Goal: Information Seeking & Learning: Compare options

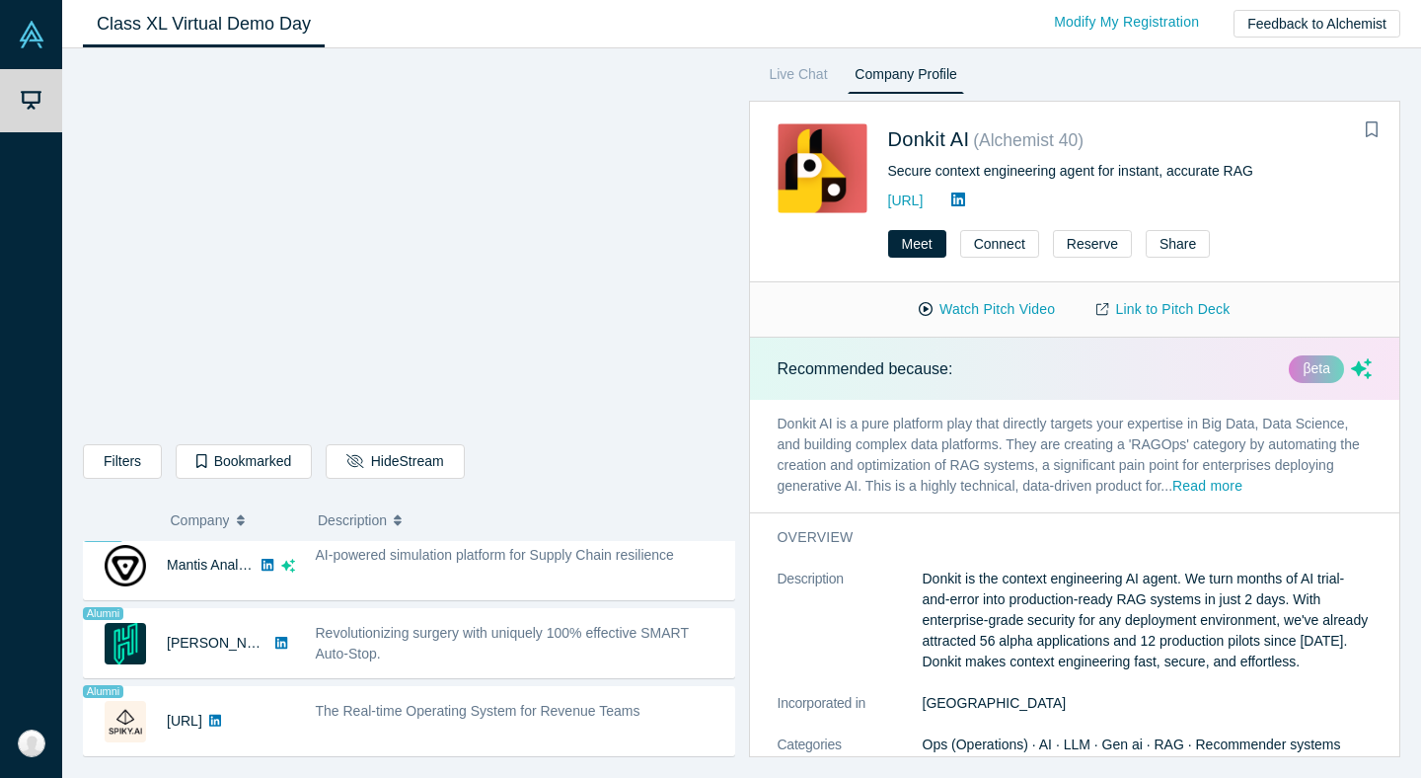
scroll to position [1655, 0]
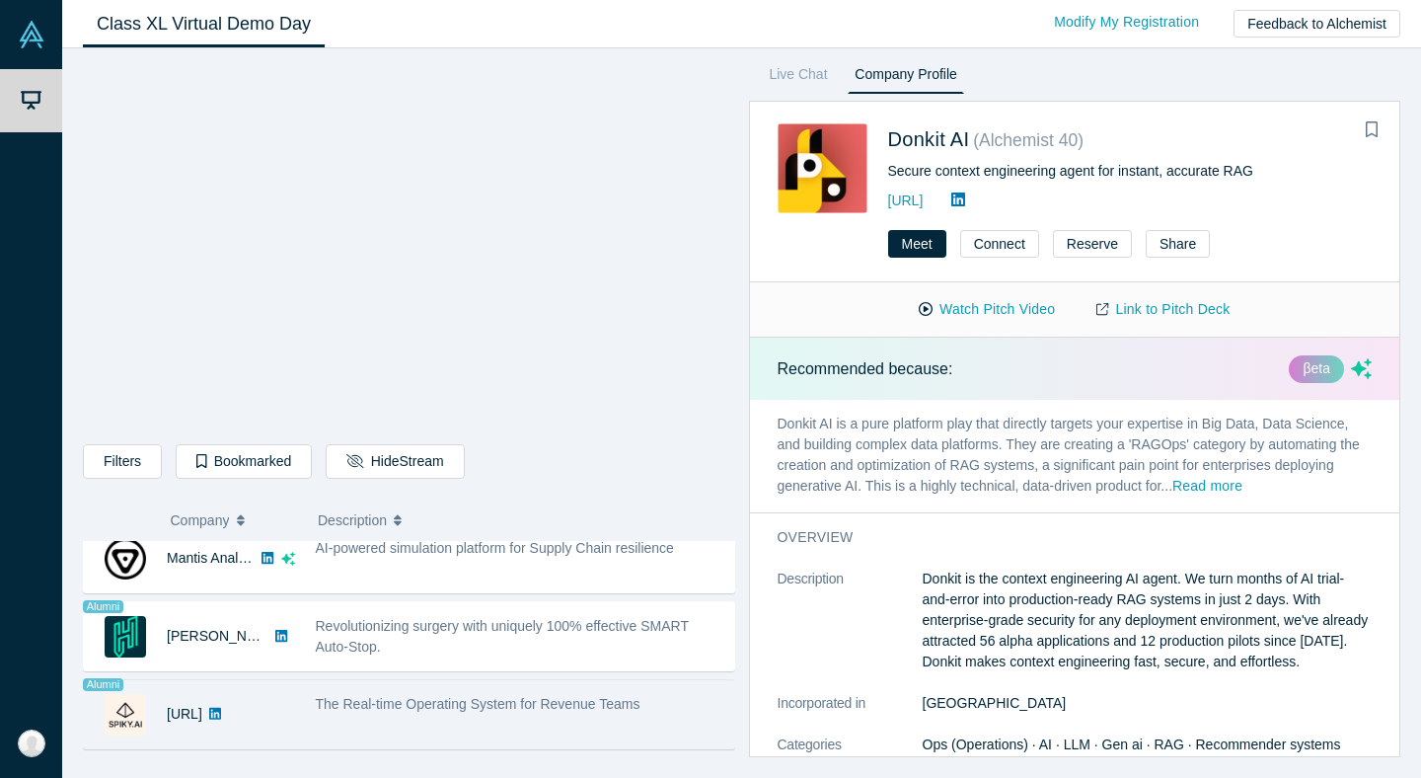
click at [508, 730] on div "The Real-time Operating System for Revenue Teams" at bounding box center [519, 714] width 429 height 62
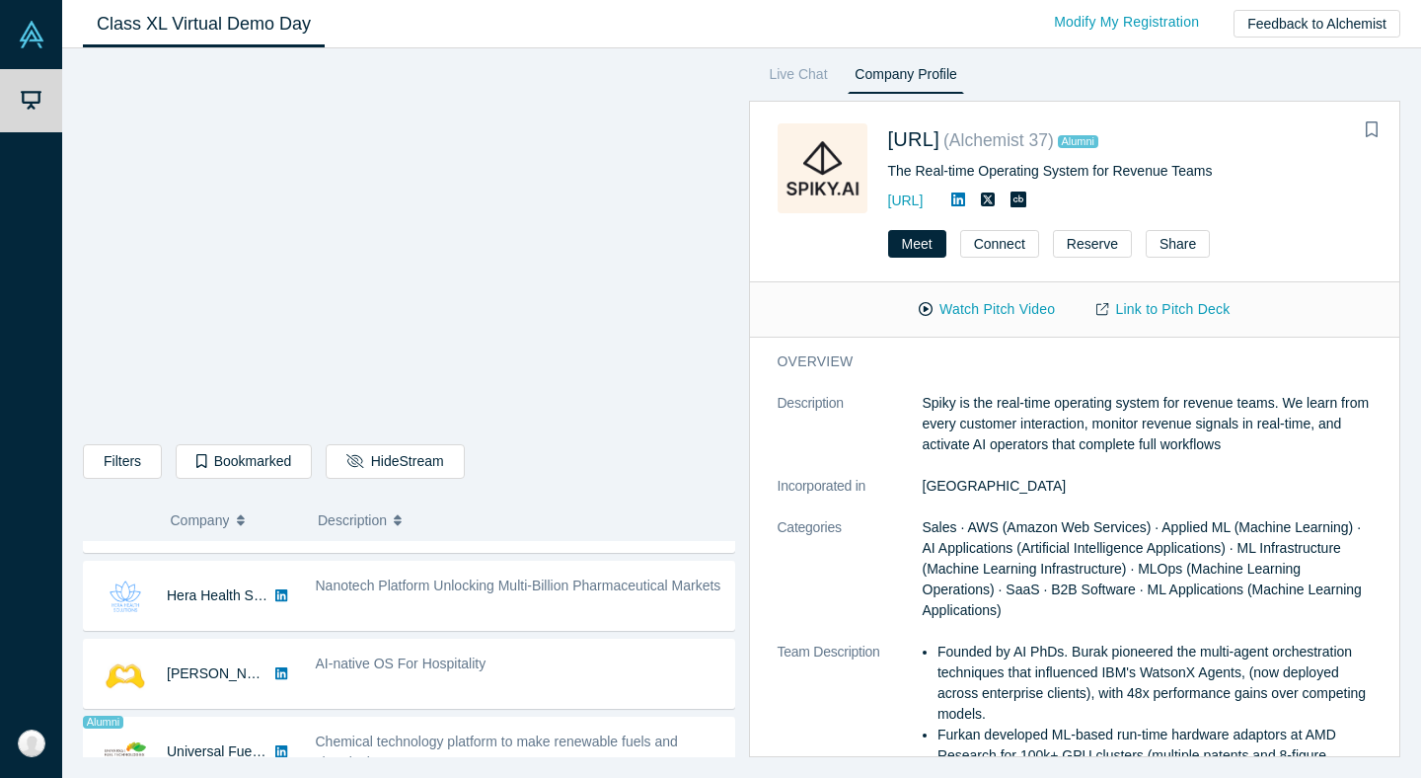
scroll to position [0, 0]
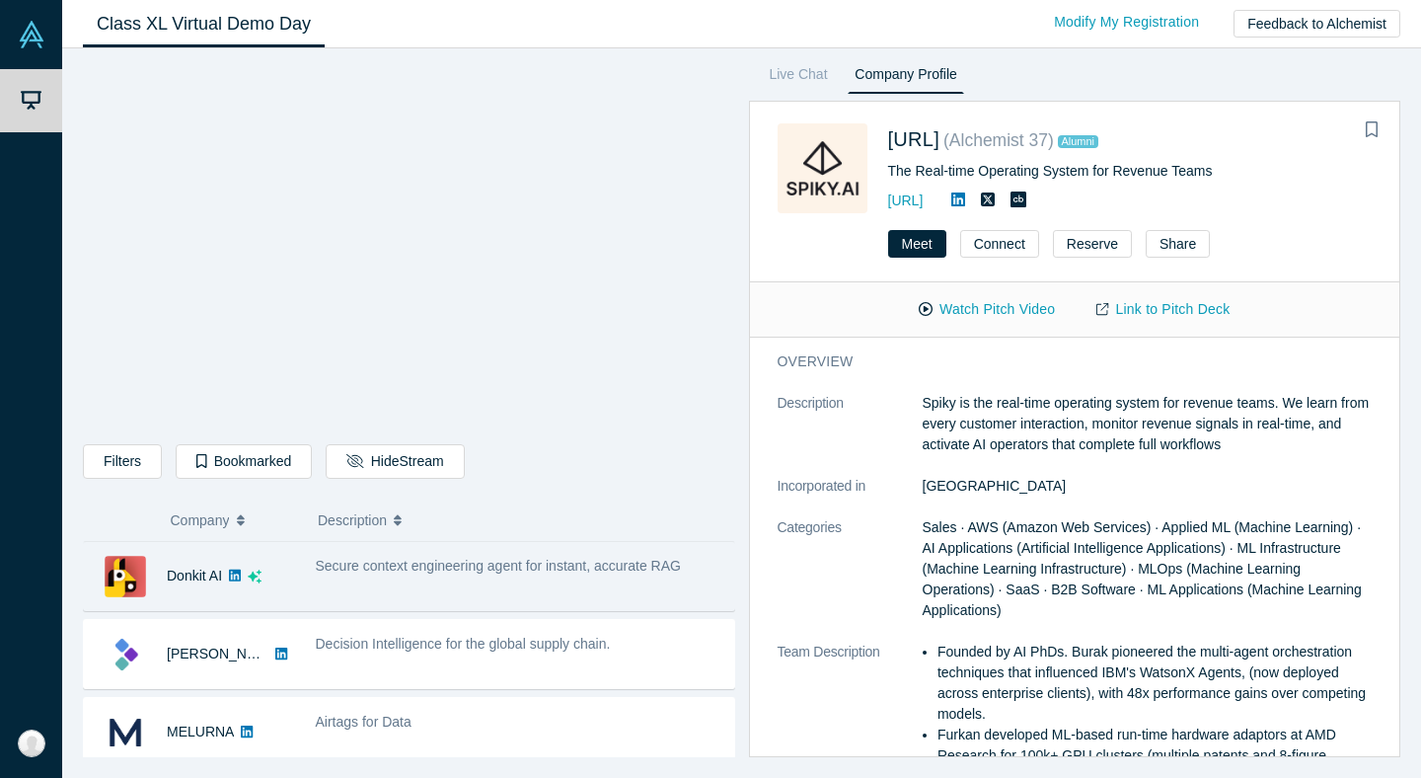
click at [459, 570] on span "Secure context engineering agent for instant, accurate RAG" at bounding box center [498, 566] width 365 height 16
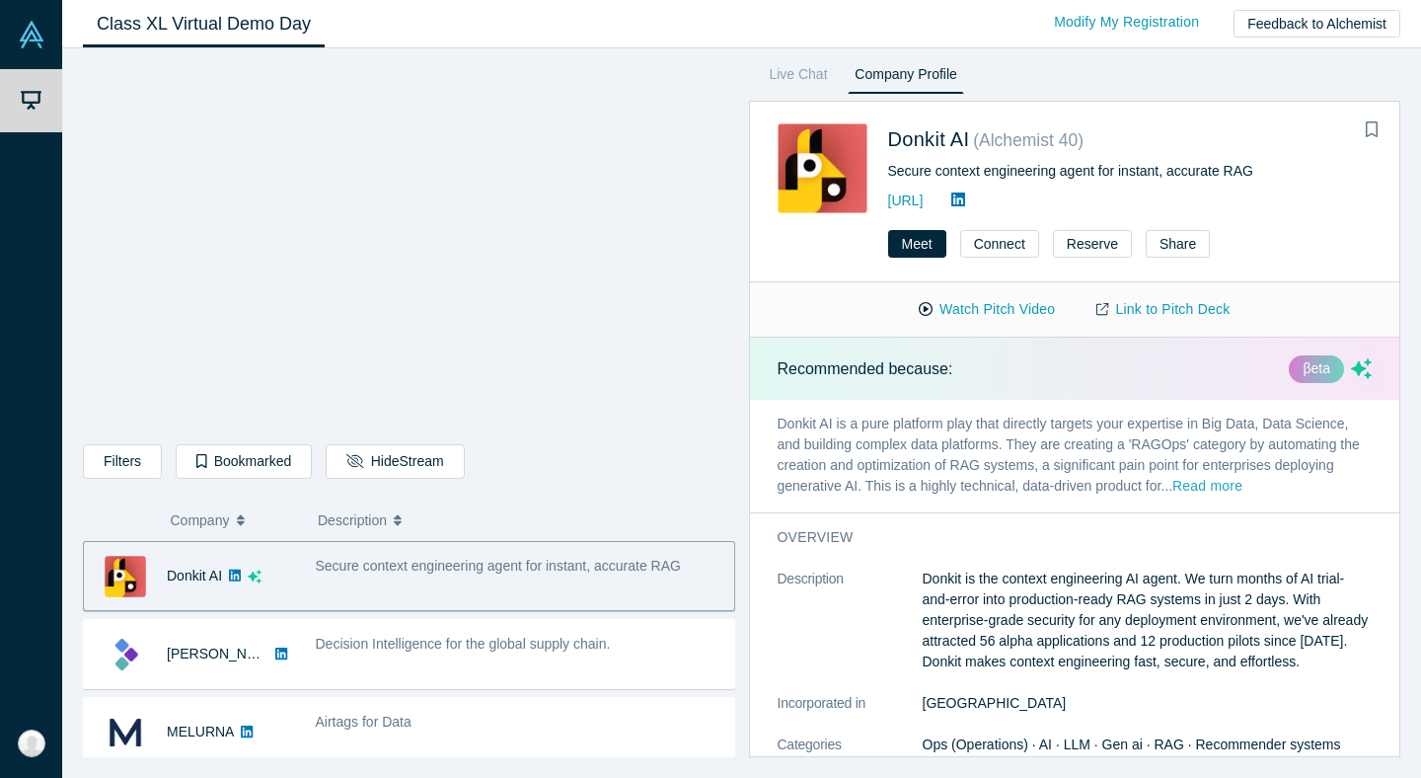
click at [1218, 489] on button "Read more" at bounding box center [1207, 487] width 70 height 23
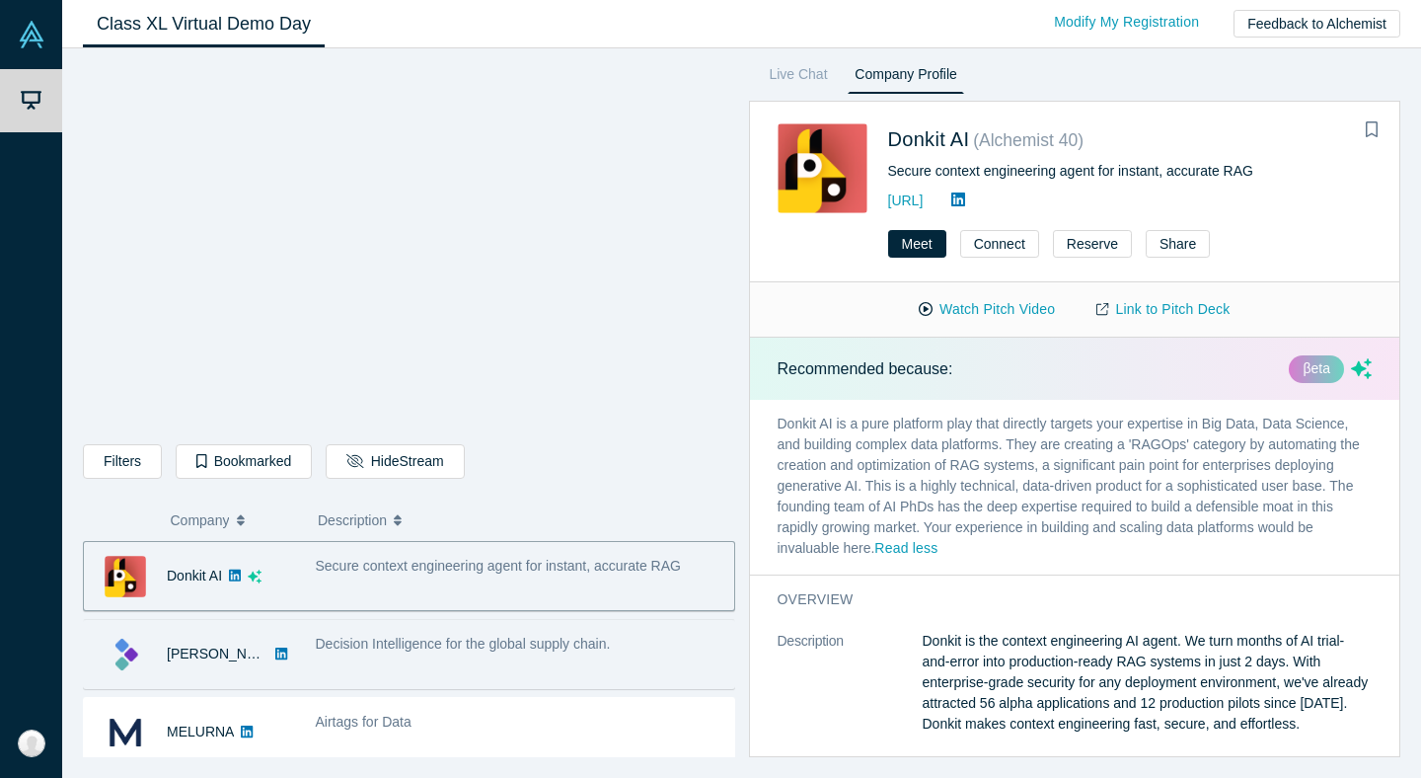
click at [508, 640] on span "Decision Intelligence for the global supply chain." at bounding box center [463, 644] width 295 height 16
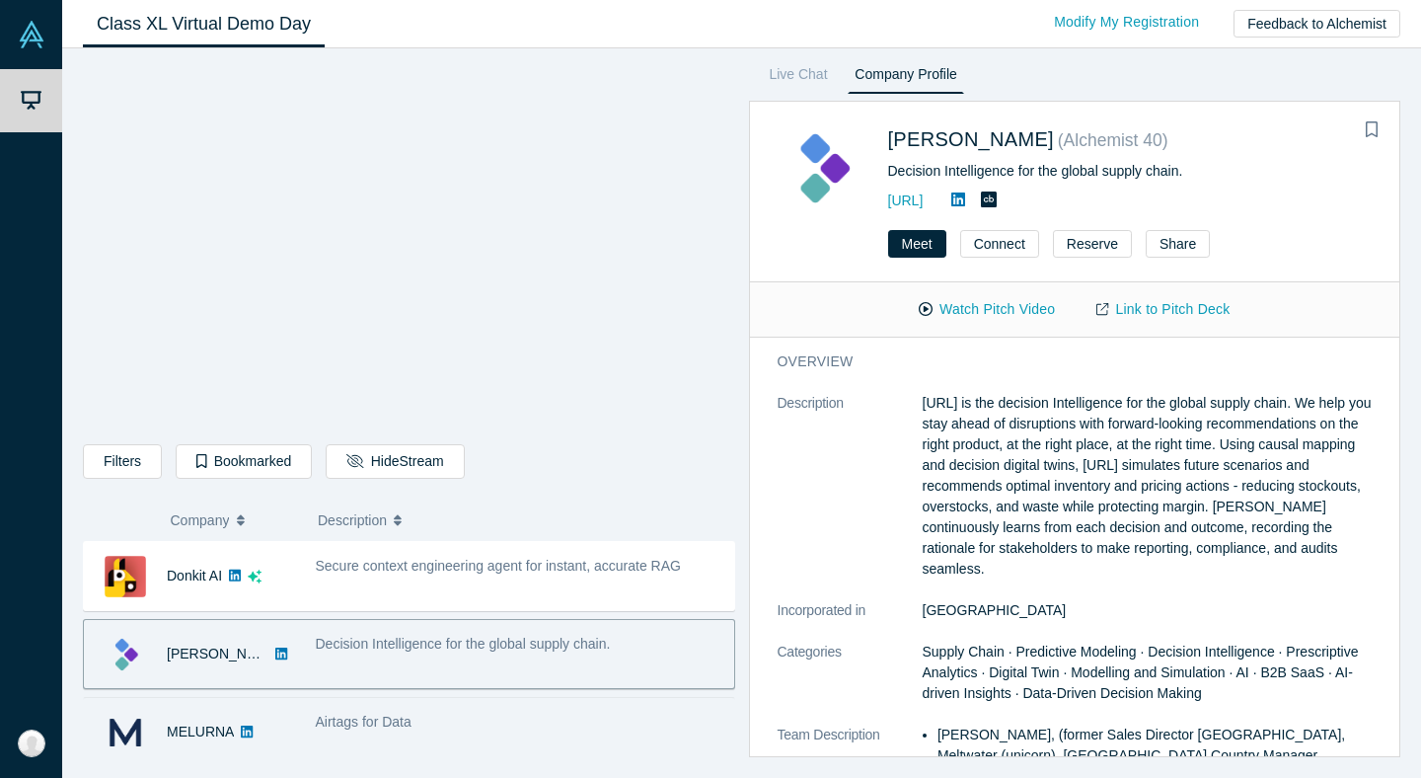
click at [495, 713] on div "Airtags for Data" at bounding box center [520, 722] width 409 height 21
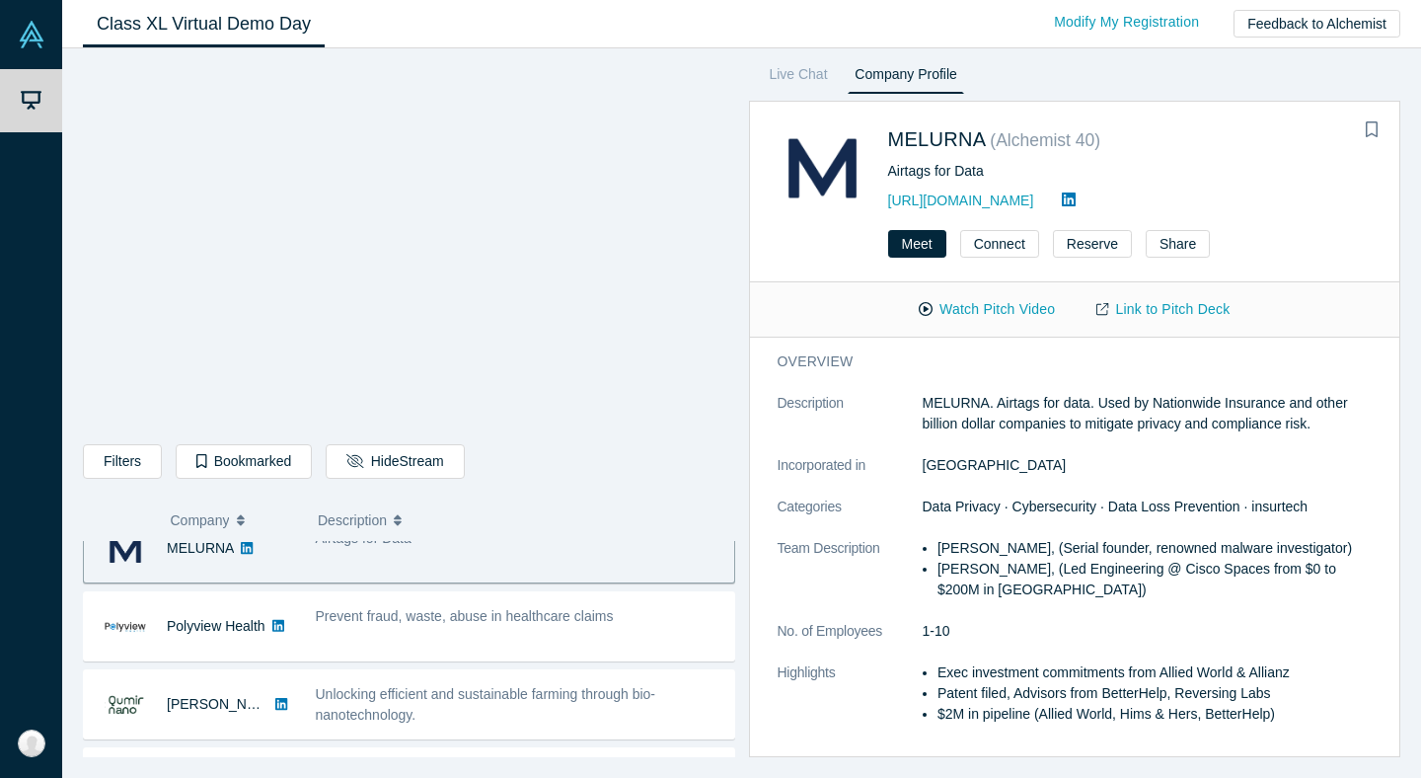
scroll to position [200, 0]
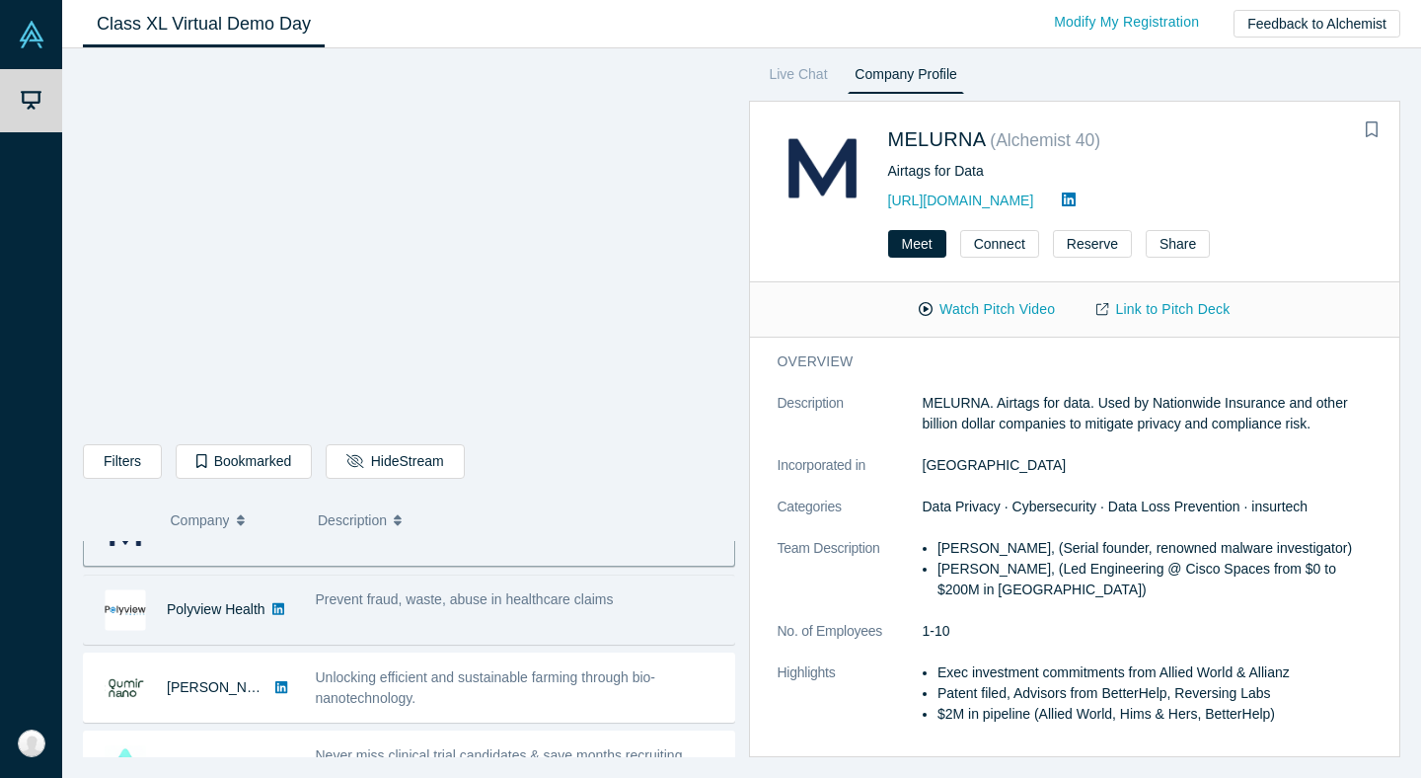
click at [461, 620] on div "Prevent fraud, waste, abuse in healthcare claims" at bounding box center [519, 609] width 429 height 62
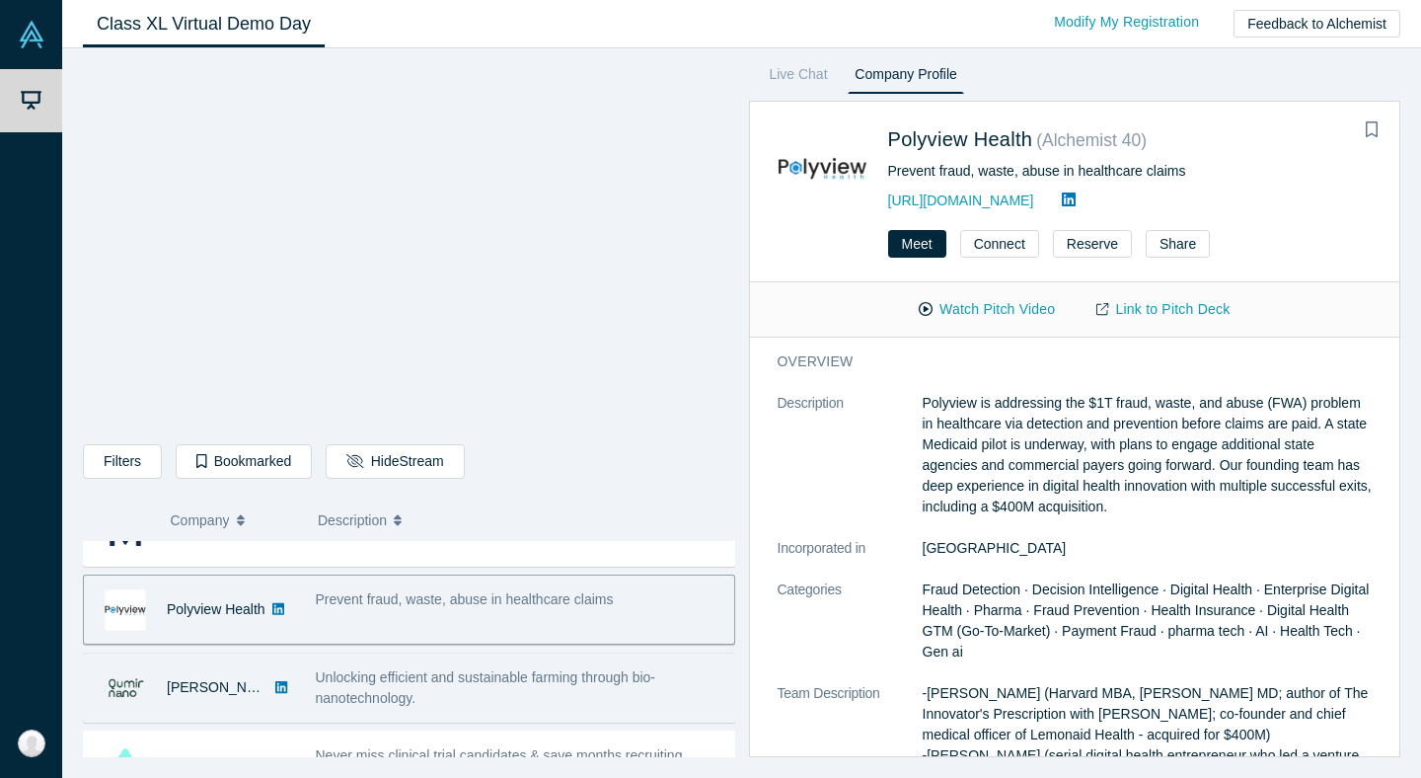
click at [436, 694] on div "Unlocking efficient and sustainable farming through bio-nanotechnology." at bounding box center [520, 687] width 409 height 41
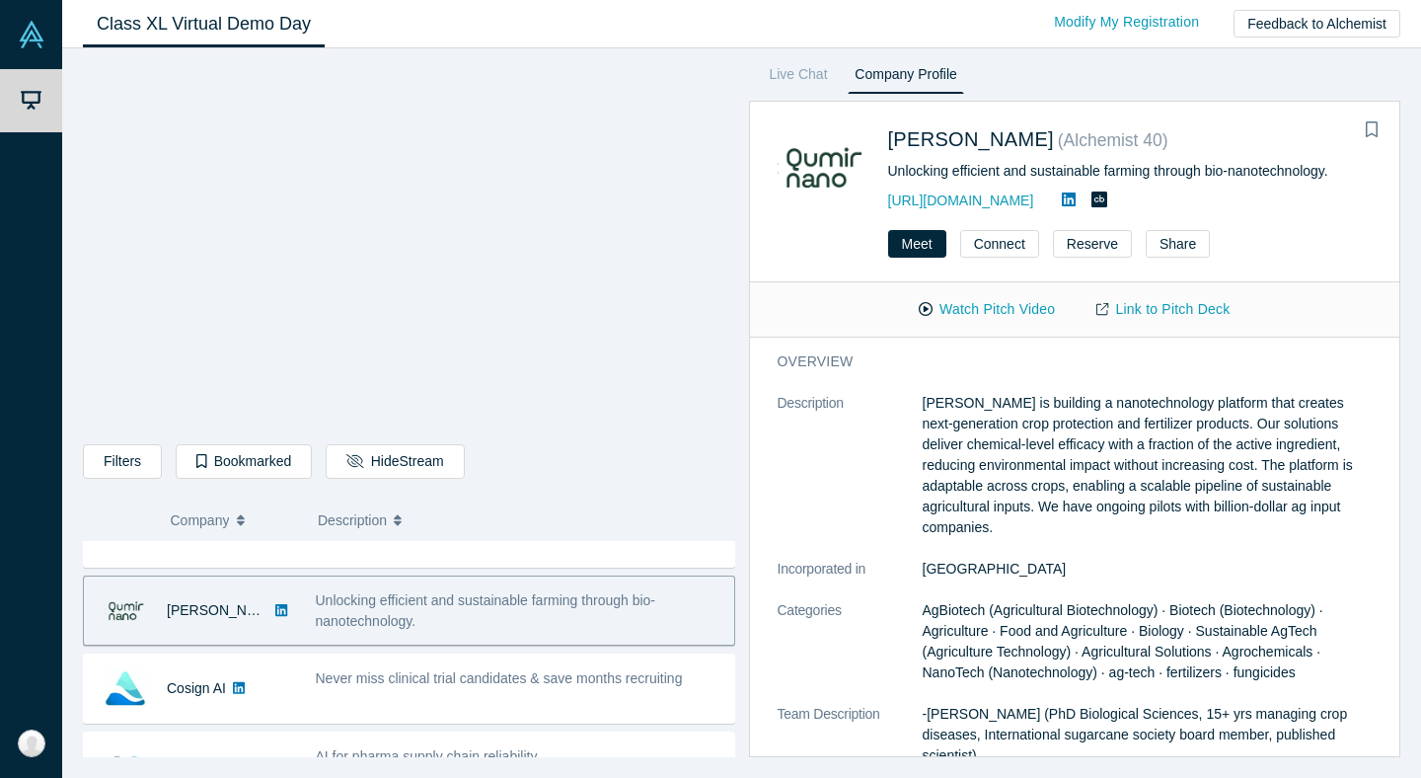
scroll to position [282, 0]
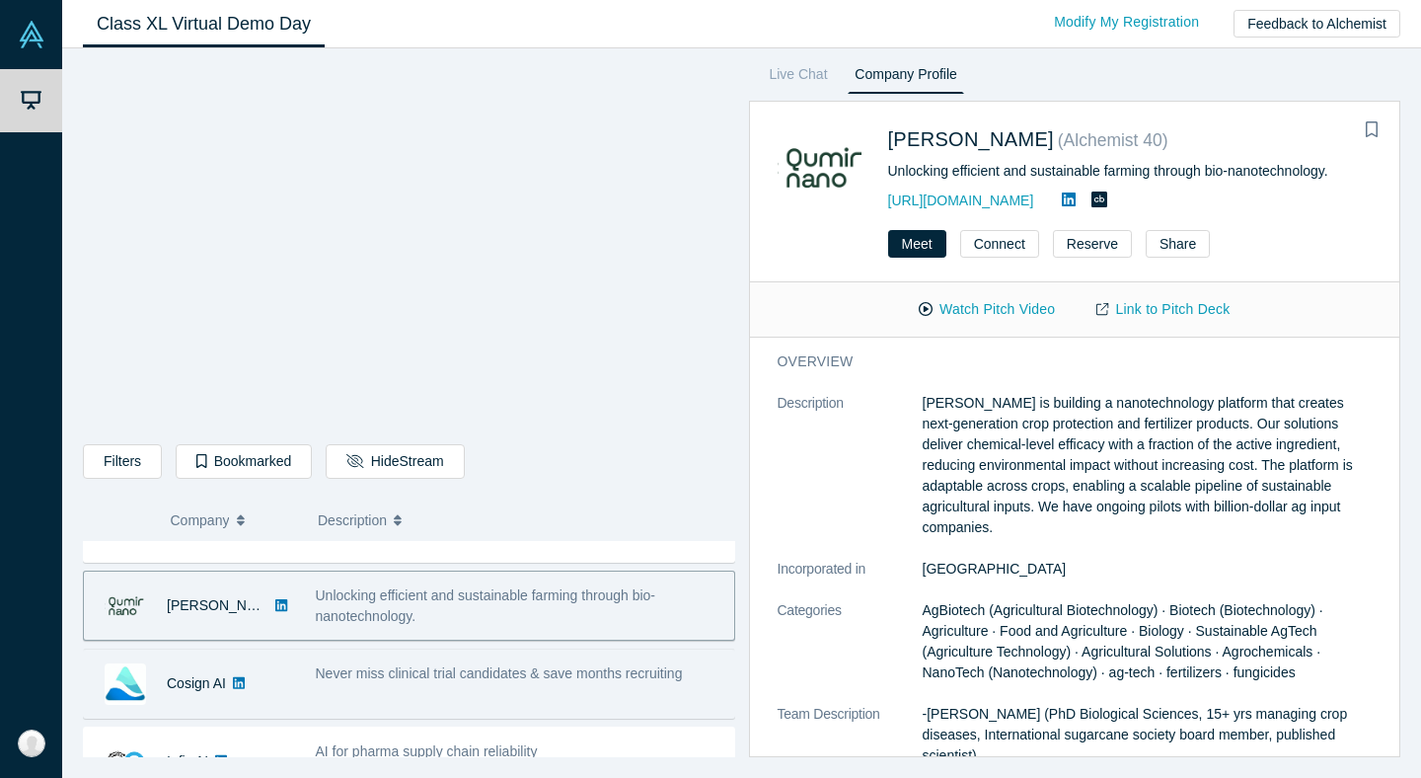
click at [458, 672] on span "Never miss clinical trial candidates & save months recruiting" at bounding box center [499, 673] width 367 height 16
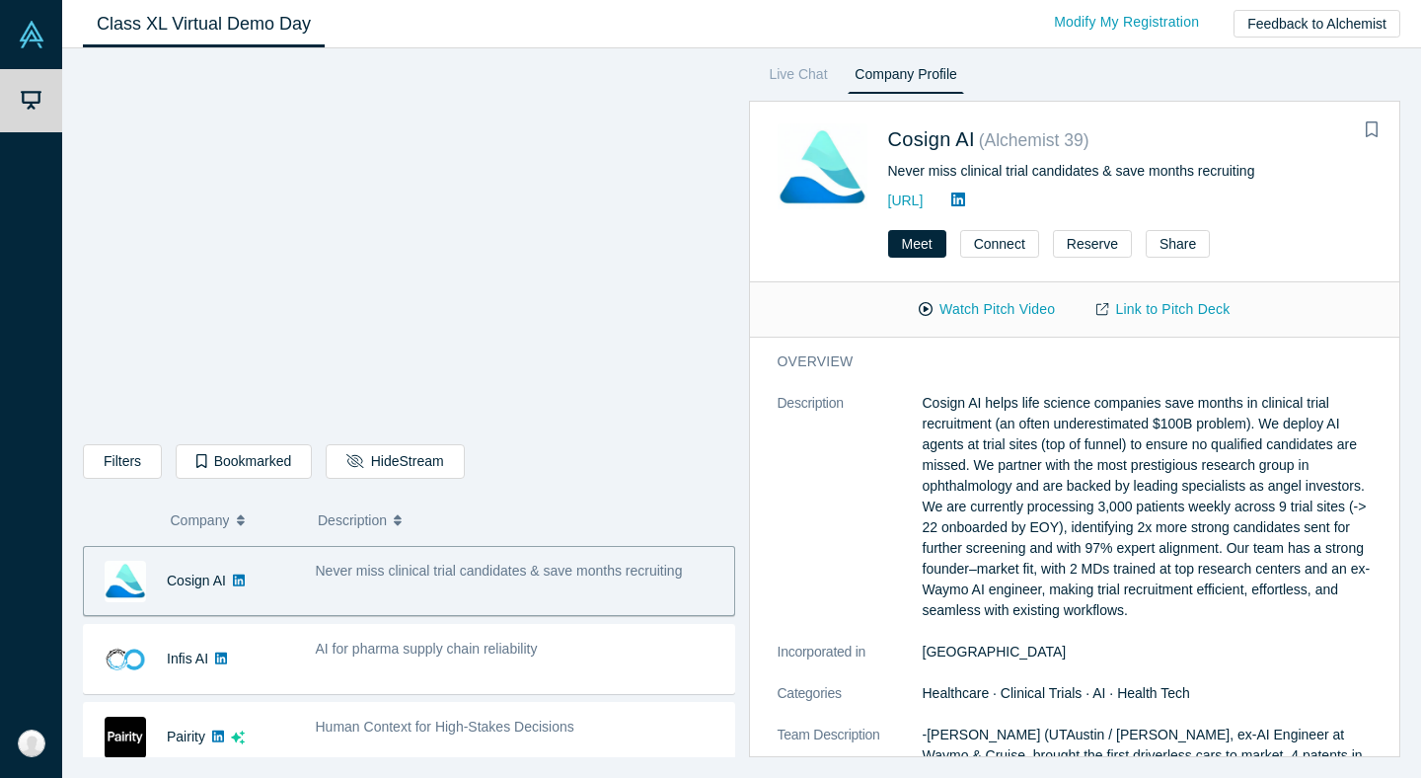
scroll to position [392, 0]
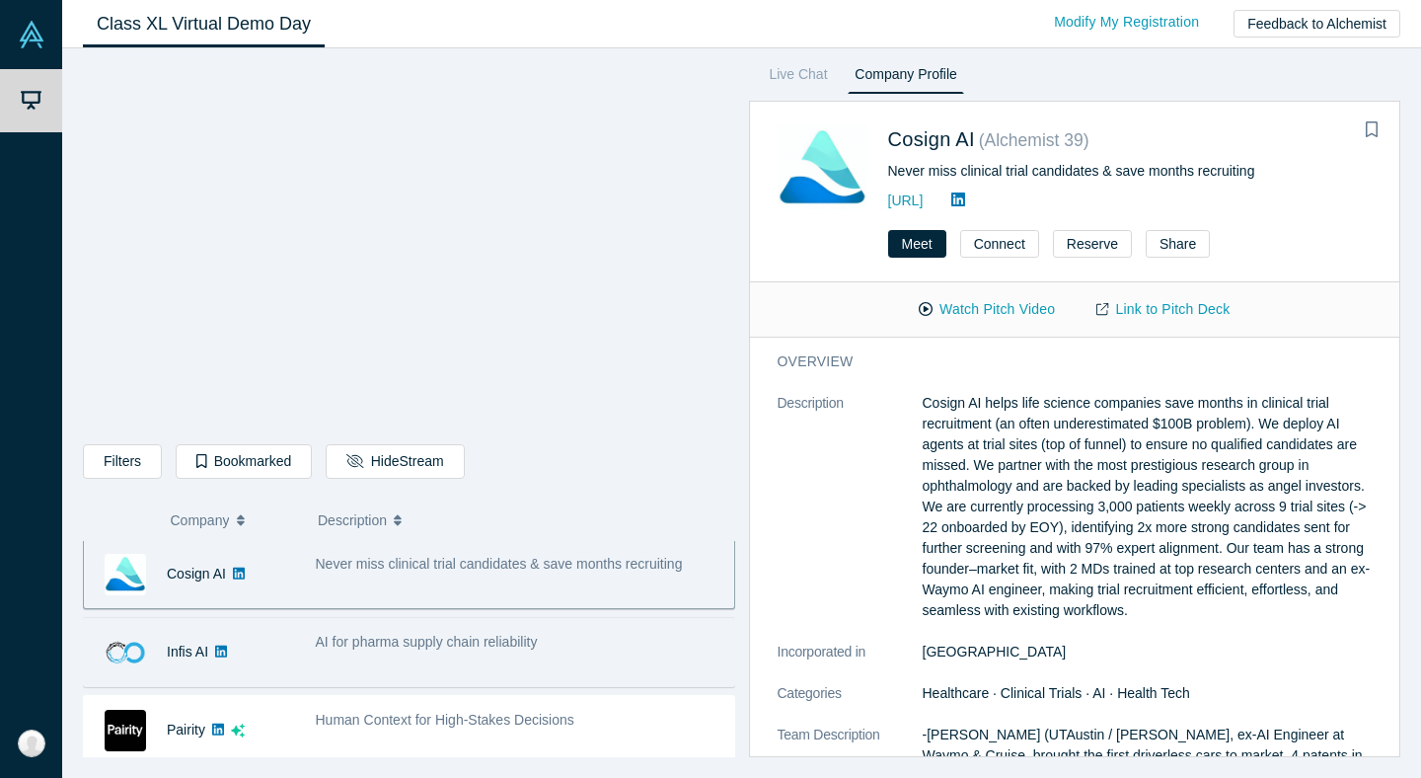
click at [533, 646] on span "AI for pharma supply chain reliability" at bounding box center [427, 642] width 222 height 16
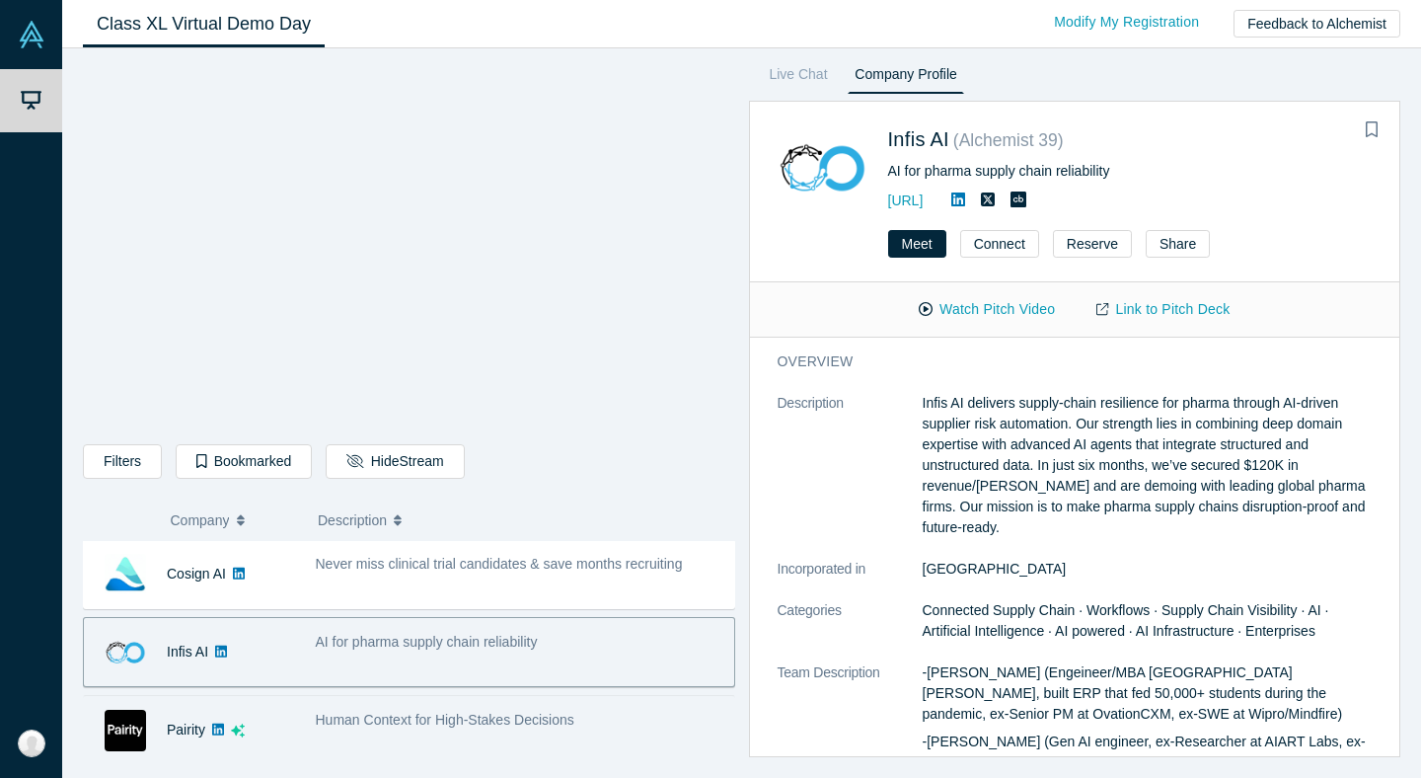
click at [542, 738] on div "Human Context for High-Stakes Decisions" at bounding box center [519, 730] width 429 height 62
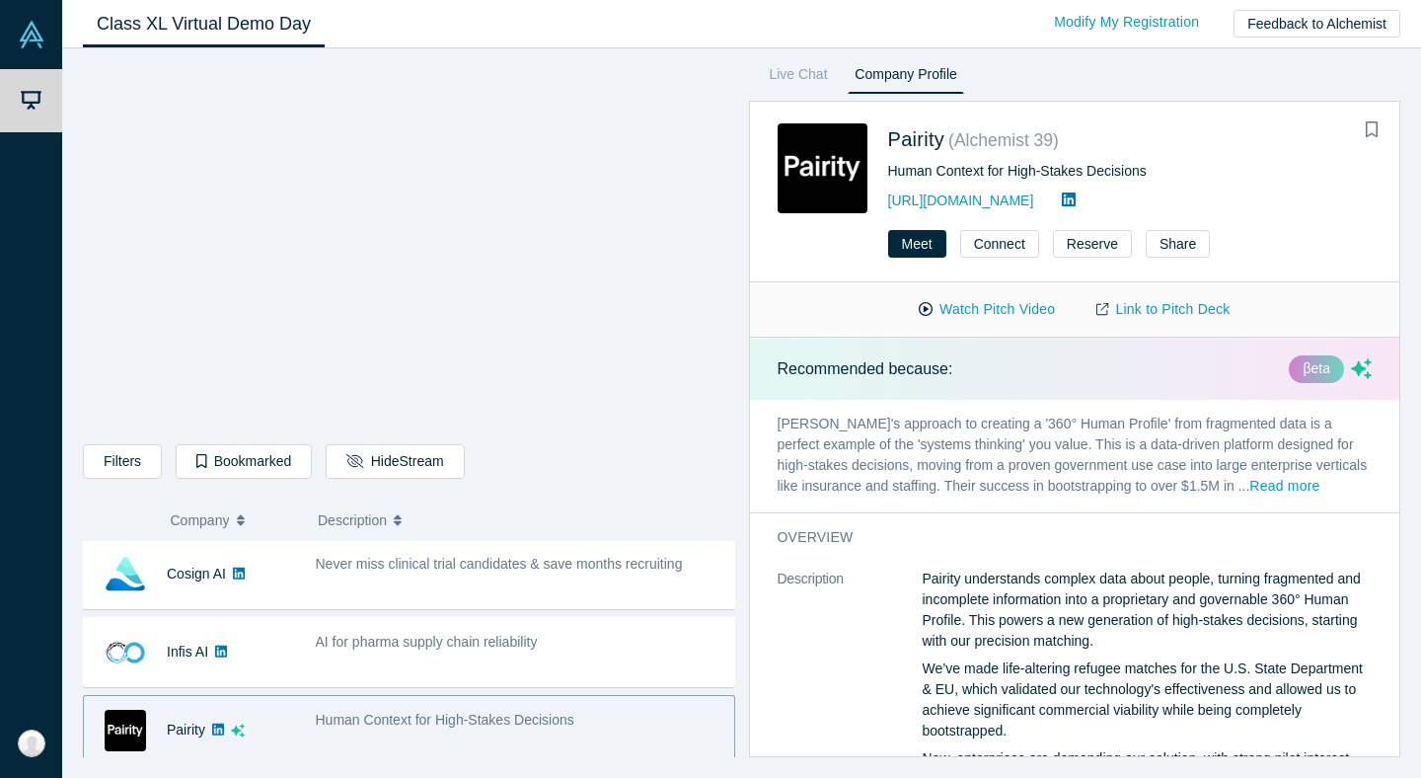
scroll to position [400, 0]
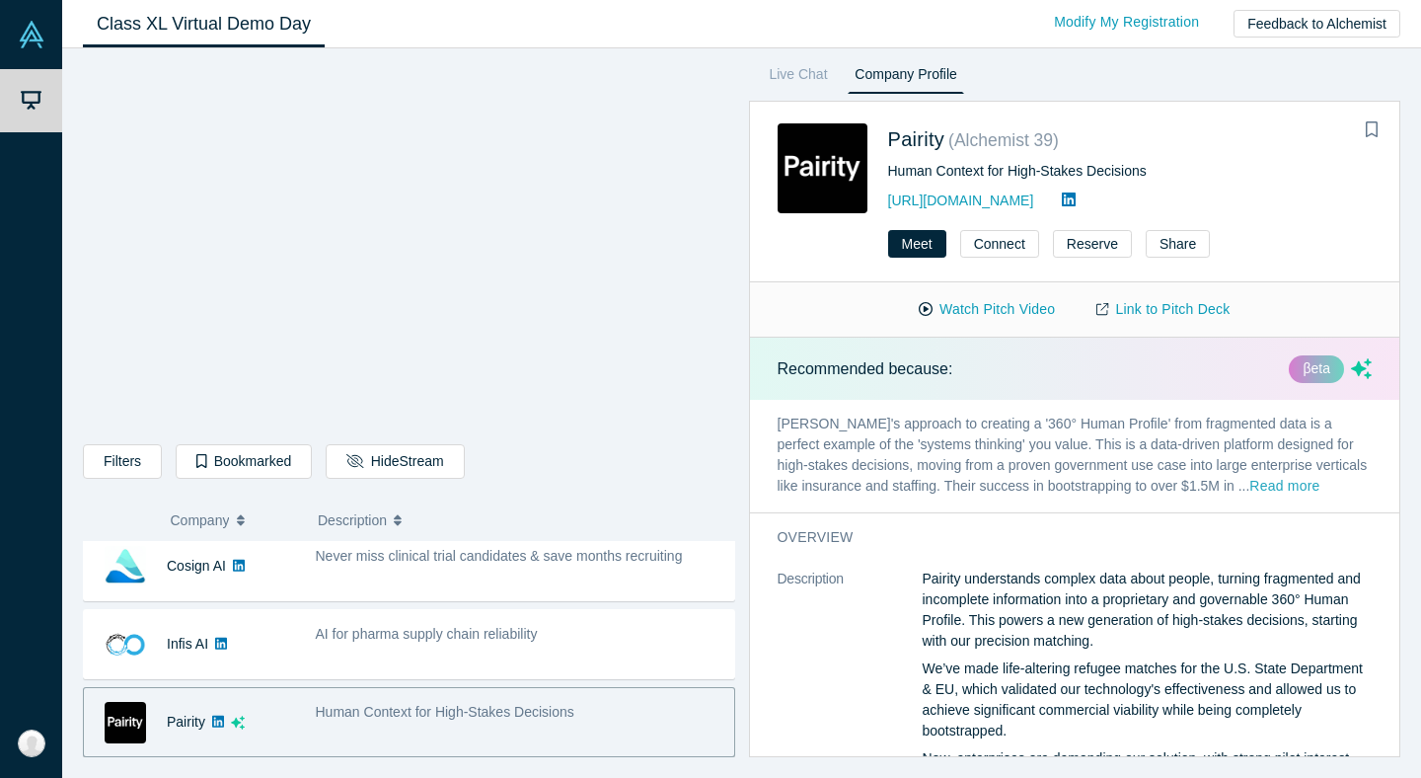
click at [1281, 479] on button "Read more" at bounding box center [1284, 487] width 70 height 23
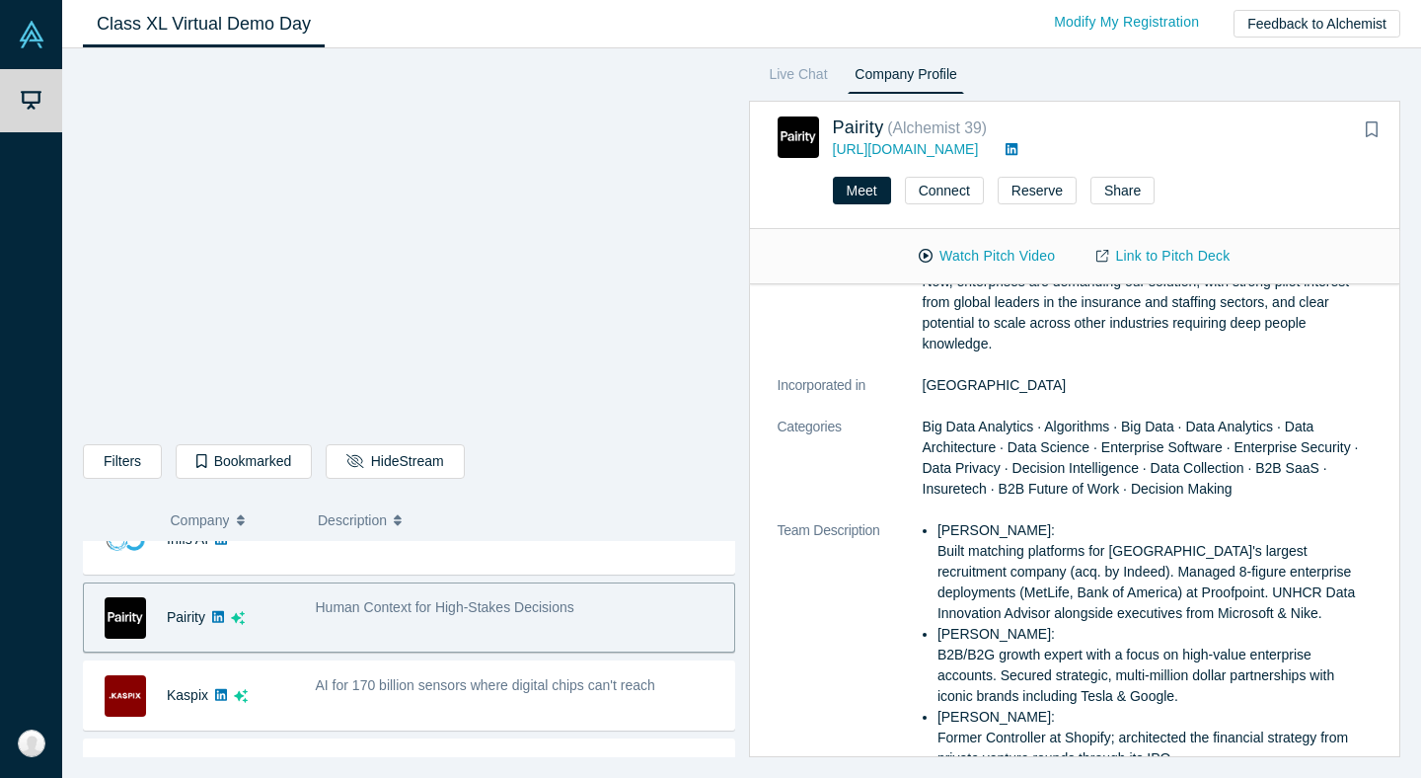
scroll to position [510, 0]
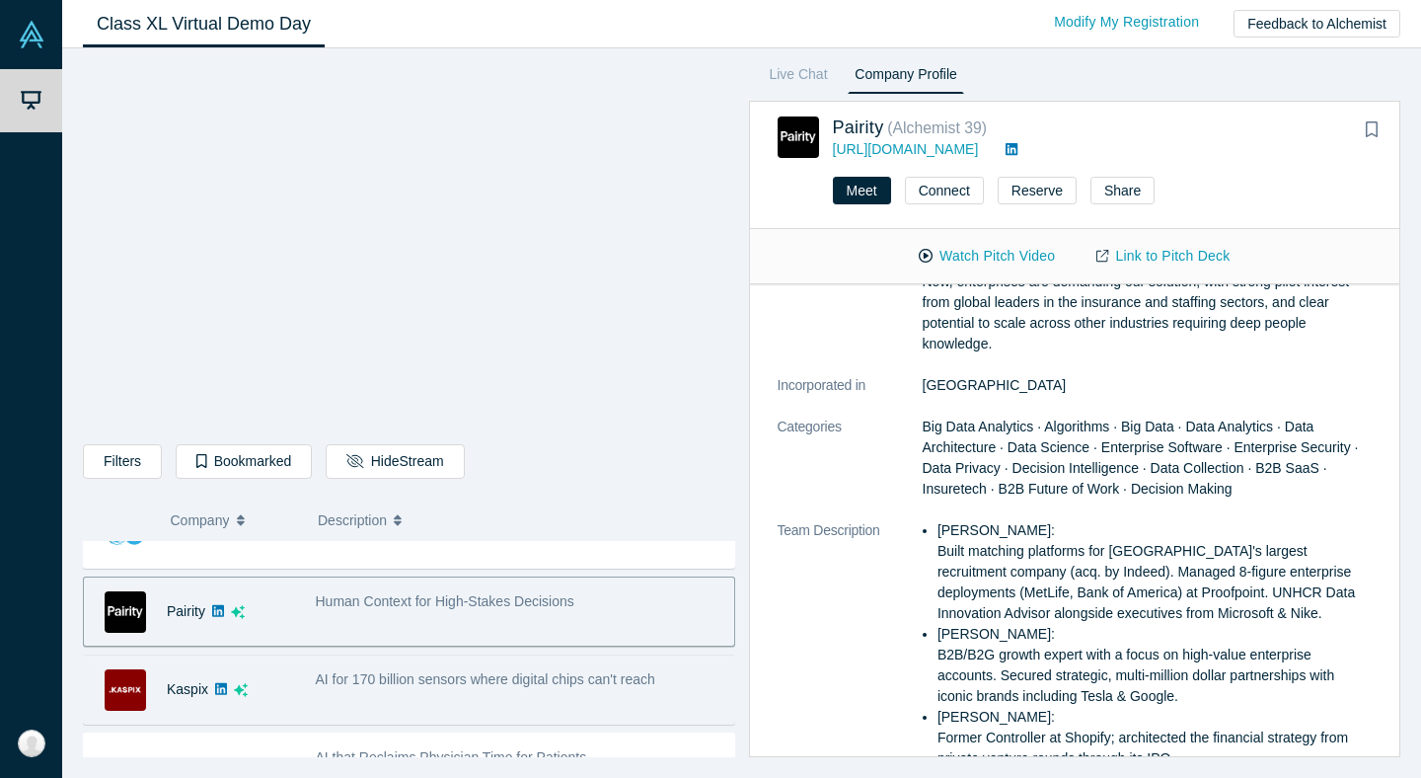
click at [520, 680] on span "AI for 170 billion sensors where digital chips can't reach" at bounding box center [486, 679] width 340 height 16
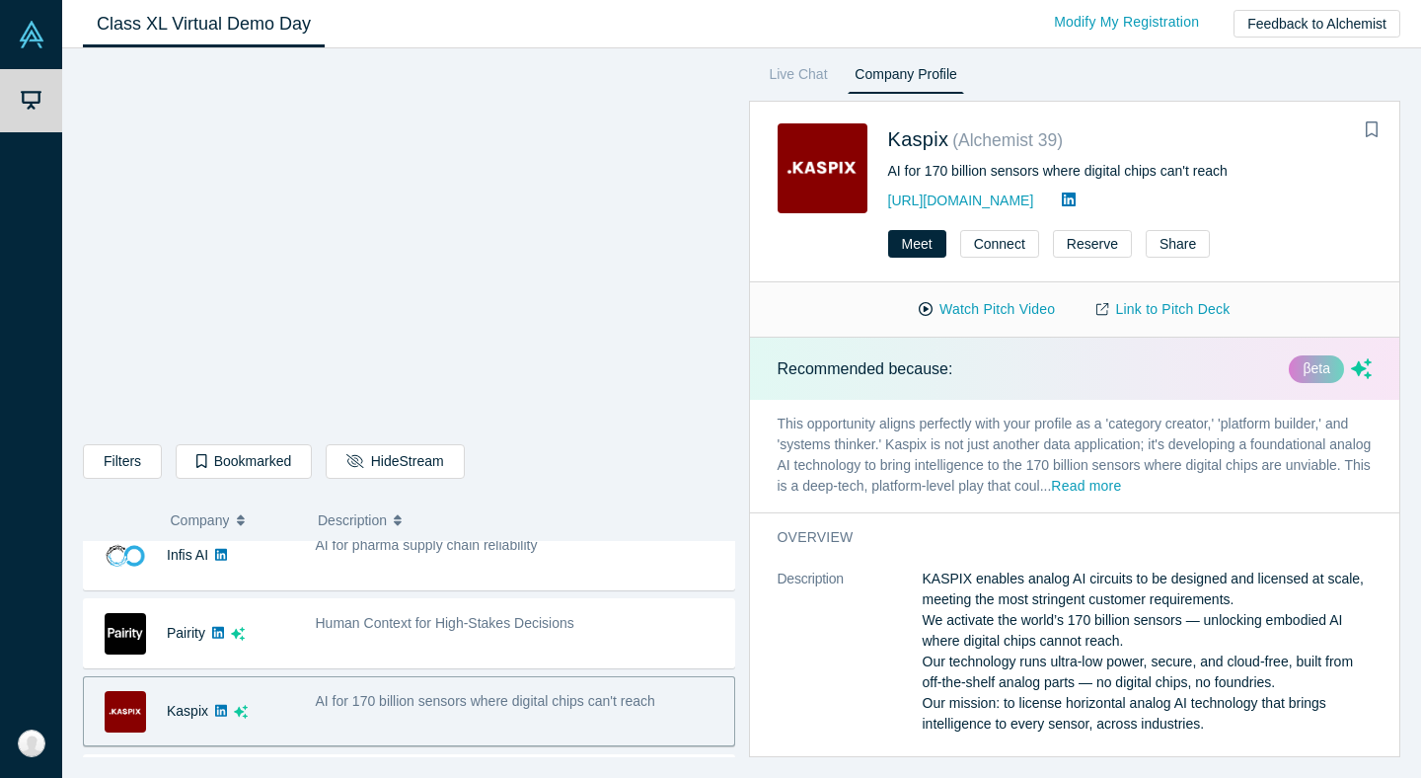
scroll to position [491, 0]
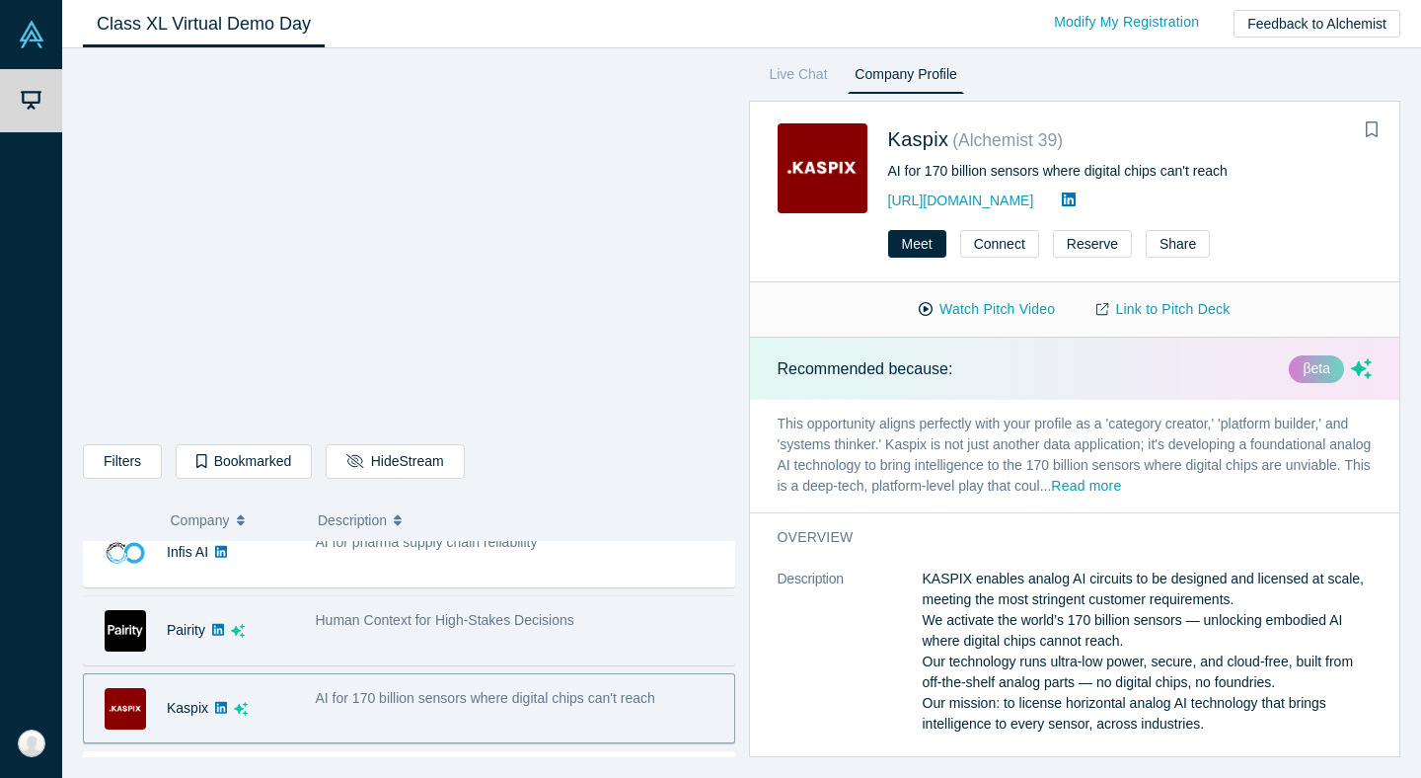
click at [552, 643] on div "Human Context for High-Stakes Decisions" at bounding box center [519, 630] width 429 height 62
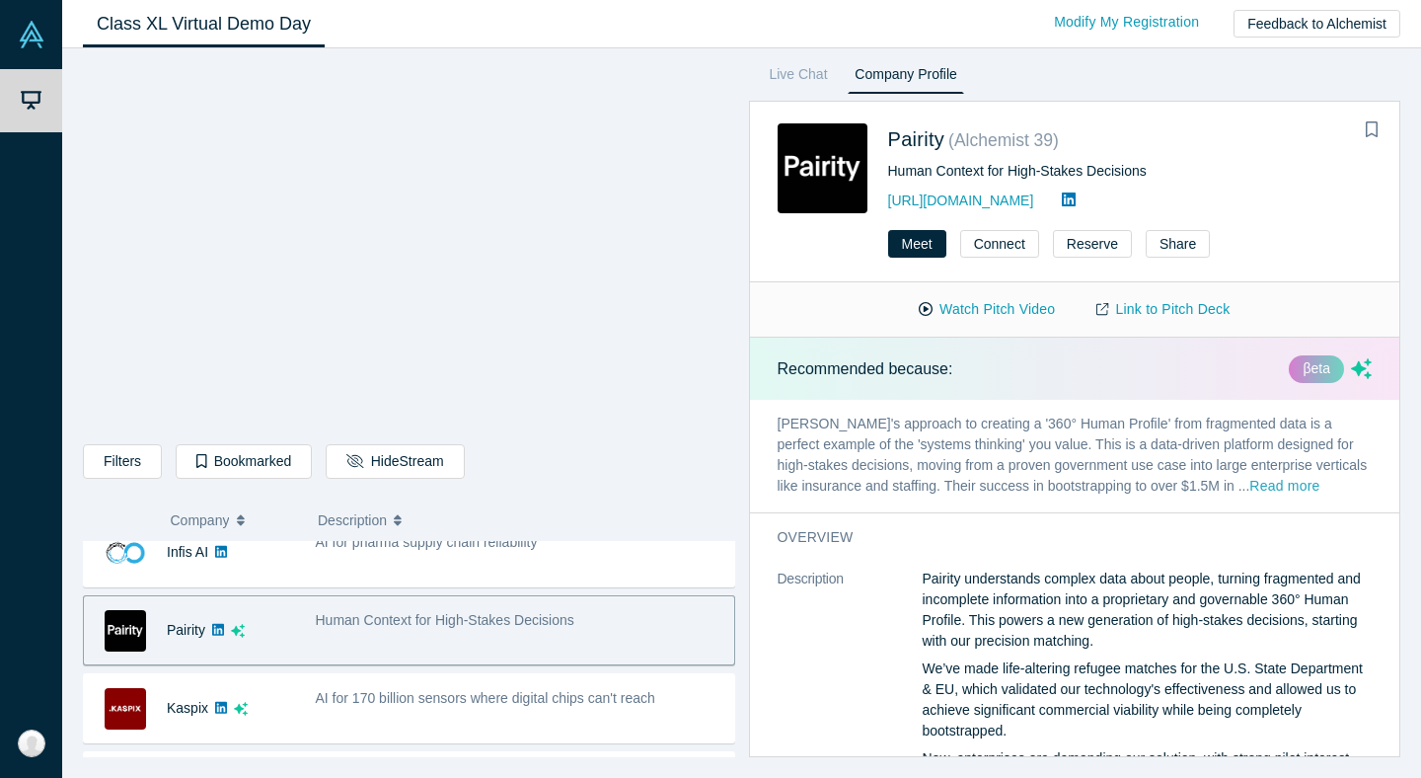
click at [1279, 488] on button "Read more" at bounding box center [1284, 487] width 70 height 23
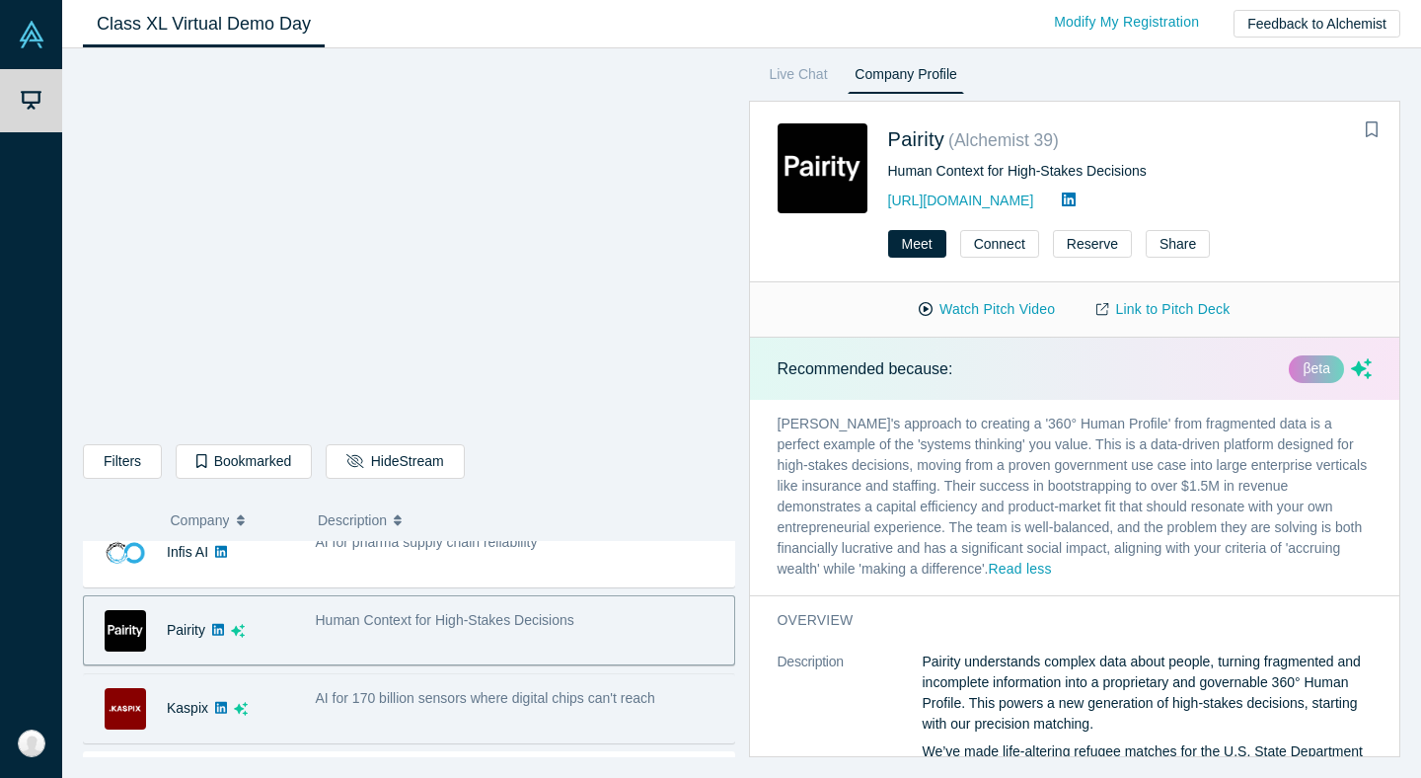
click at [513, 706] on div "AI for 170 billion sensors where digital chips can't reach" at bounding box center [520, 698] width 409 height 21
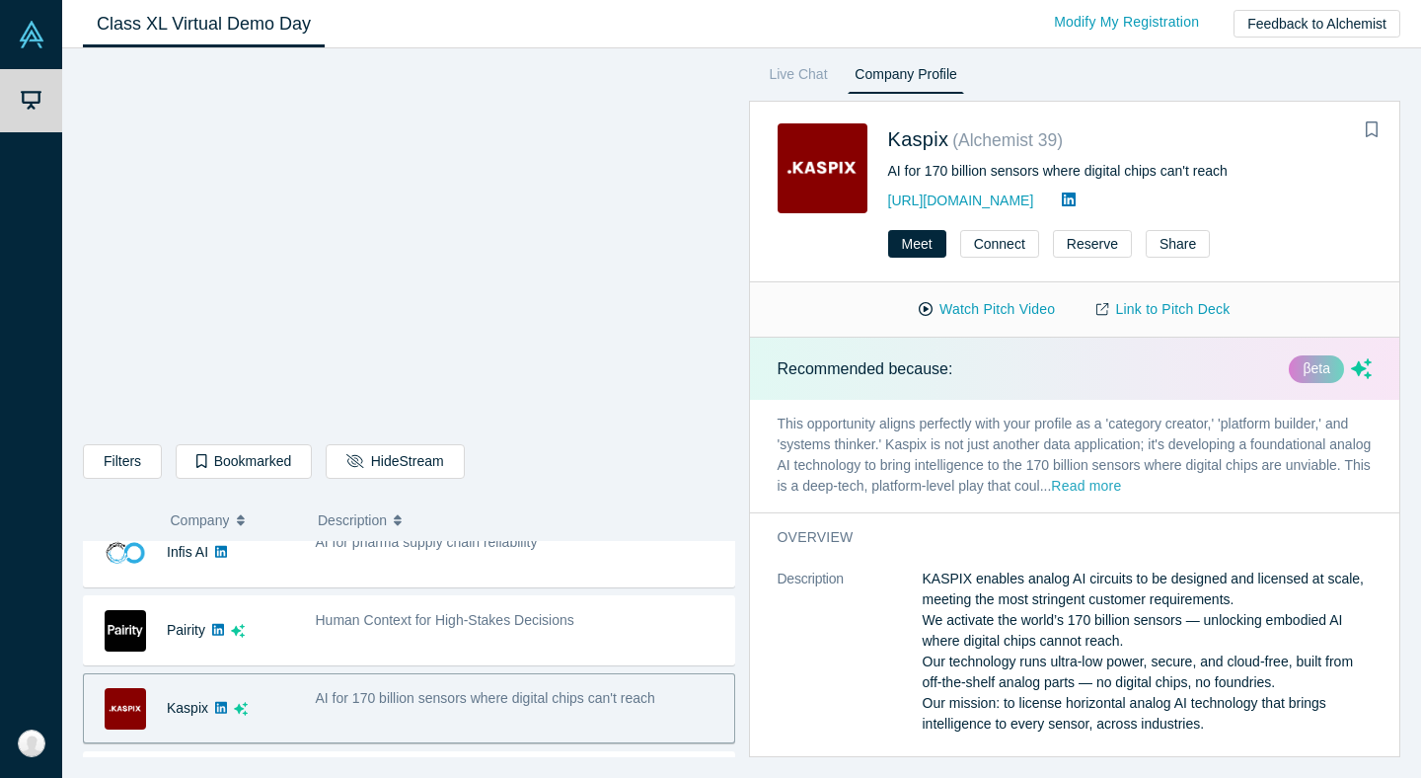
click at [1121, 478] on button "Read more" at bounding box center [1086, 487] width 70 height 23
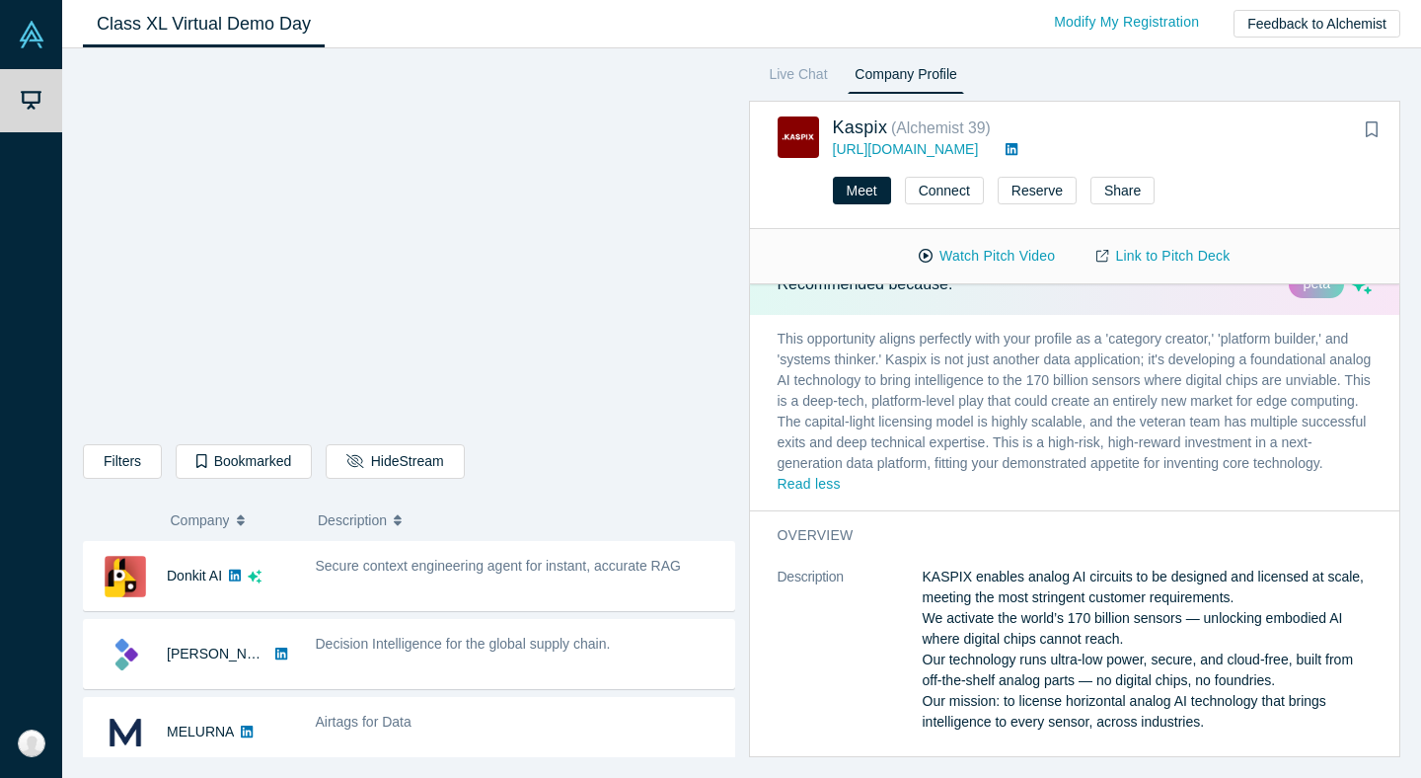
scroll to position [38, 0]
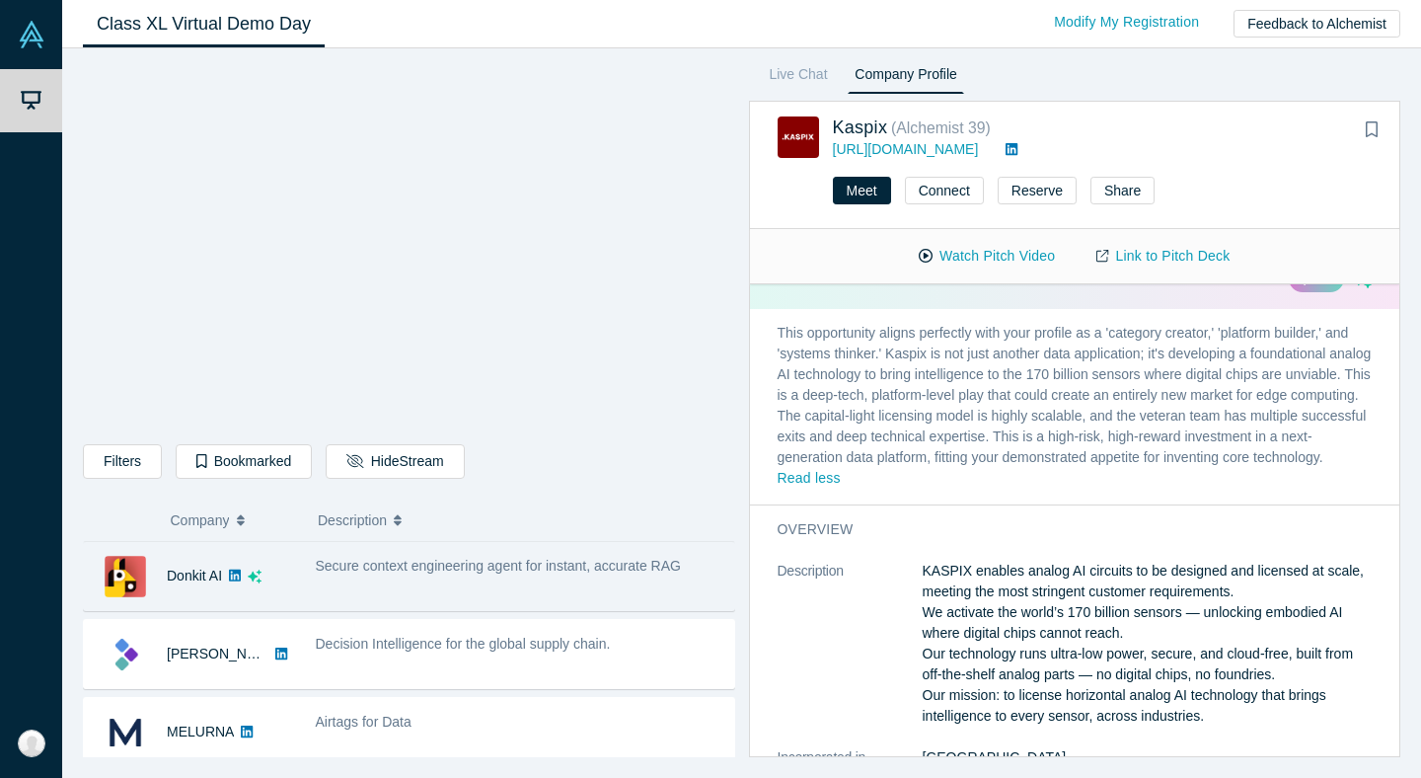
click at [407, 571] on span "Secure context engineering agent for instant, accurate RAG" at bounding box center [498, 566] width 365 height 16
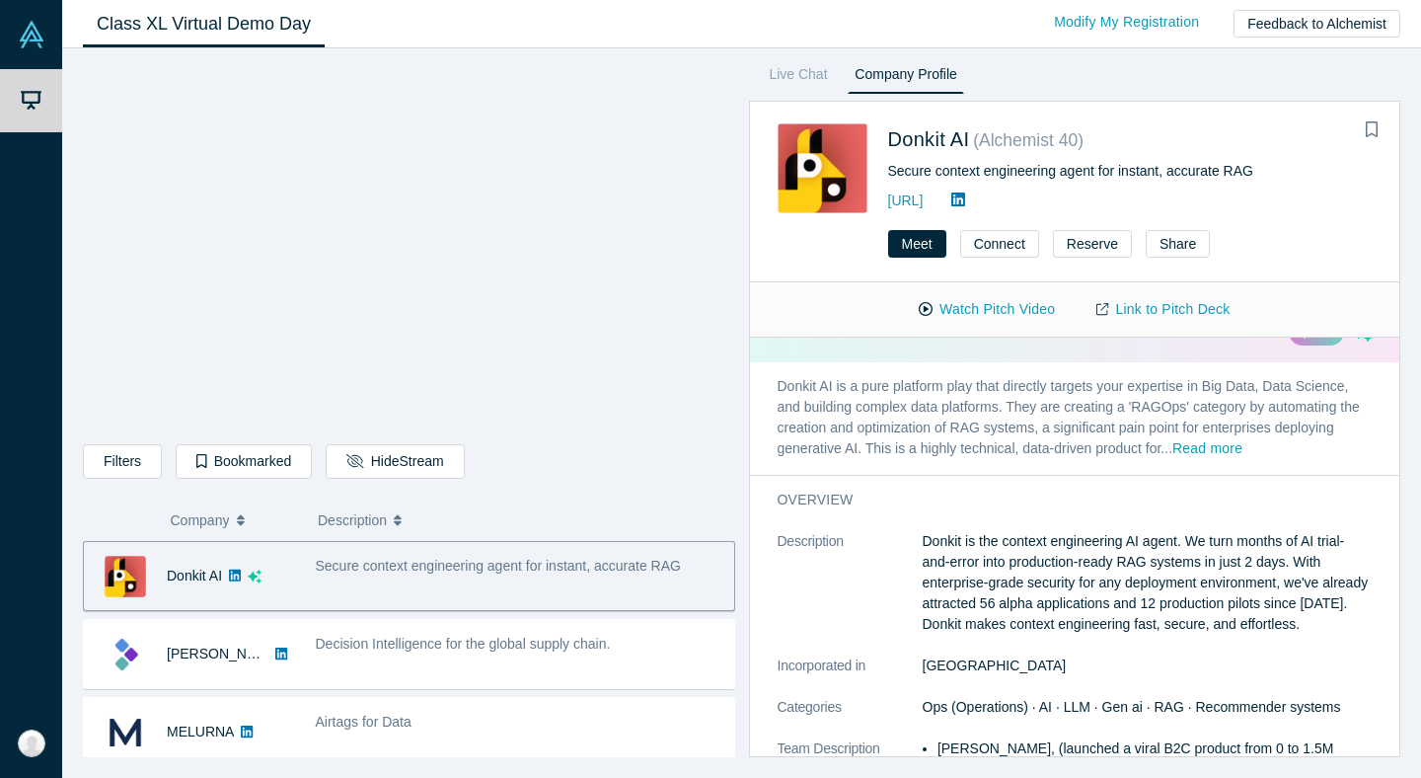
scroll to position [0, 0]
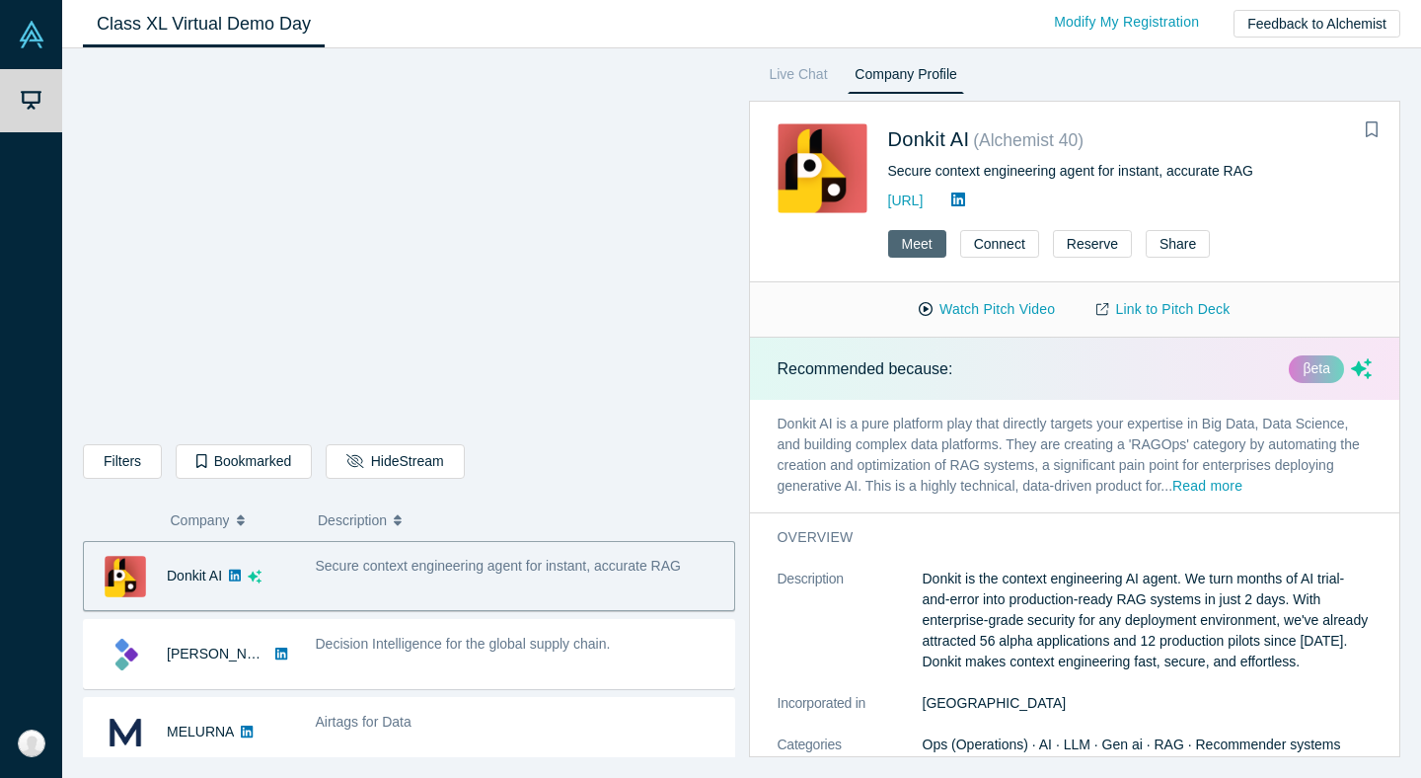
click at [922, 245] on button "Meet" at bounding box center [917, 244] width 58 height 28
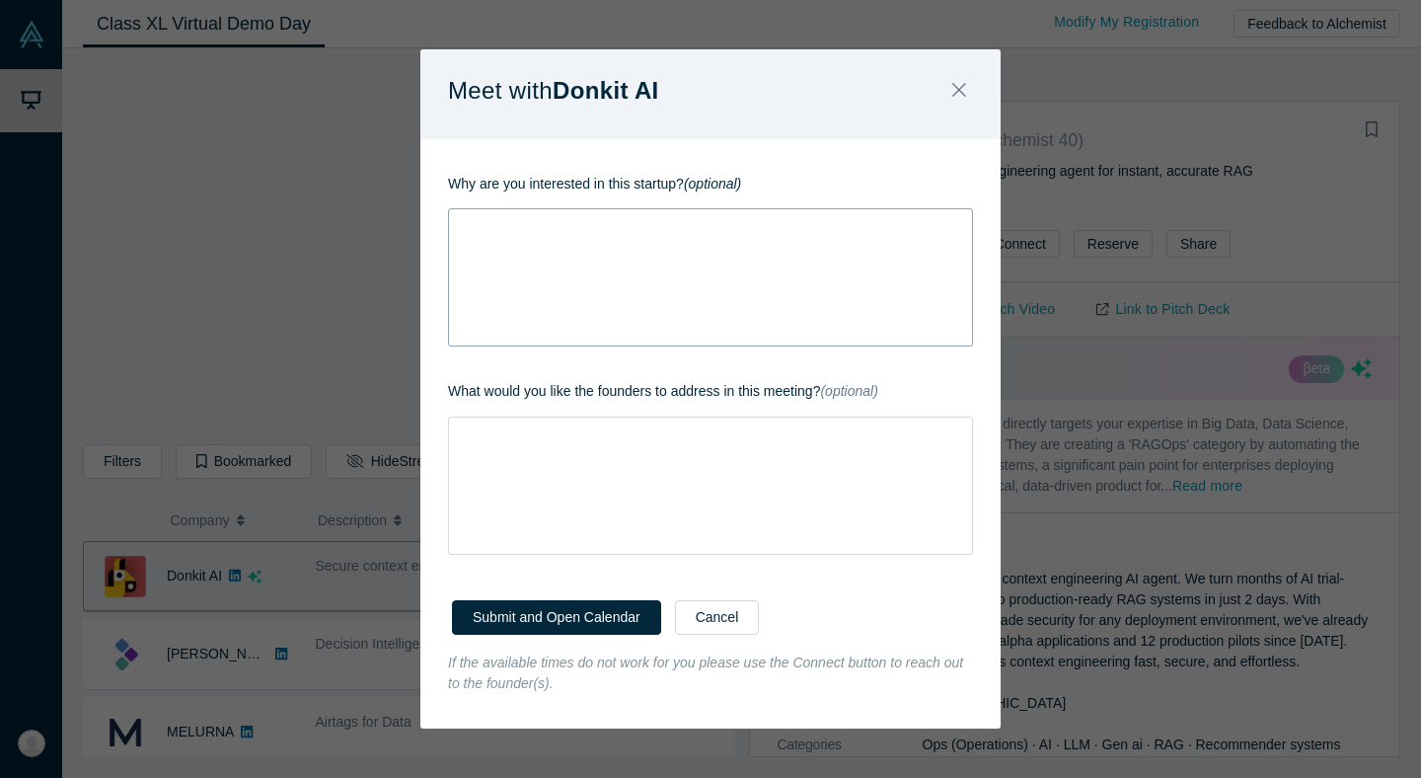
click at [609, 246] on div "rdw-wrapper" at bounding box center [710, 277] width 525 height 138
click at [601, 615] on button "Submit and Open Calendar" at bounding box center [556, 617] width 209 height 35
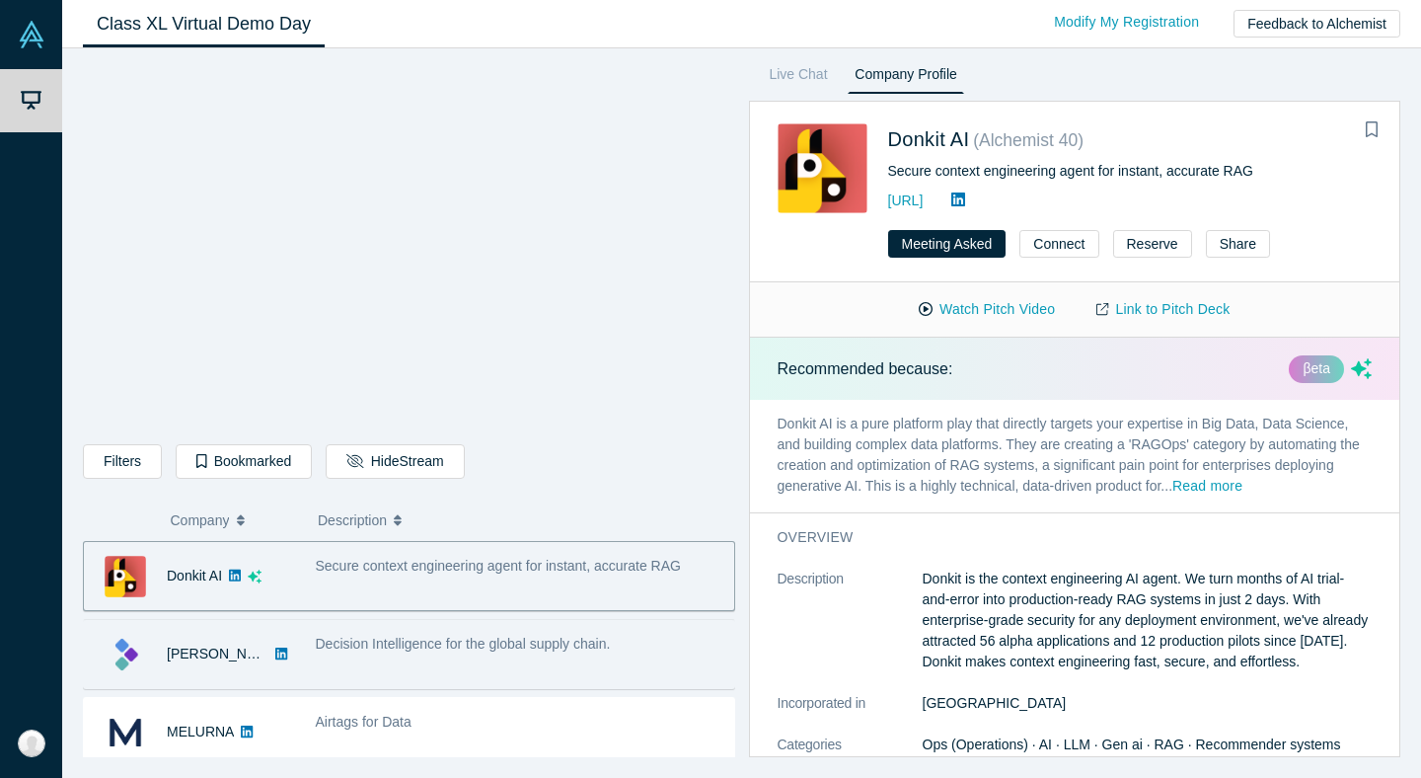
click at [350, 636] on span "Decision Intelligence for the global supply chain." at bounding box center [463, 644] width 295 height 16
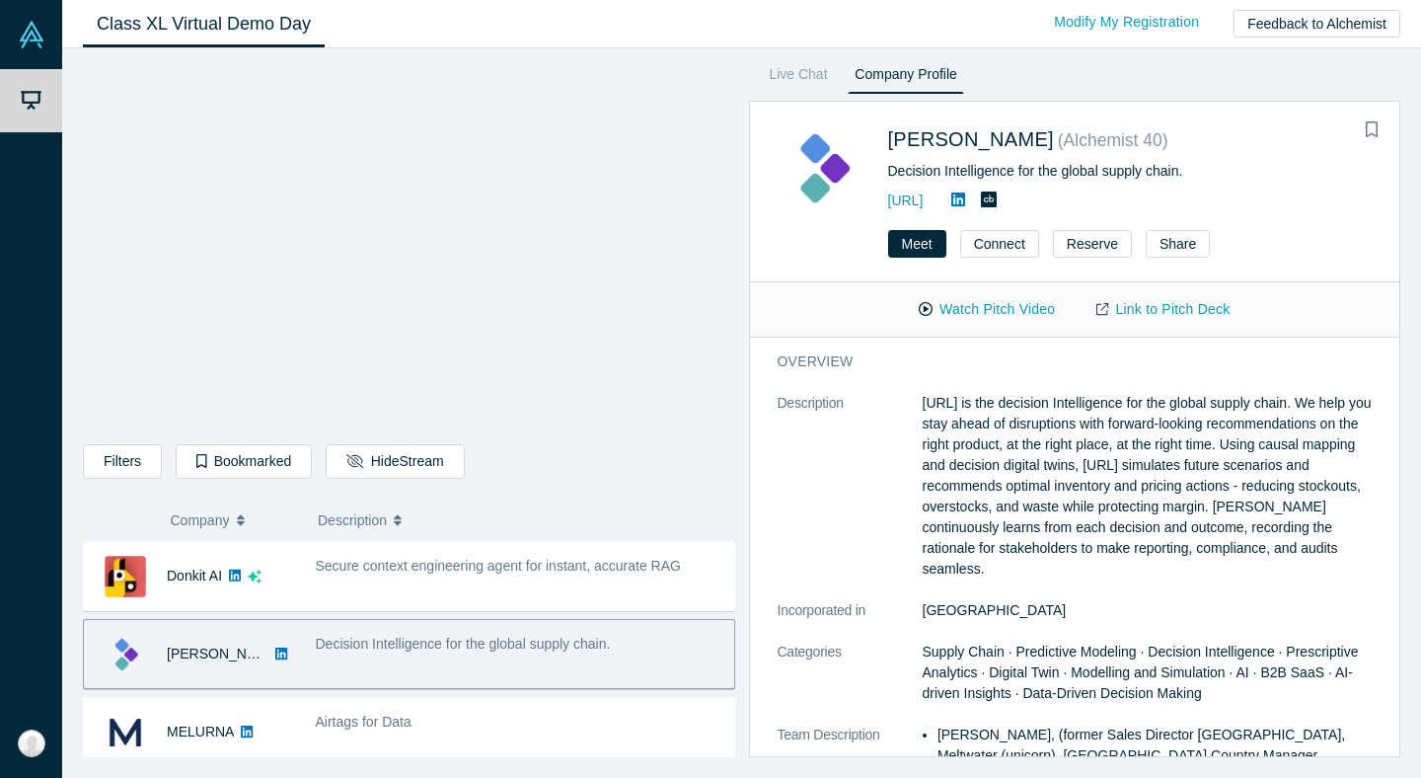
click at [383, 644] on span "Decision Intelligence for the global supply chain." at bounding box center [463, 644] width 295 height 16
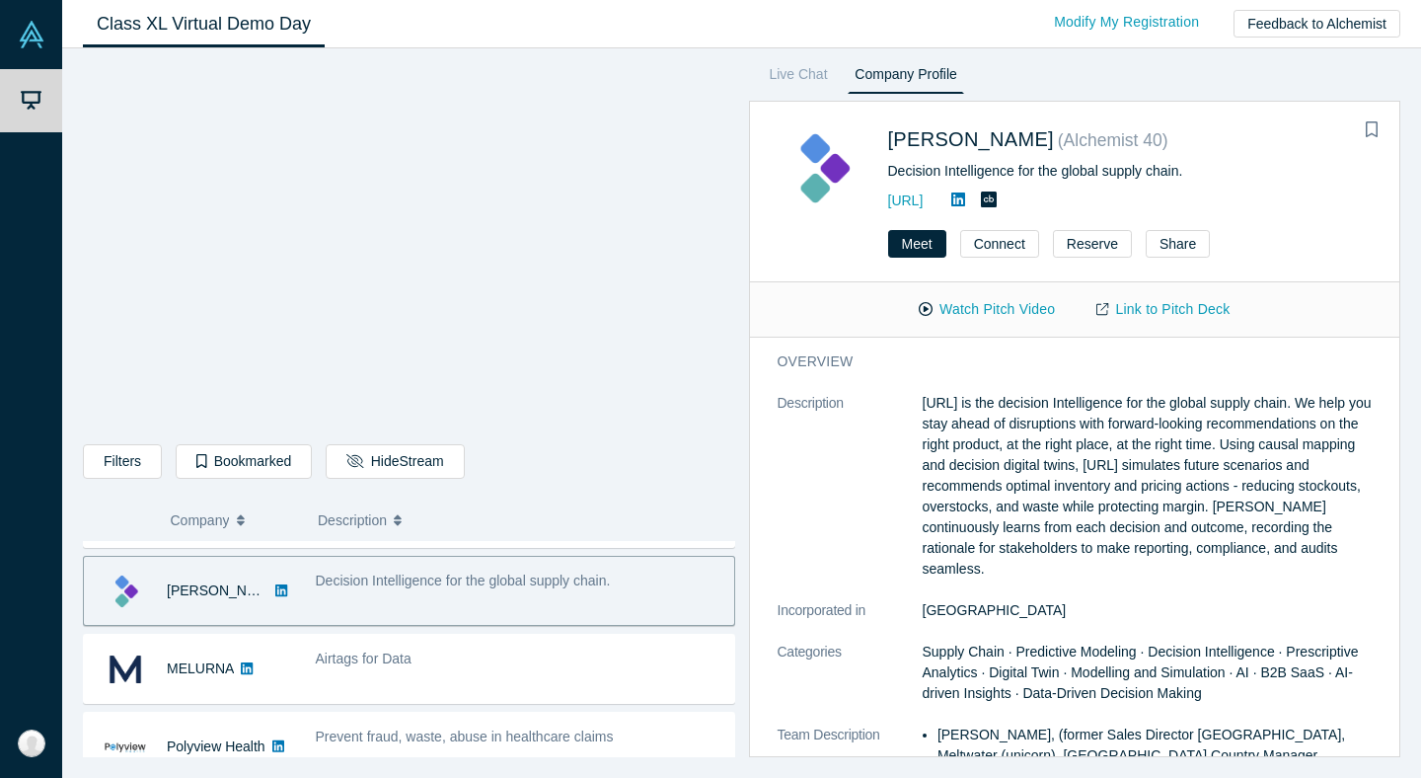
scroll to position [81, 0]
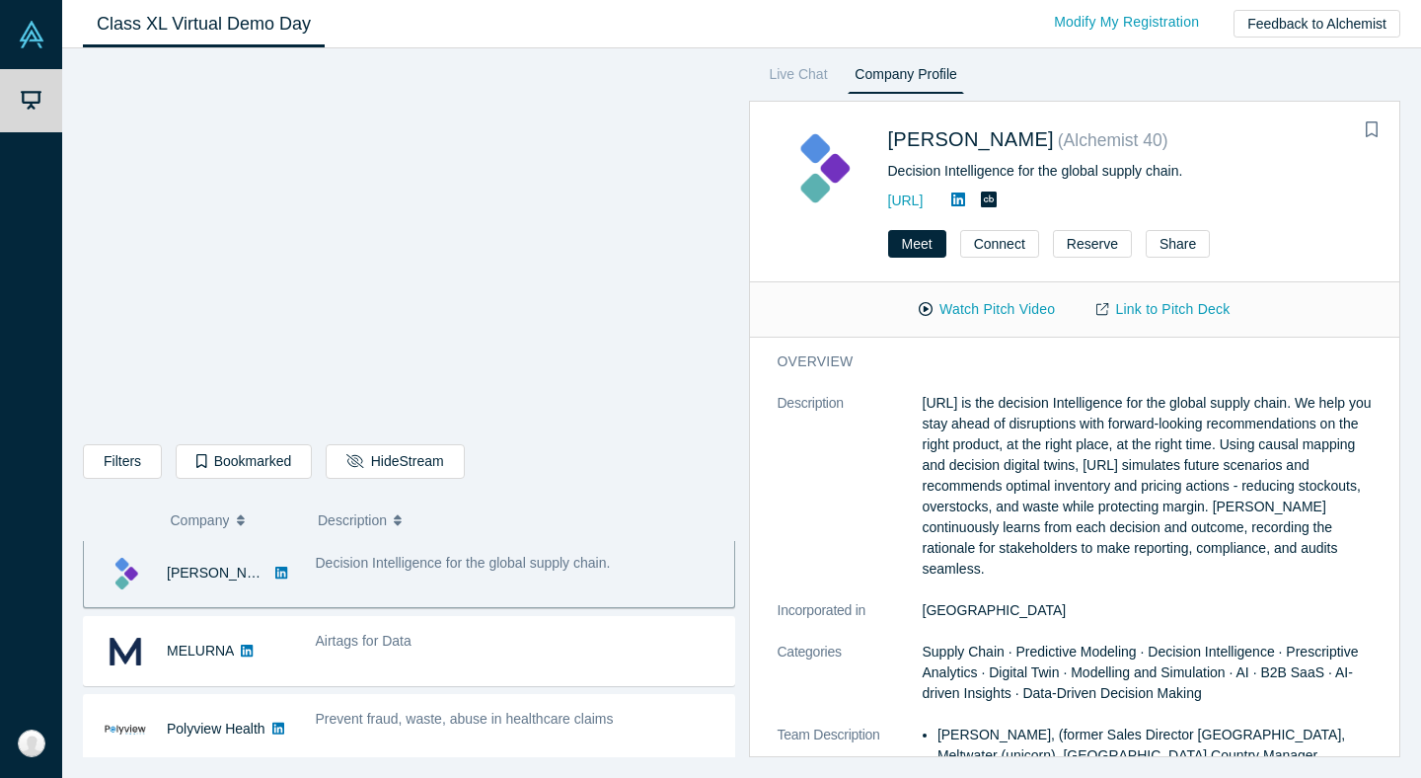
click at [383, 644] on span "Airtags for Data" at bounding box center [364, 641] width 96 height 16
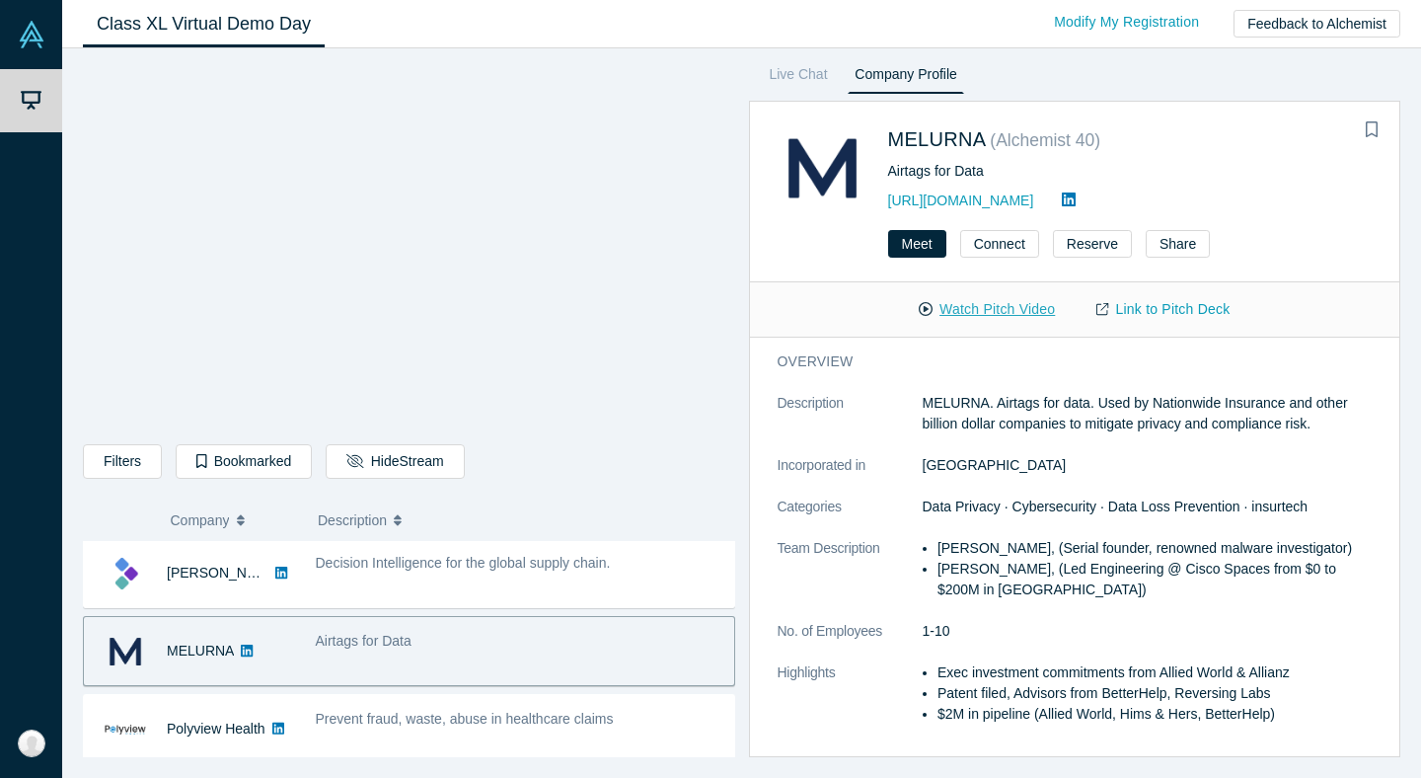
click at [974, 310] on button "Watch Pitch Video" at bounding box center [987, 309] width 178 height 35
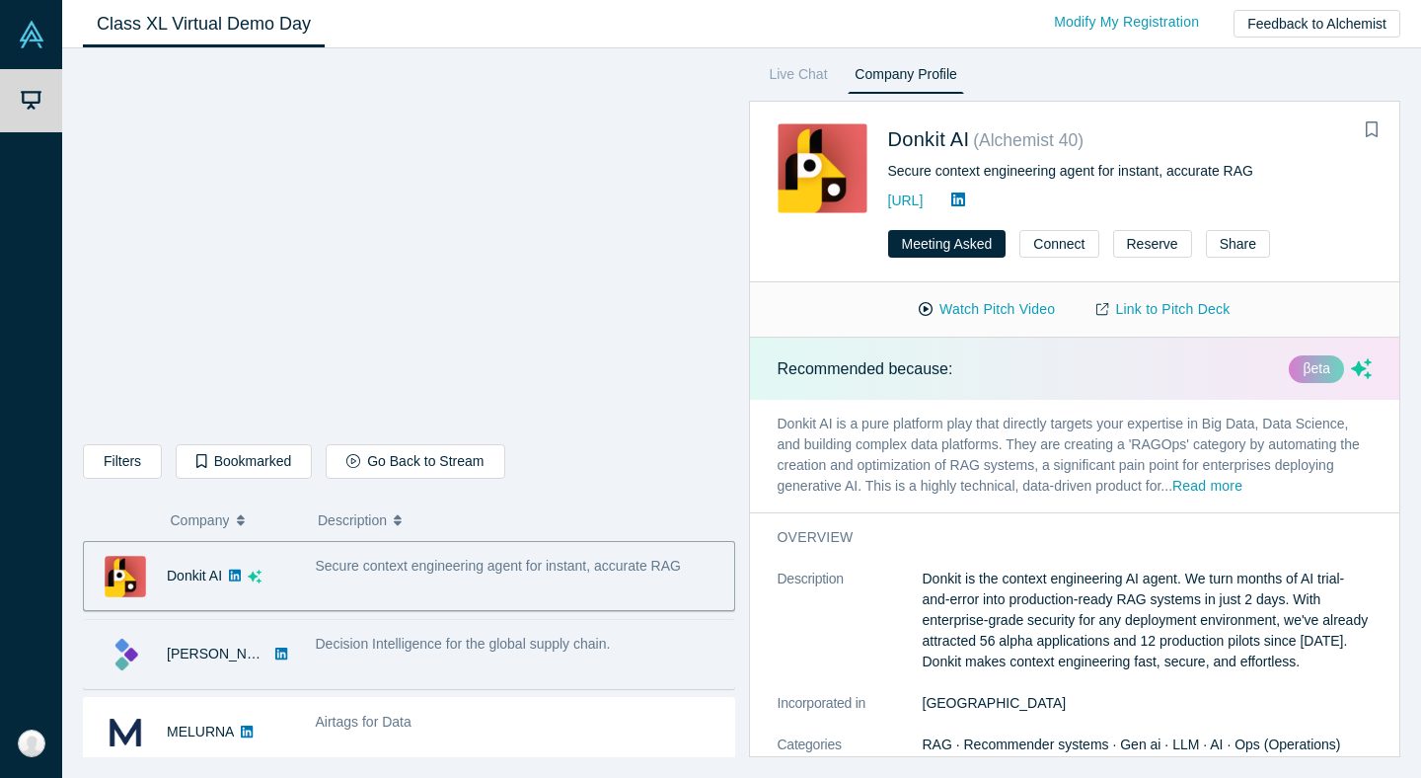
click at [355, 654] on div "Decision Intelligence for the global supply chain." at bounding box center [519, 654] width 429 height 62
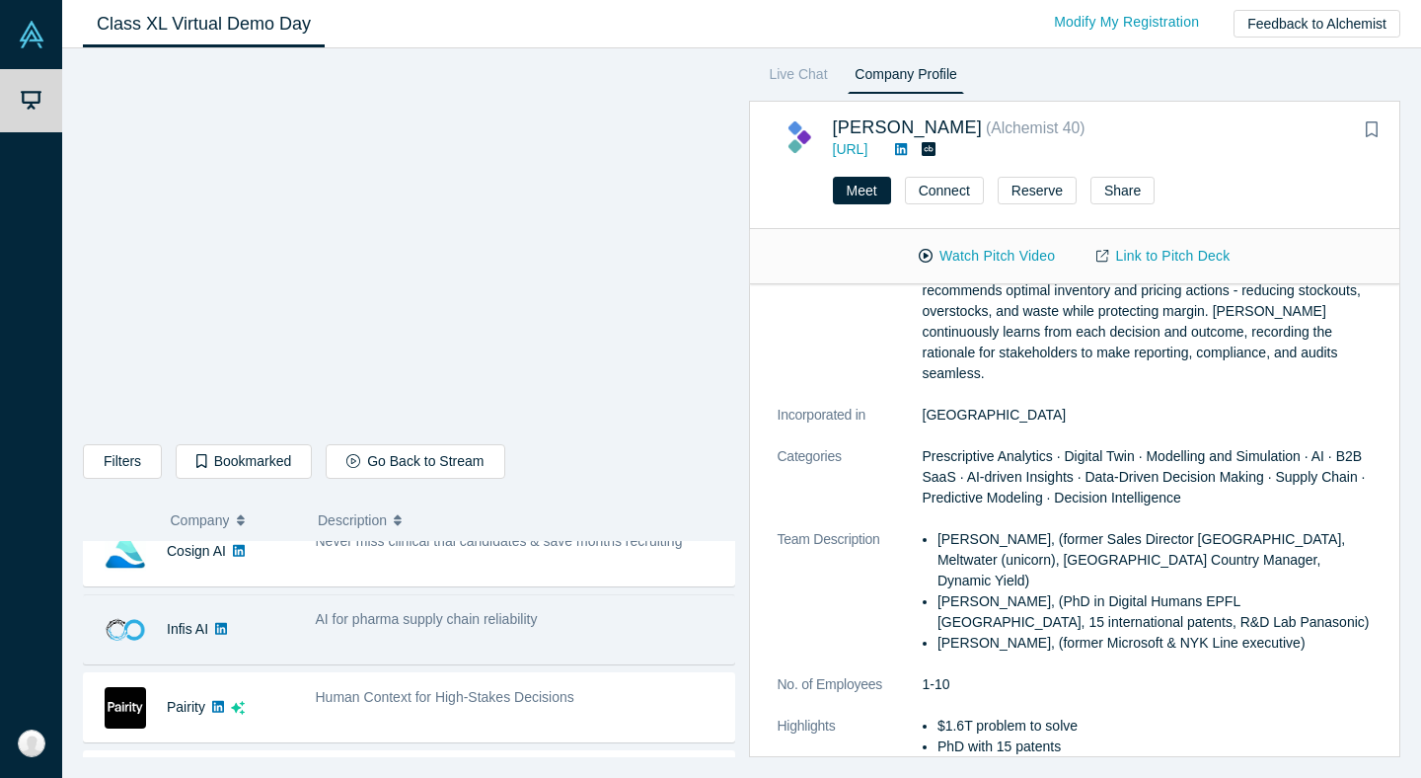
scroll to position [374, 0]
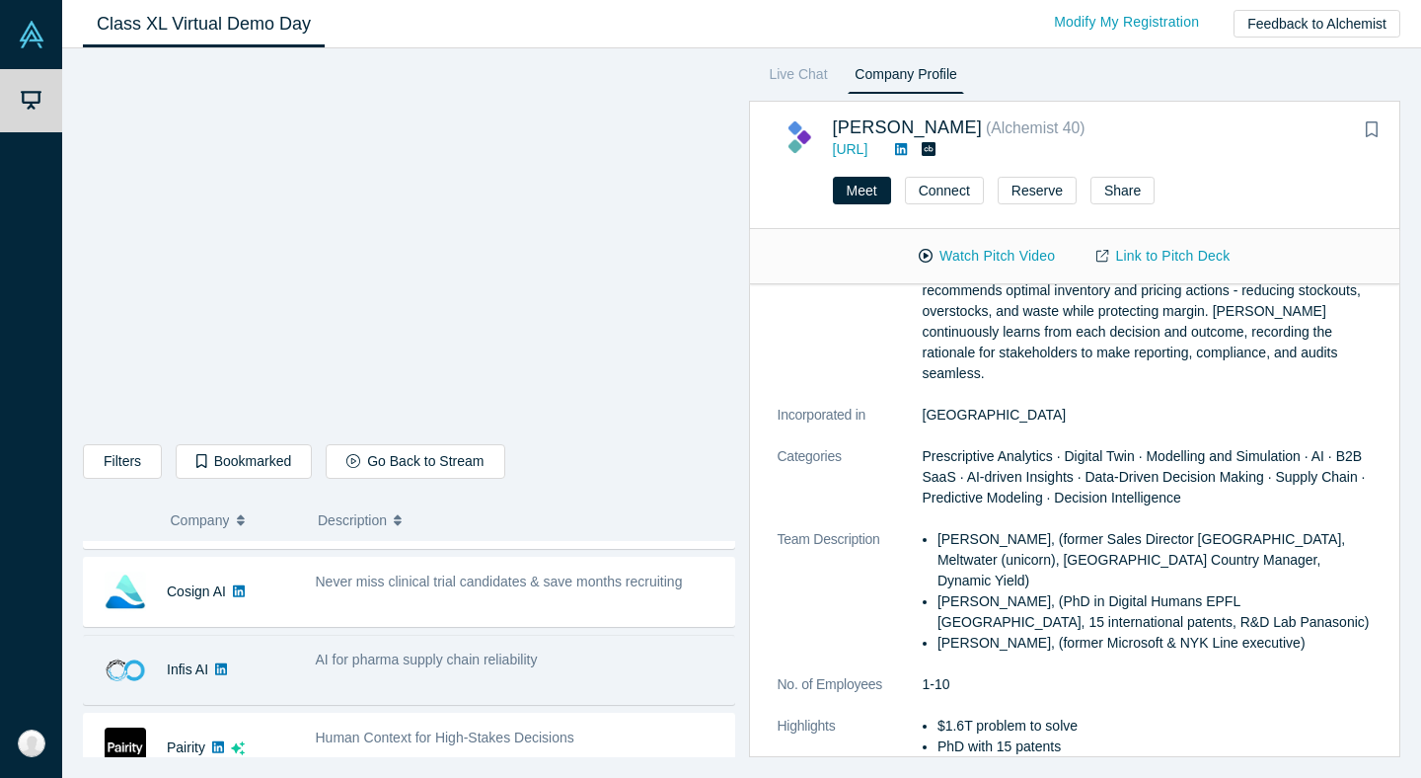
click at [382, 655] on span "AI for pharma supply chain reliability" at bounding box center [427, 659] width 222 height 16
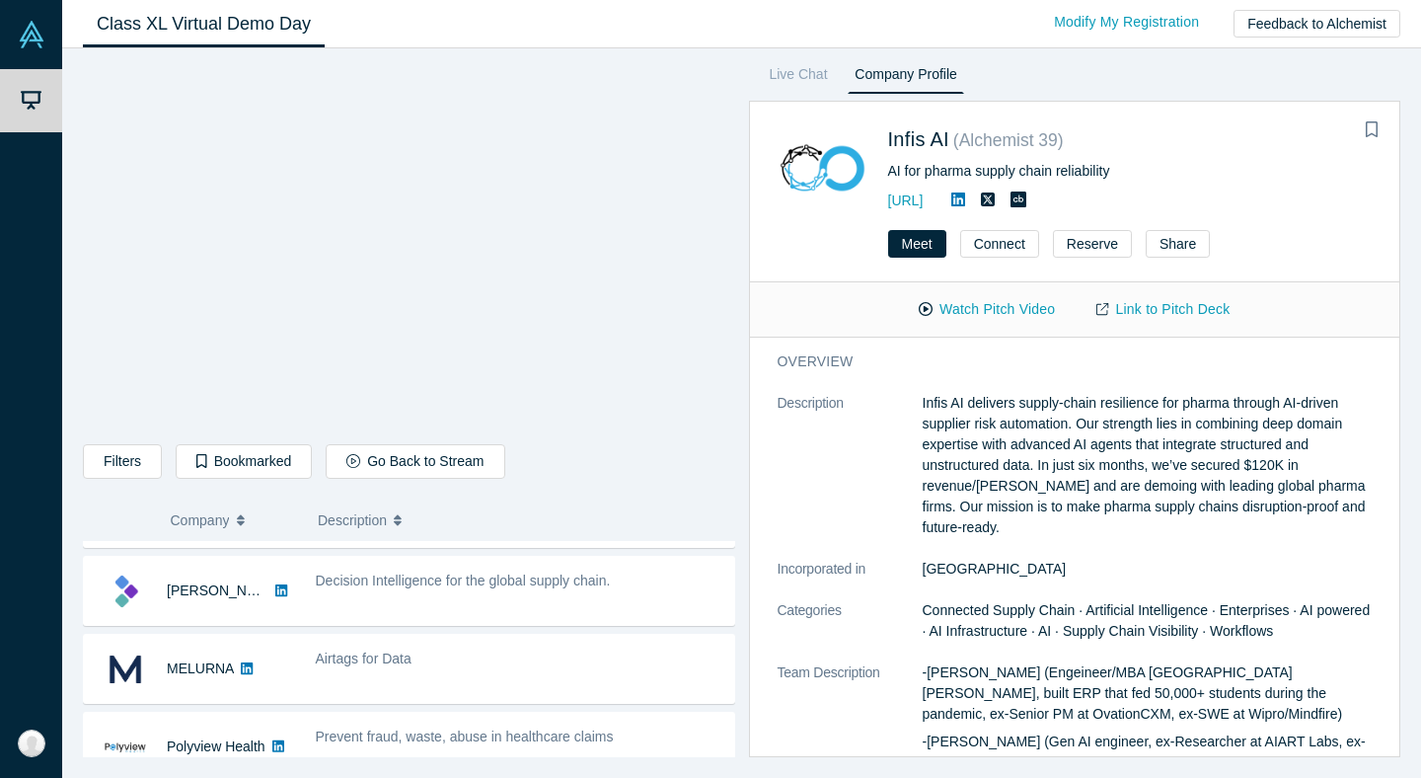
scroll to position [113, 0]
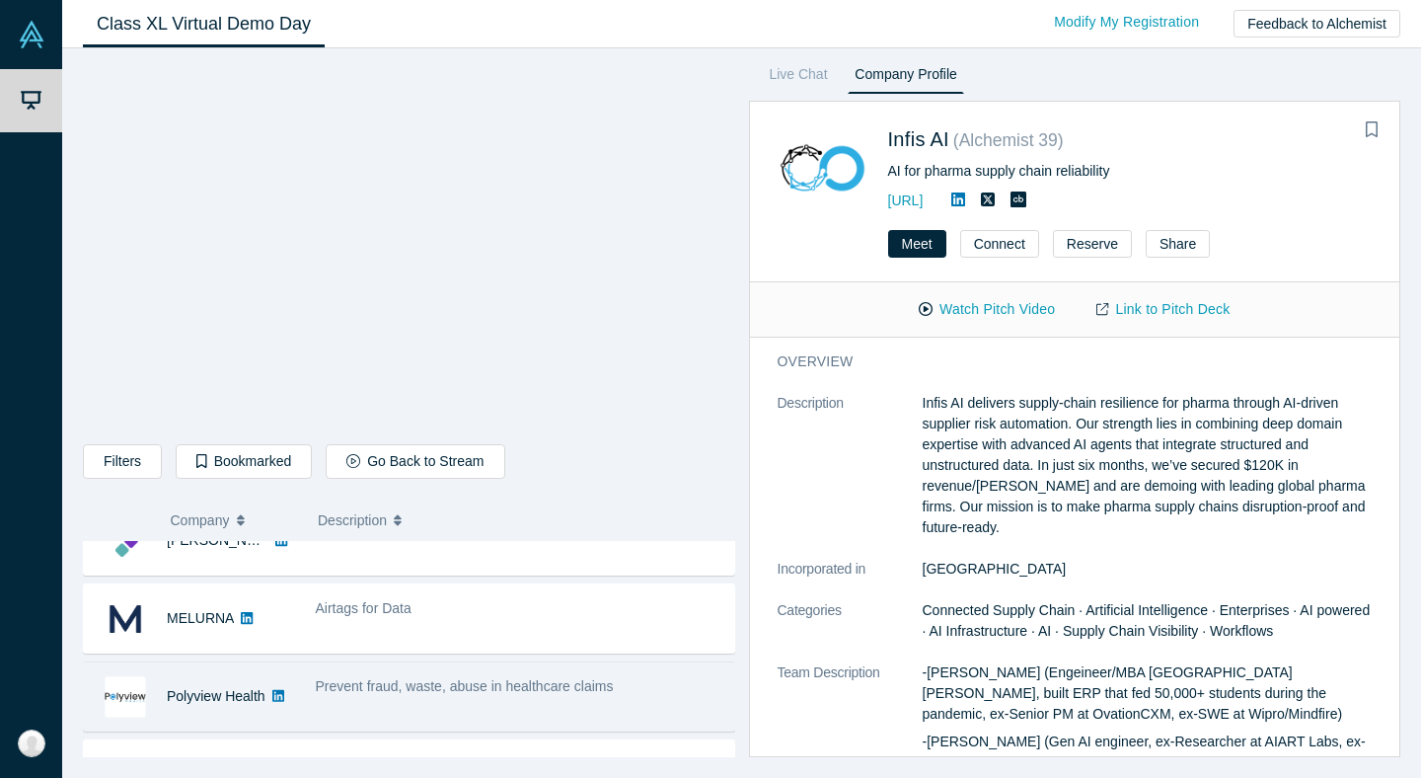
click at [439, 690] on span "Prevent fraud, waste, abuse in healthcare claims" at bounding box center [465, 686] width 298 height 16
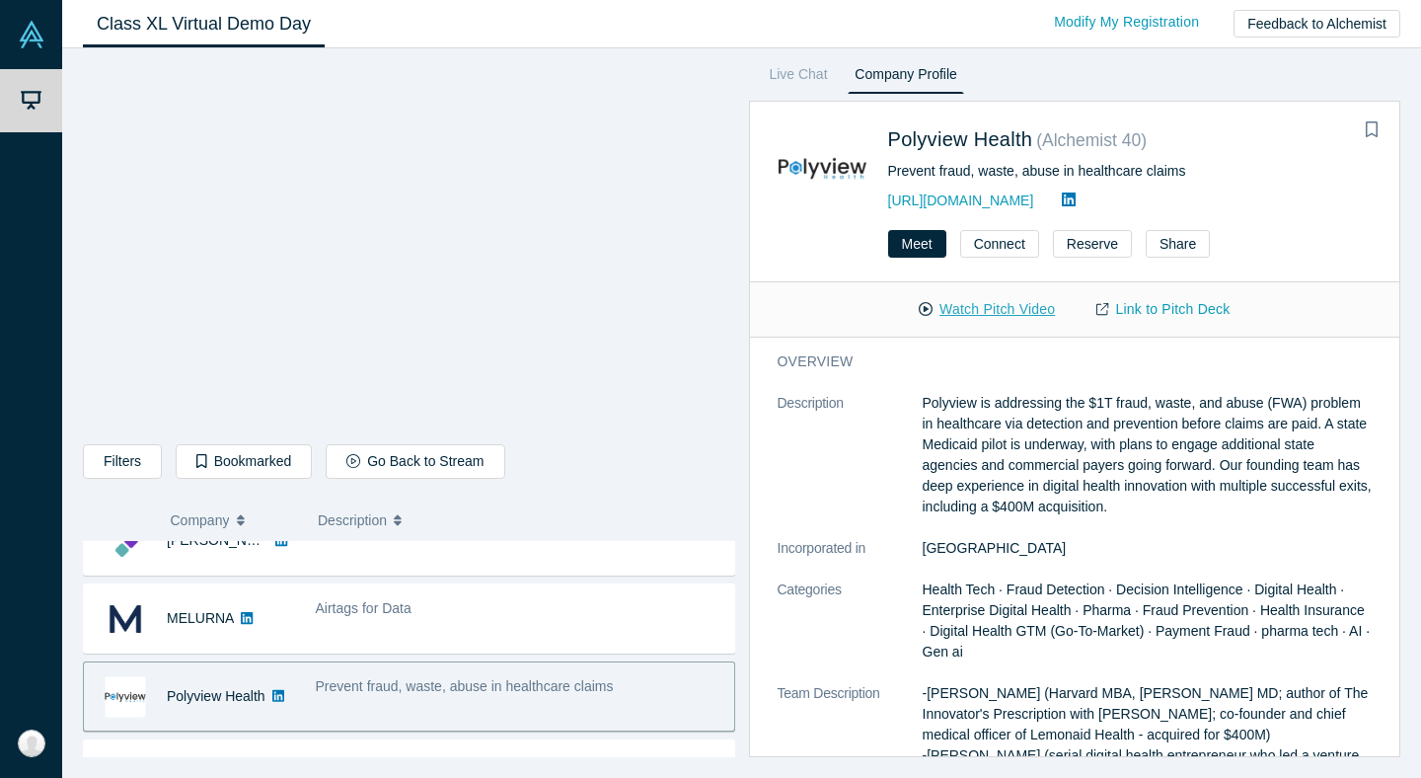
click at [977, 313] on button "Watch Pitch Video" at bounding box center [987, 309] width 178 height 35
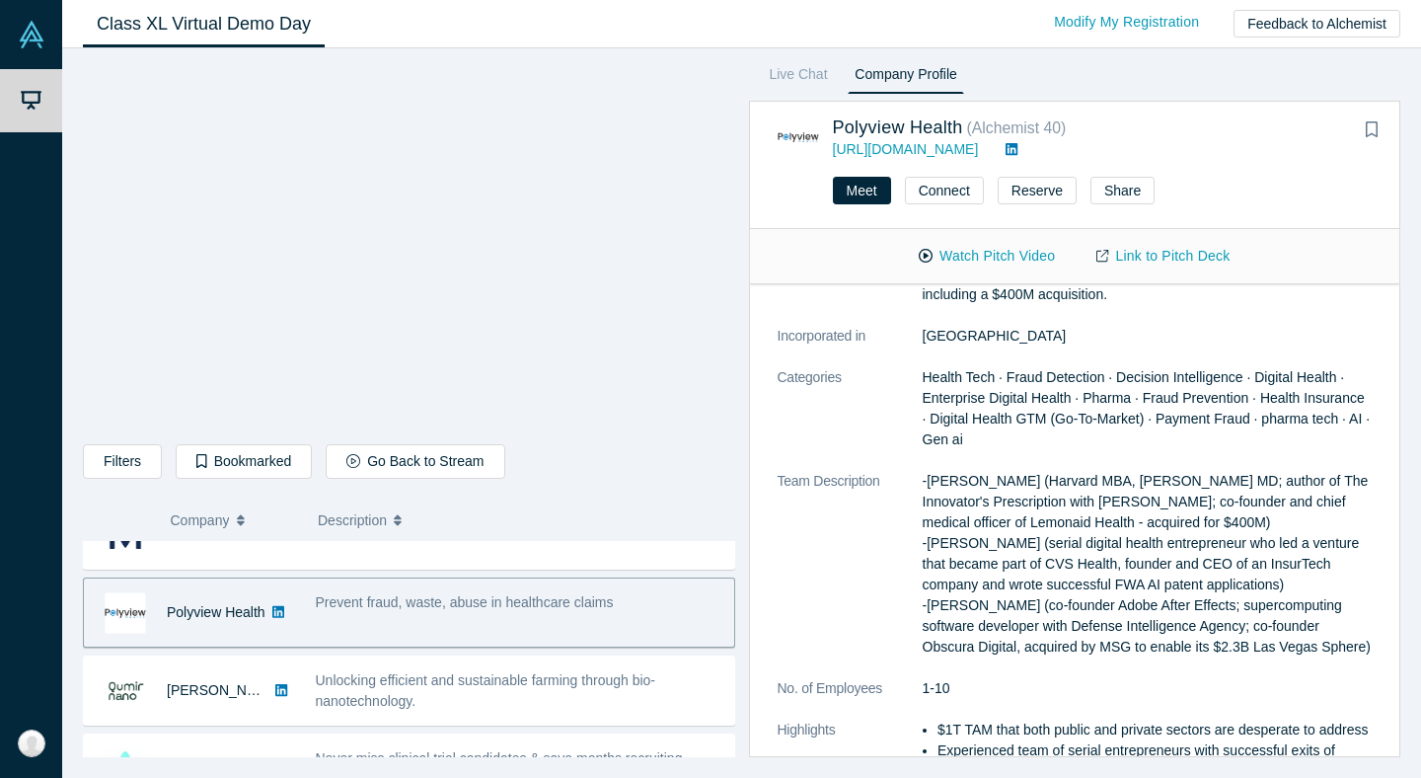
scroll to position [208, 0]
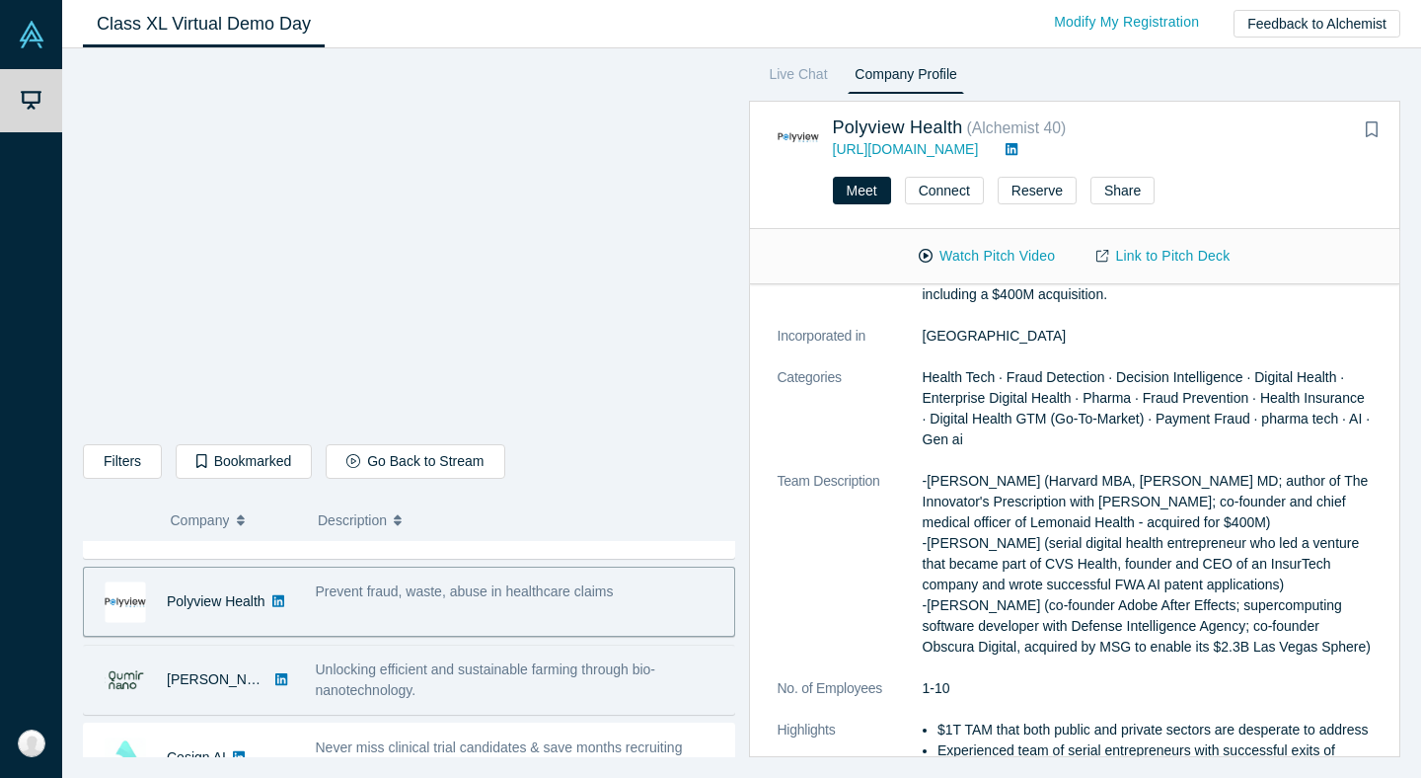
click at [474, 674] on span "Unlocking efficient and sustainable farming through bio-nanotechnology." at bounding box center [486, 679] width 340 height 37
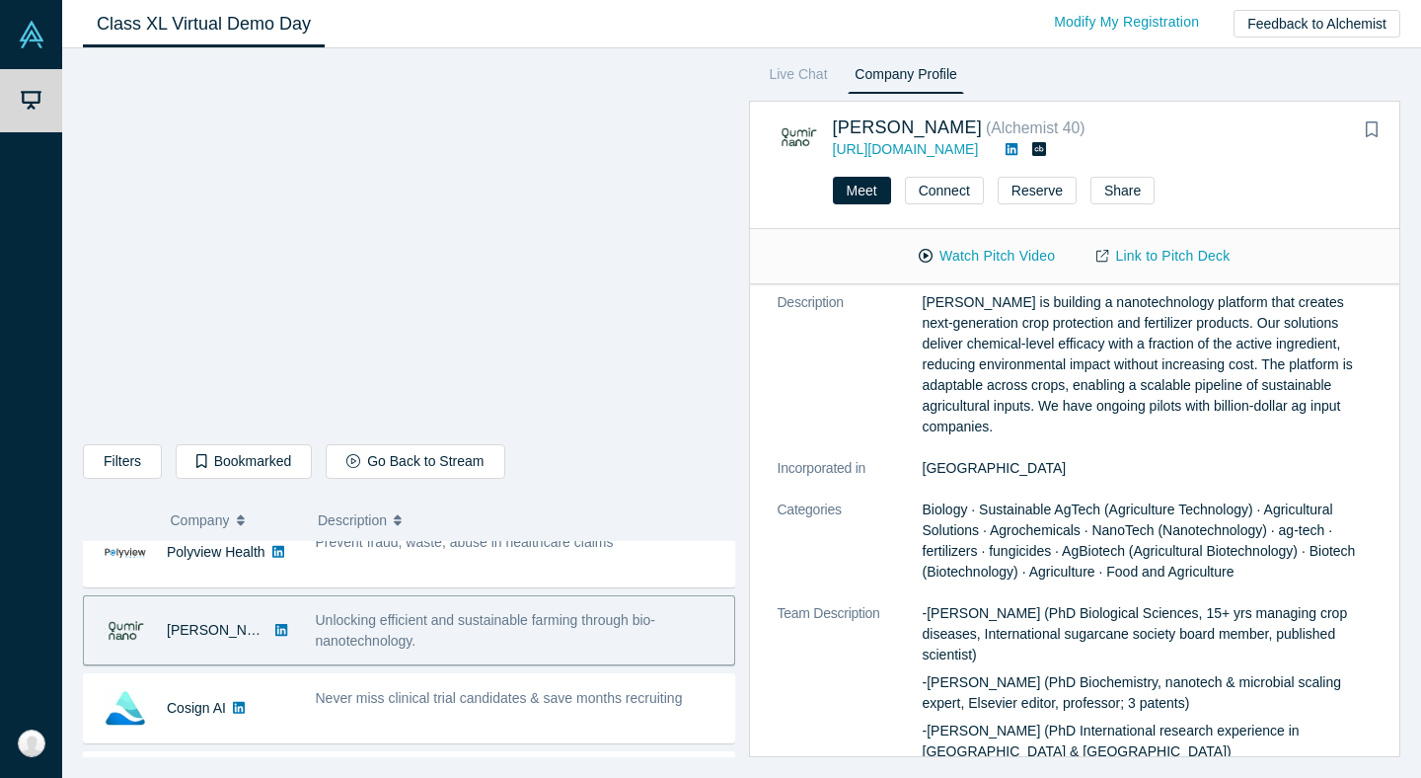
scroll to position [263, 0]
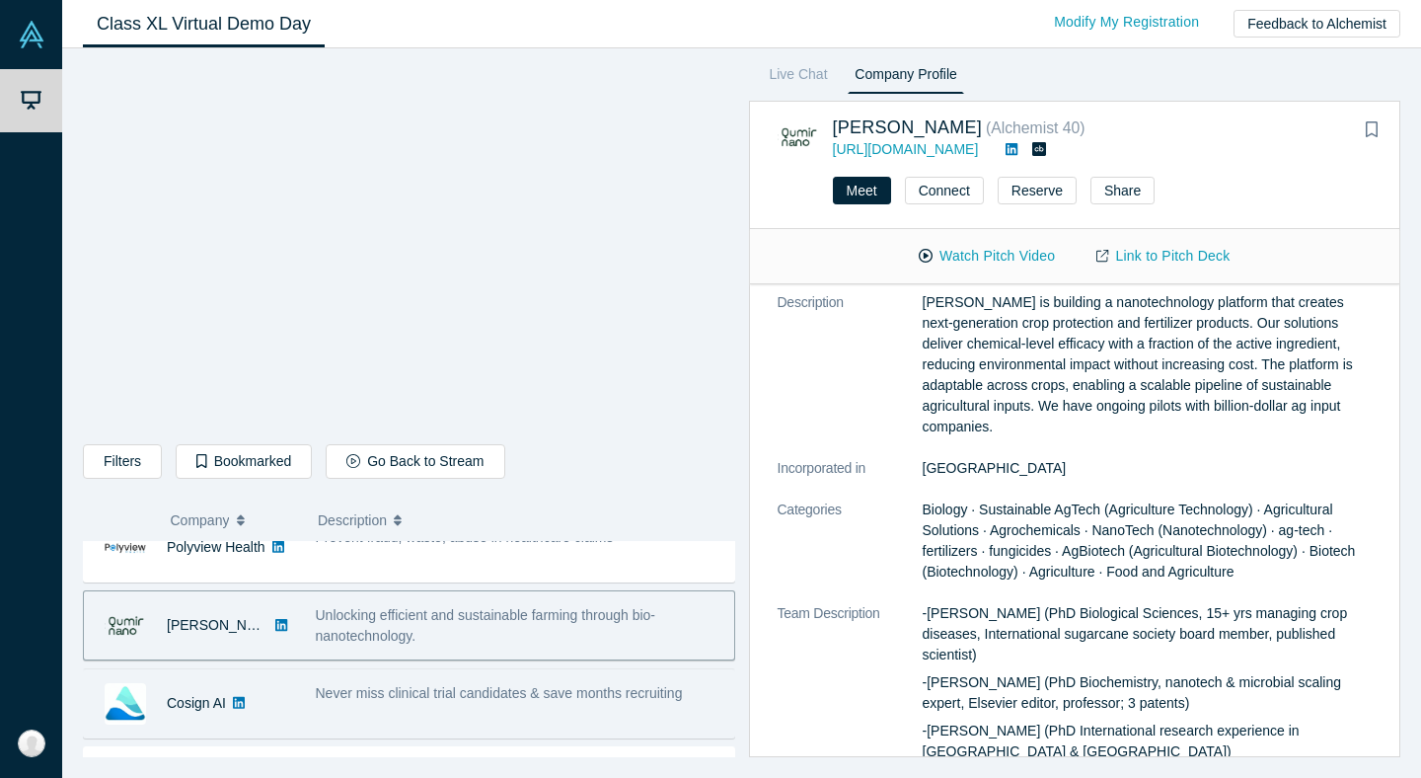
click at [460, 691] on span "Never miss clinical trial candidates & save months recruiting" at bounding box center [499, 693] width 367 height 16
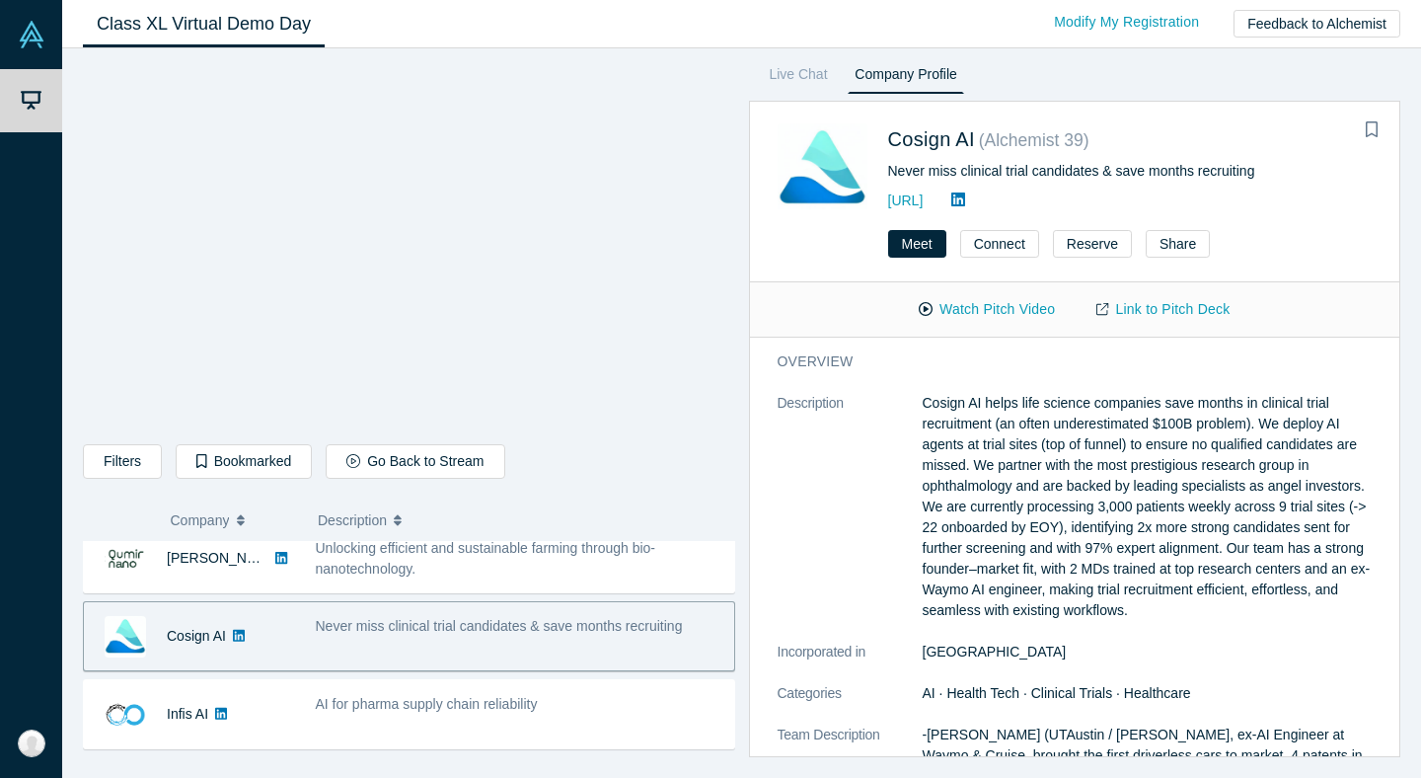
scroll to position [331, 0]
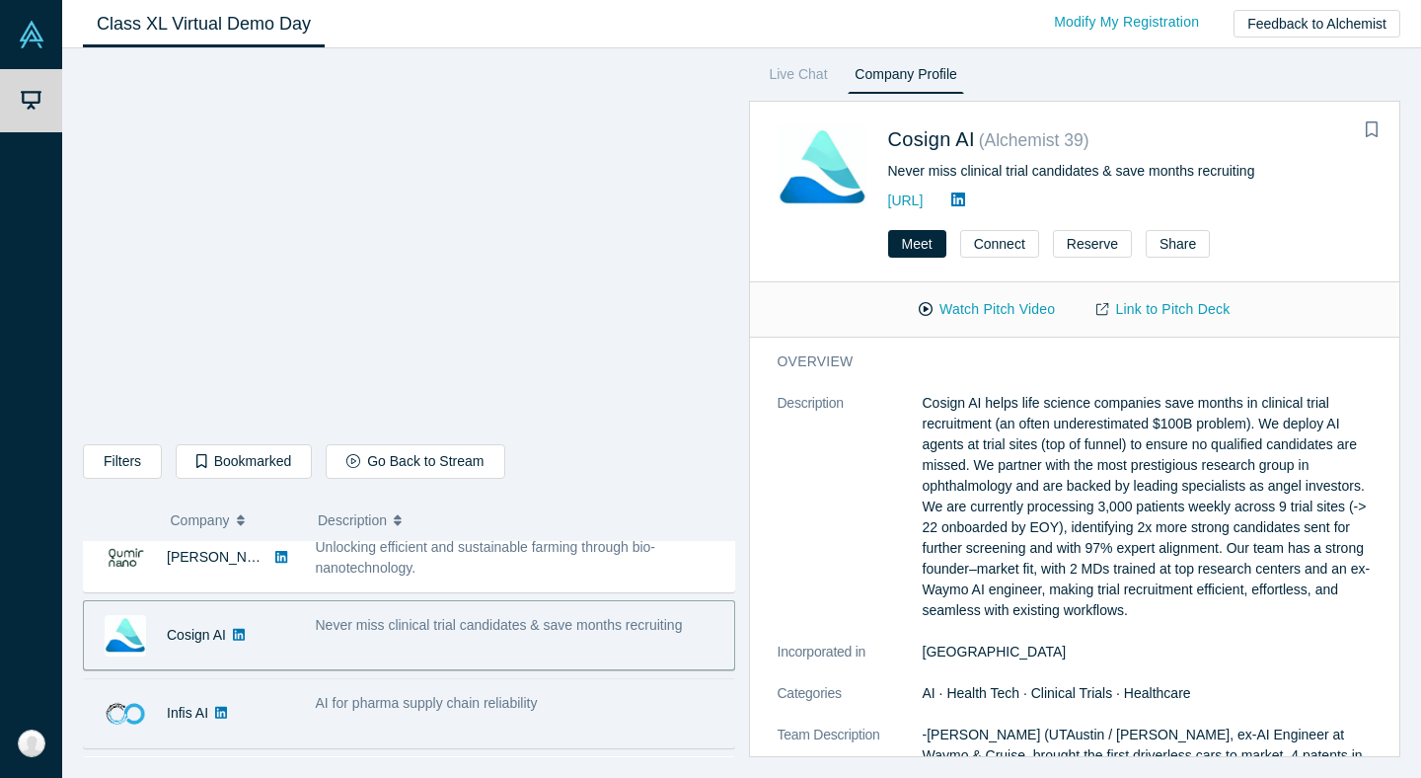
click at [491, 711] on span "AI for pharma supply chain reliability" at bounding box center [427, 703] width 222 height 16
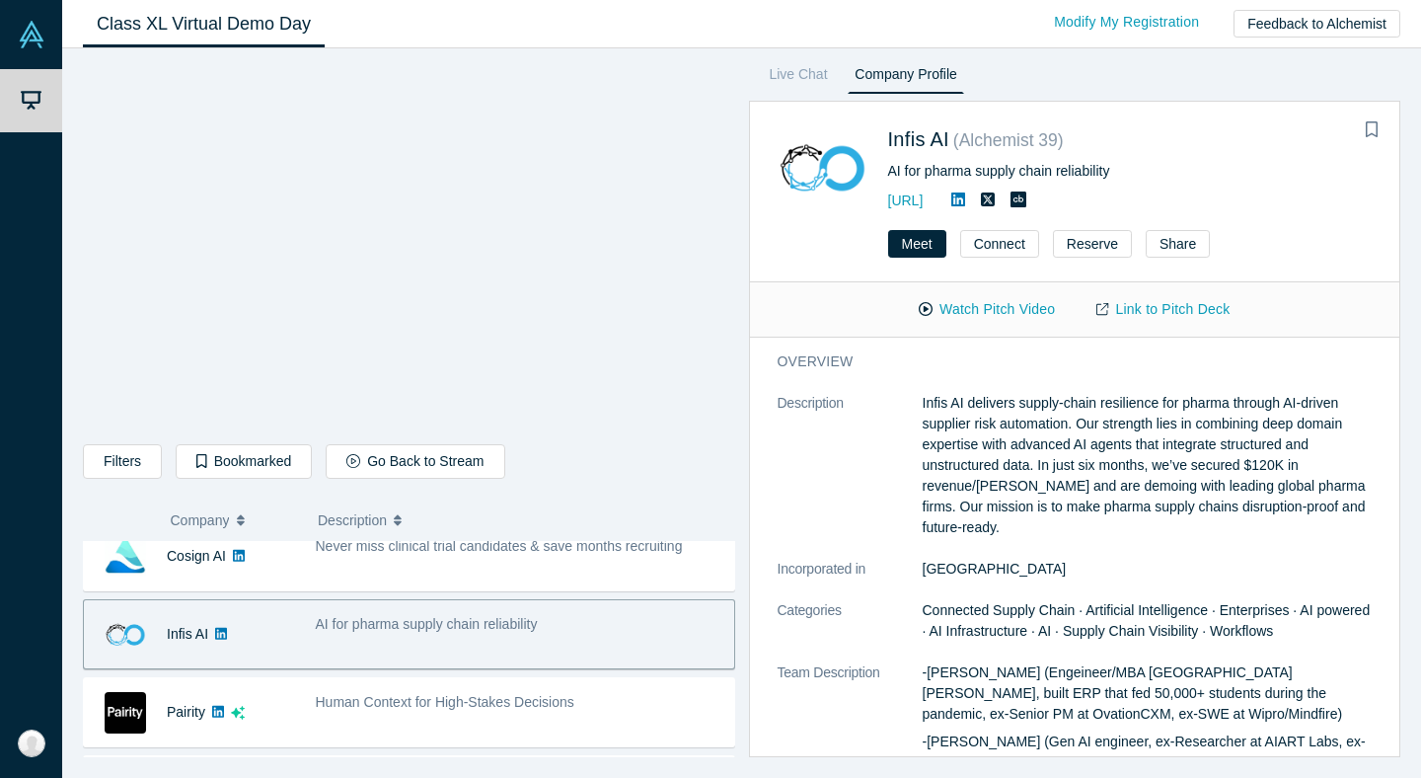
scroll to position [430, 0]
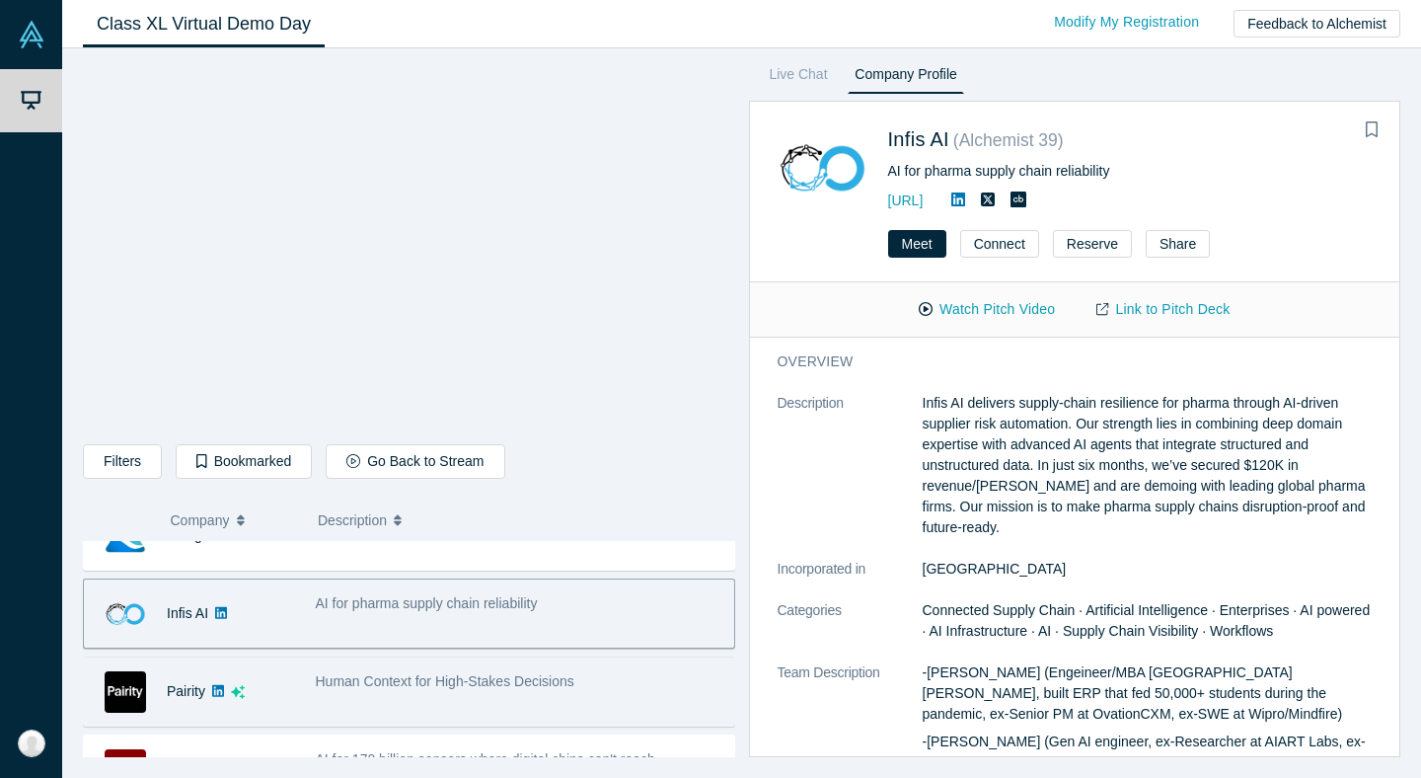
click at [516, 680] on span "Human Context for High-Stakes Decisions" at bounding box center [445, 681] width 259 height 16
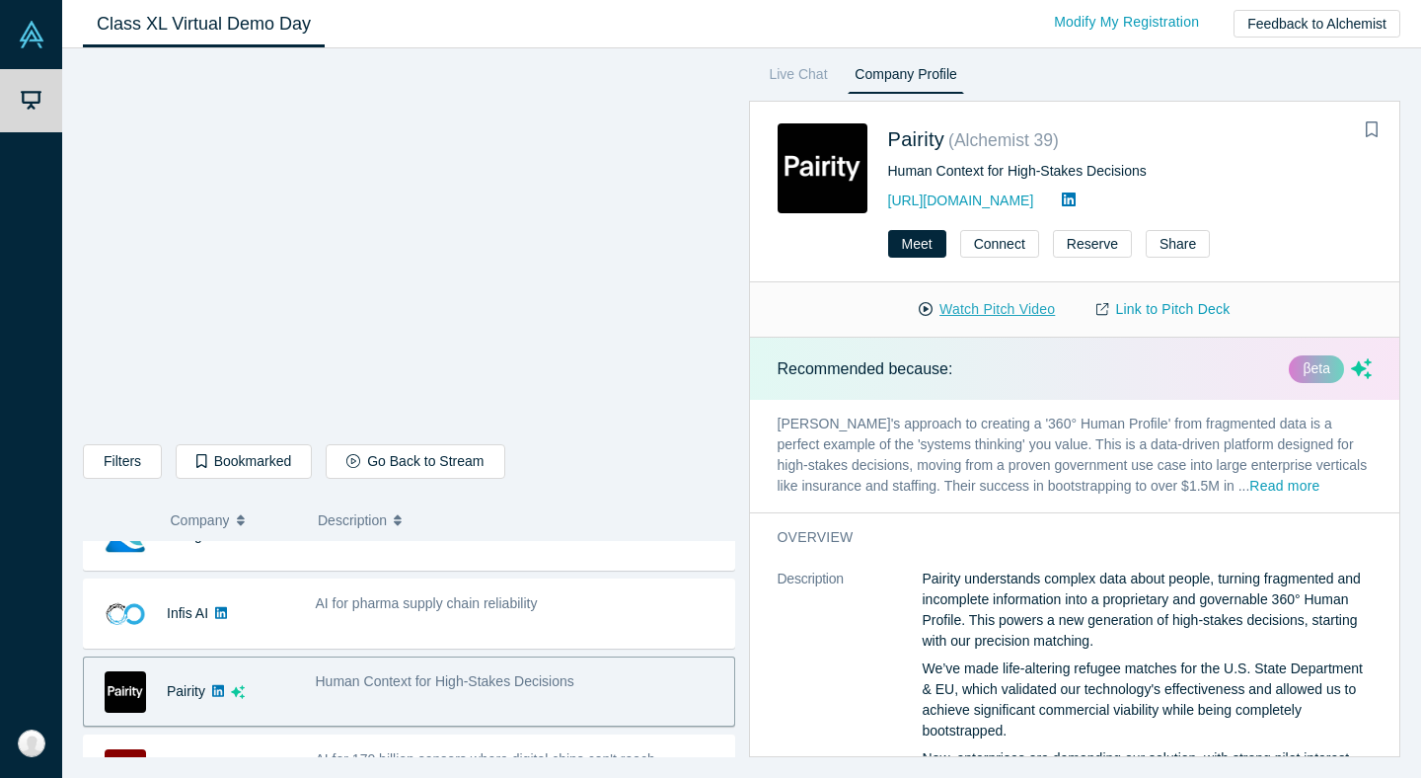
click at [967, 309] on button "Watch Pitch Video" at bounding box center [987, 309] width 178 height 35
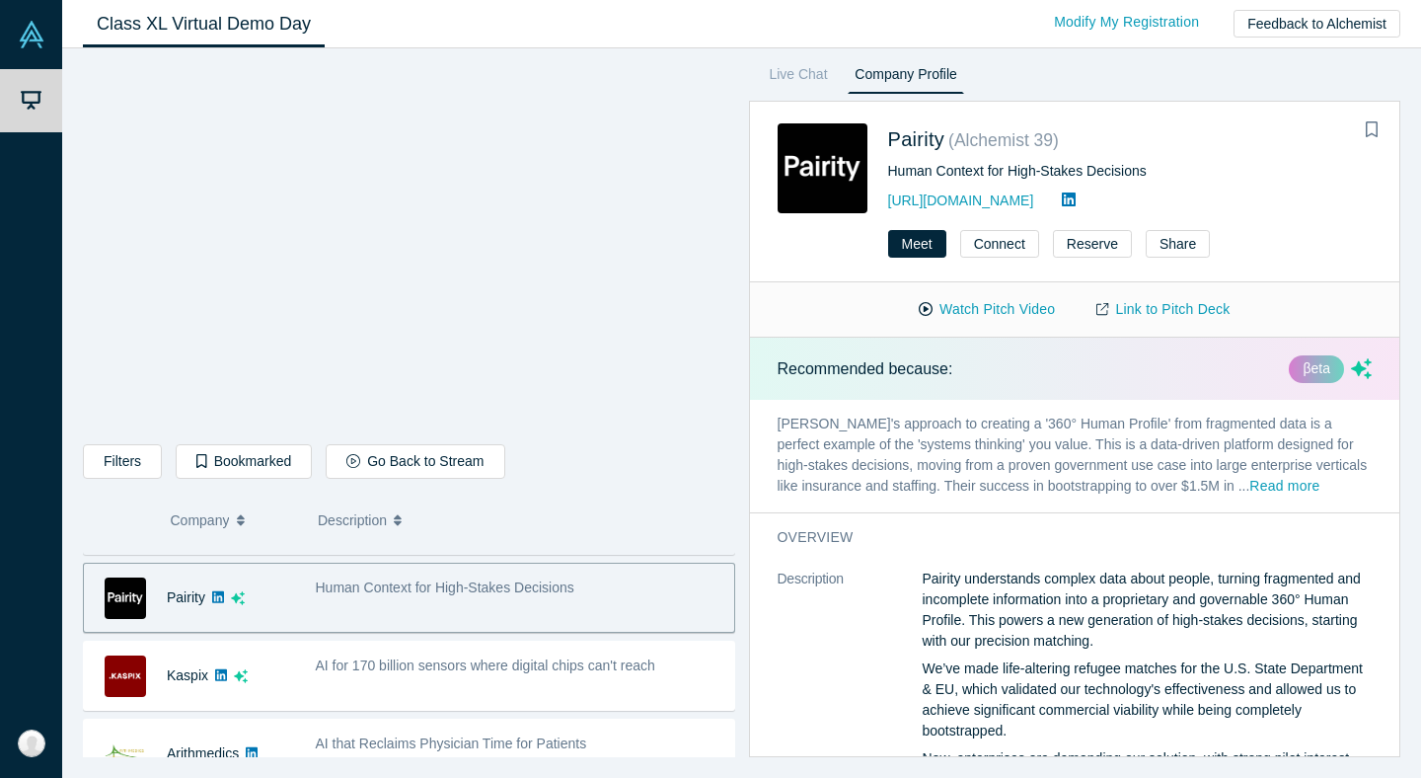
scroll to position [528, 0]
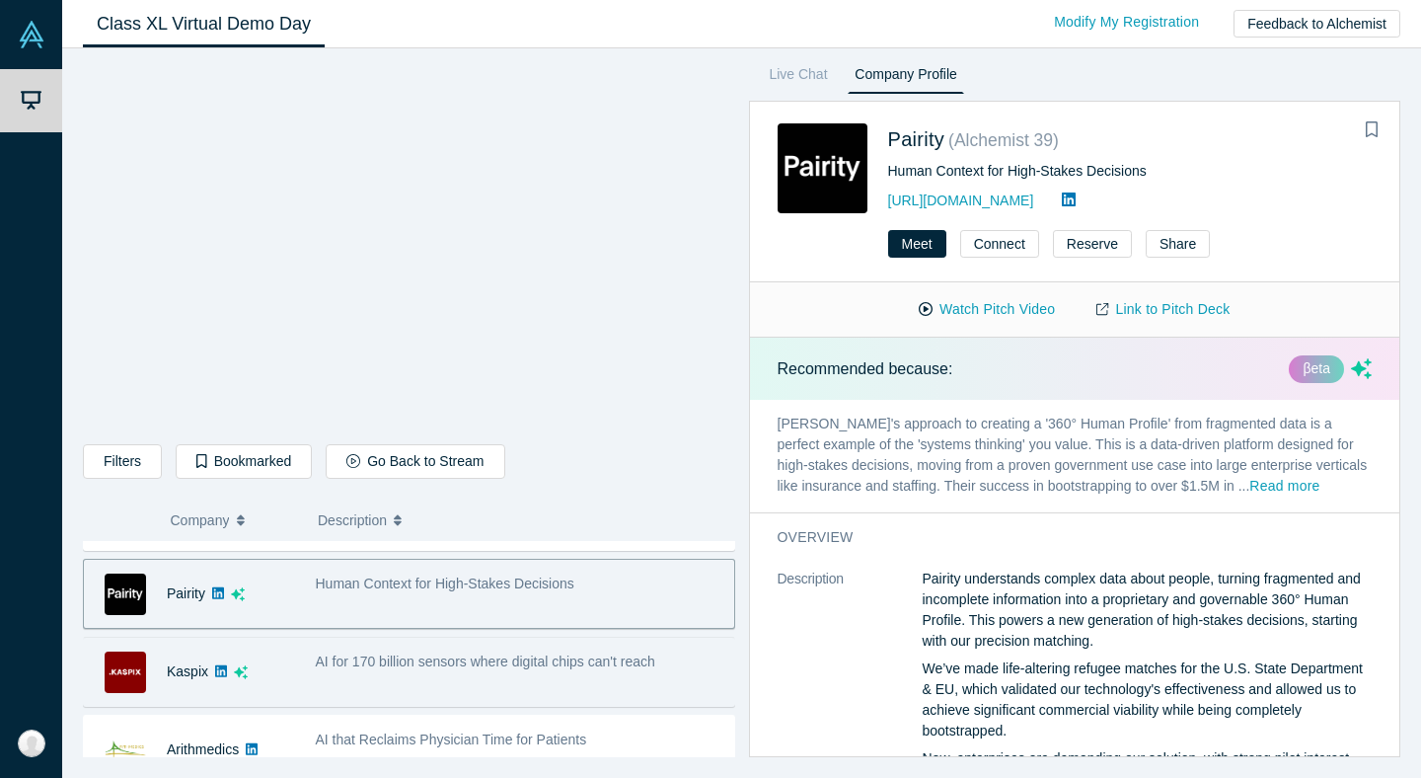
click at [461, 669] on div "AI for 170 billion sensors where digital chips can't reach" at bounding box center [520, 661] width 409 height 21
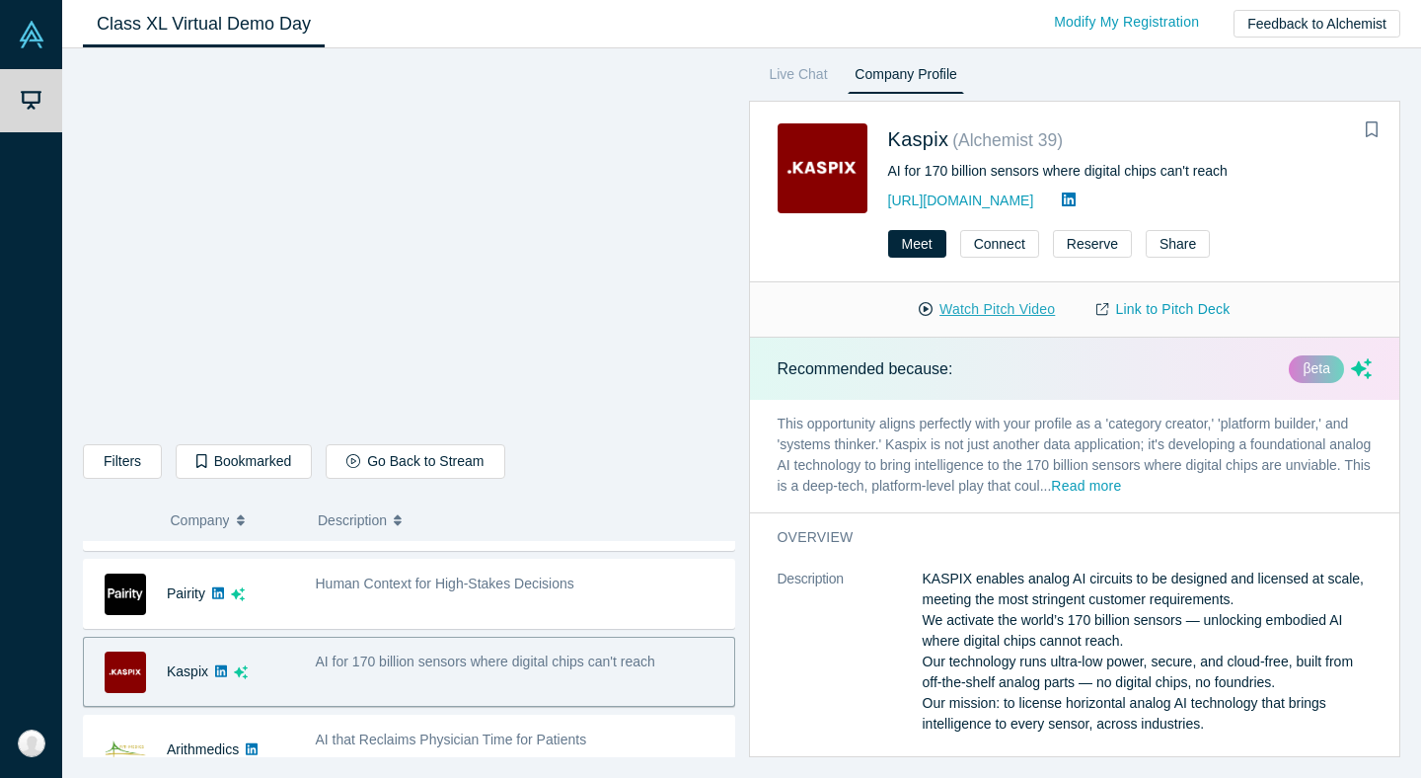
click at [986, 309] on button "Watch Pitch Video" at bounding box center [987, 309] width 178 height 35
click at [924, 235] on button "Meet" at bounding box center [917, 244] width 58 height 28
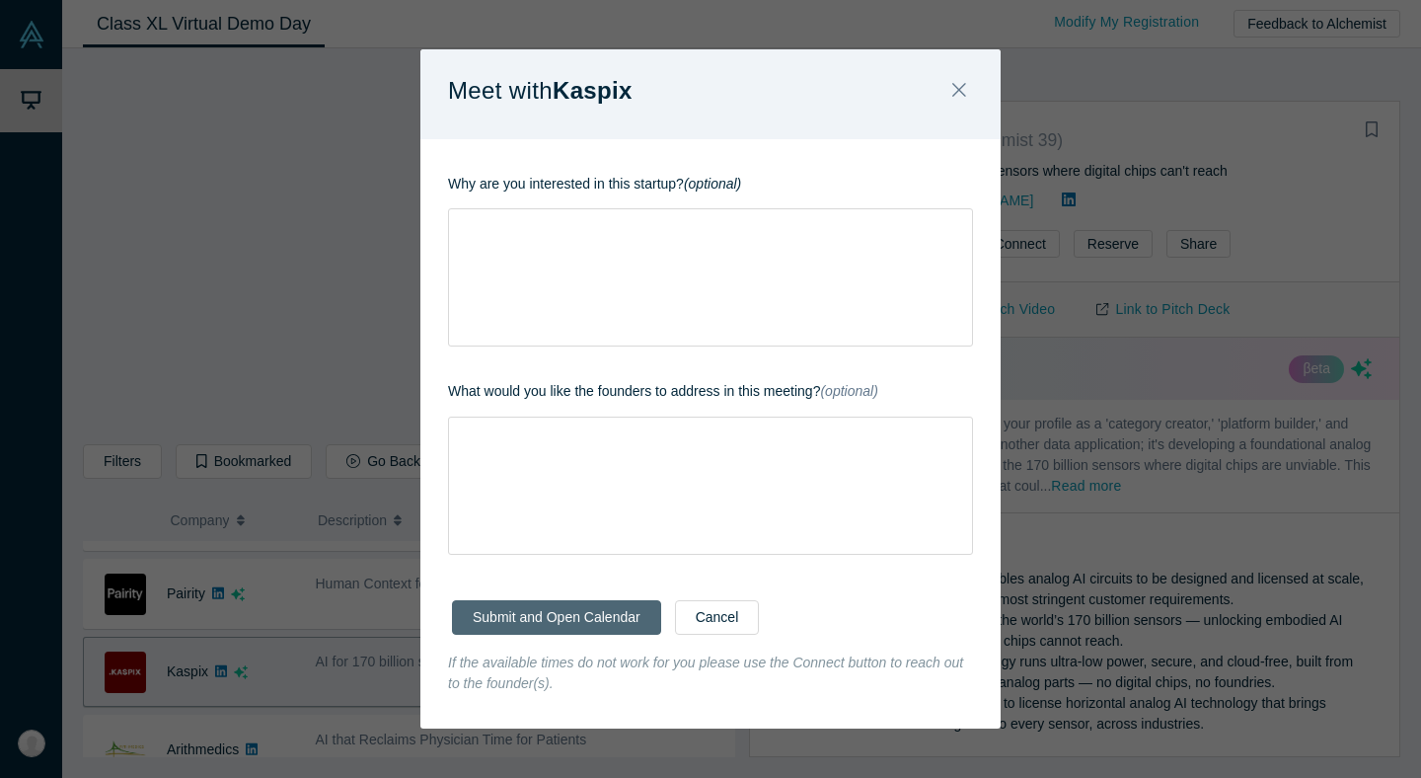
click at [584, 622] on button "Submit and Open Calendar" at bounding box center [556, 617] width 209 height 35
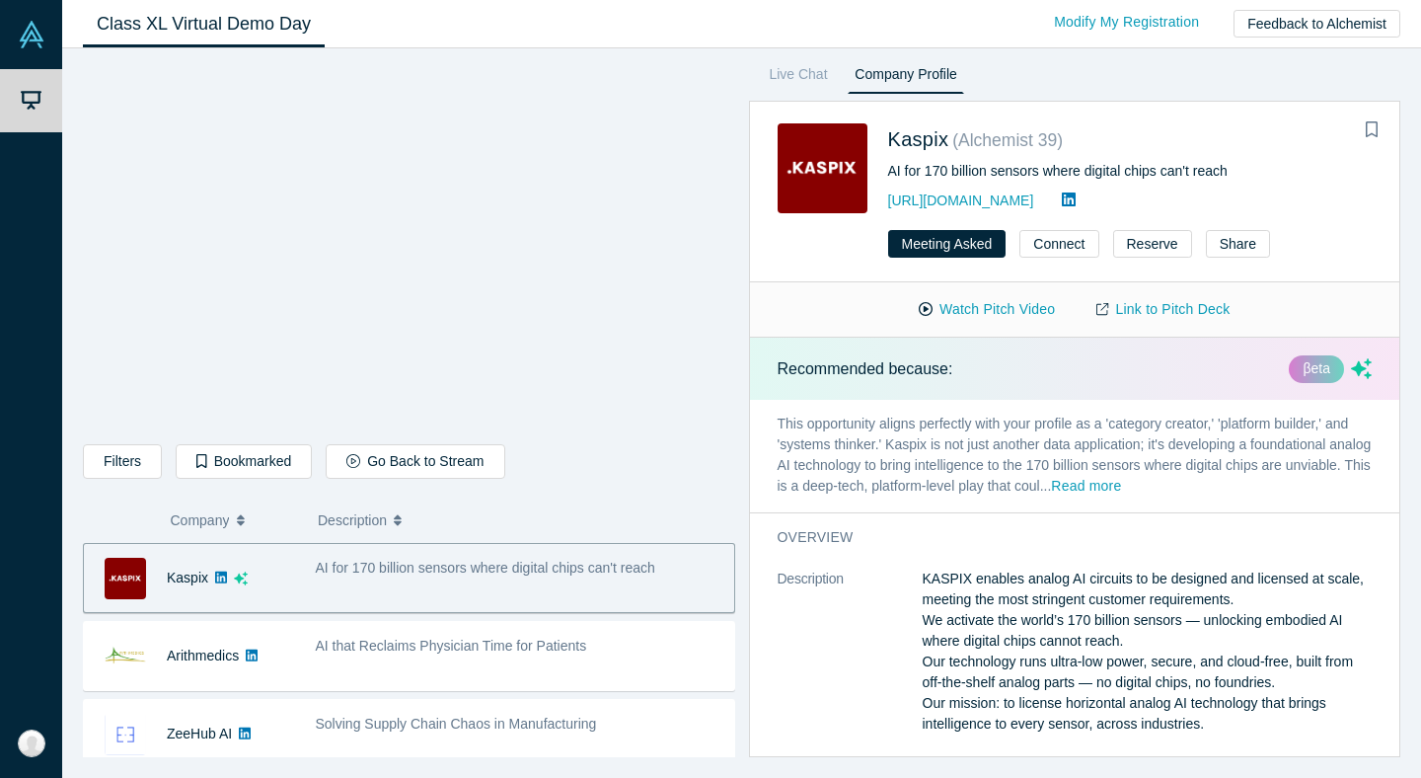
scroll to position [625, 0]
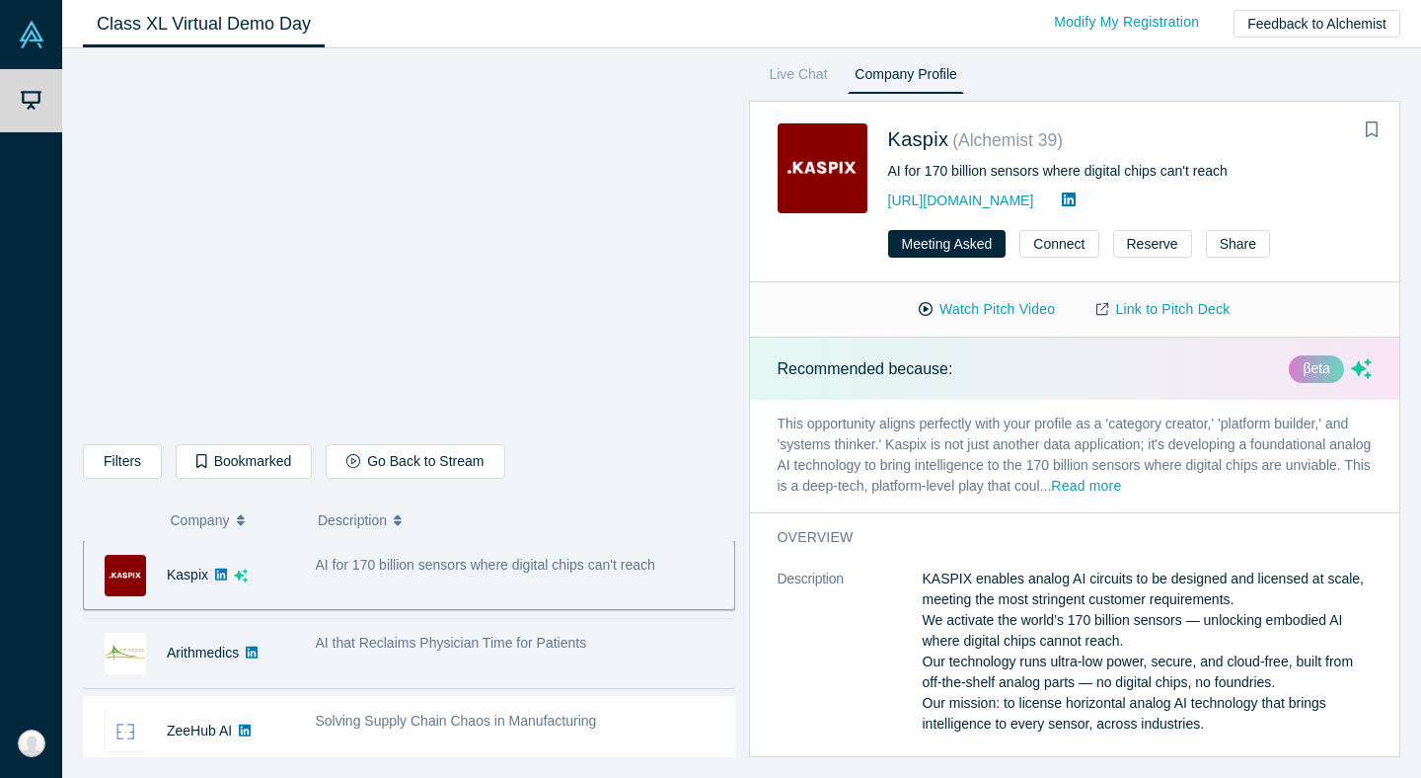
click at [467, 661] on div "AI that Reclaims Physician Time for Patients" at bounding box center [519, 653] width 429 height 62
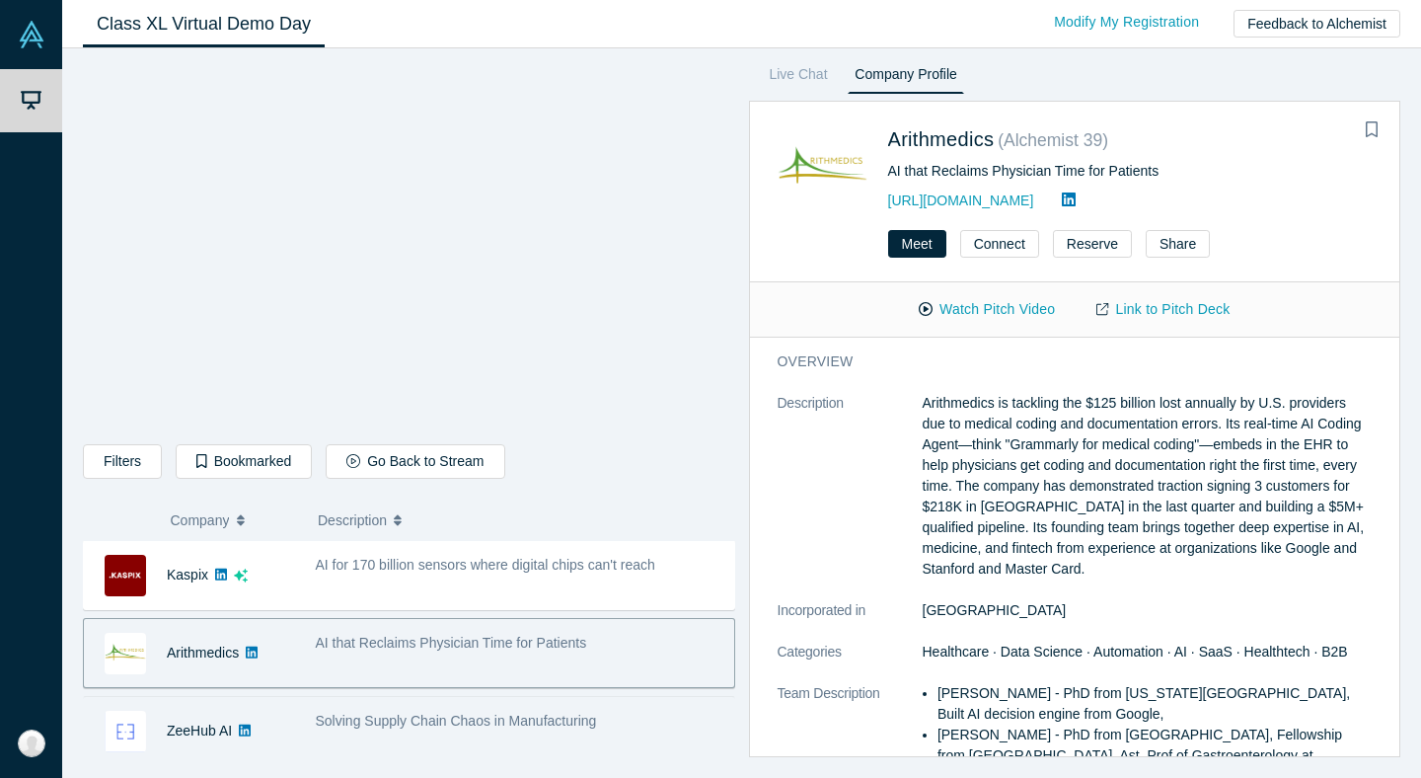
click at [472, 720] on span "Solving Supply Chain Chaos in Manufacturing" at bounding box center [456, 721] width 281 height 16
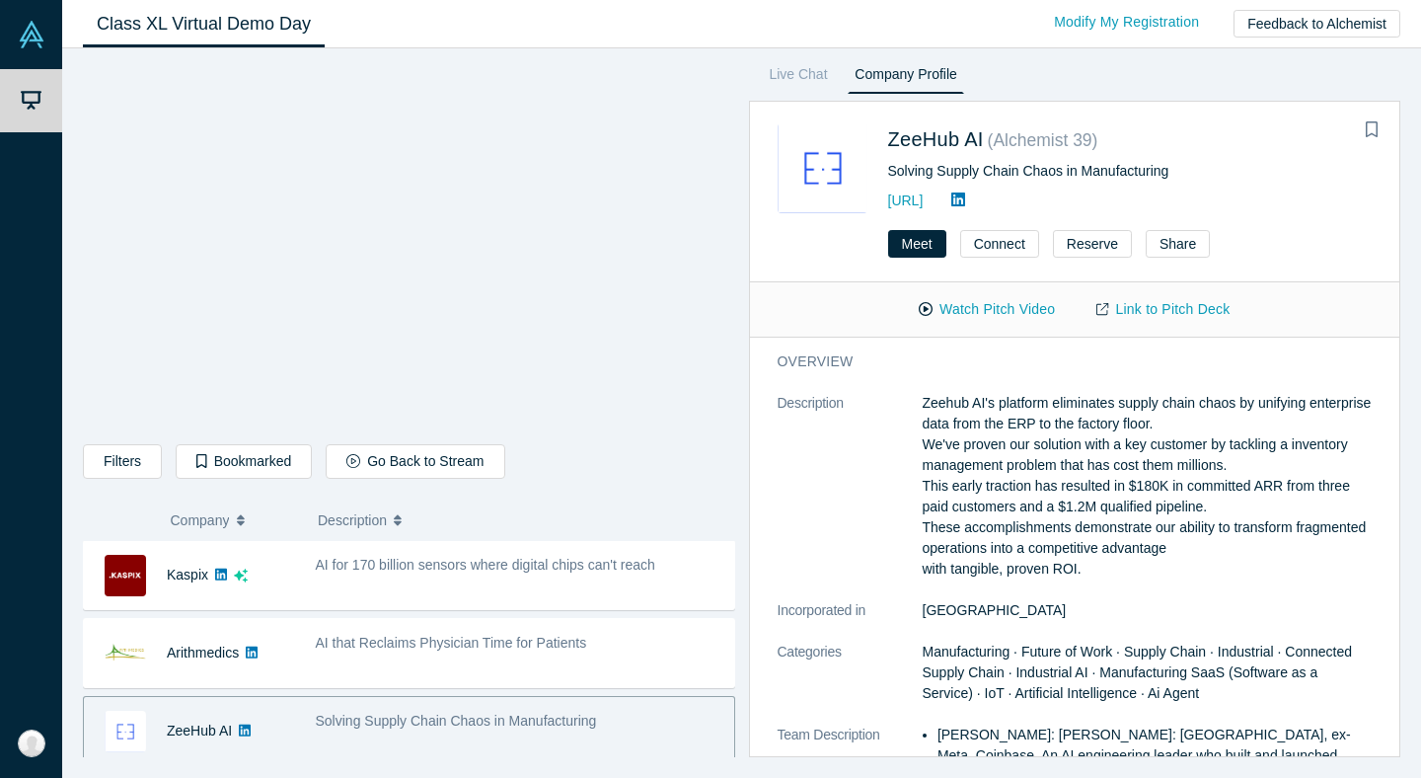
scroll to position [634, 0]
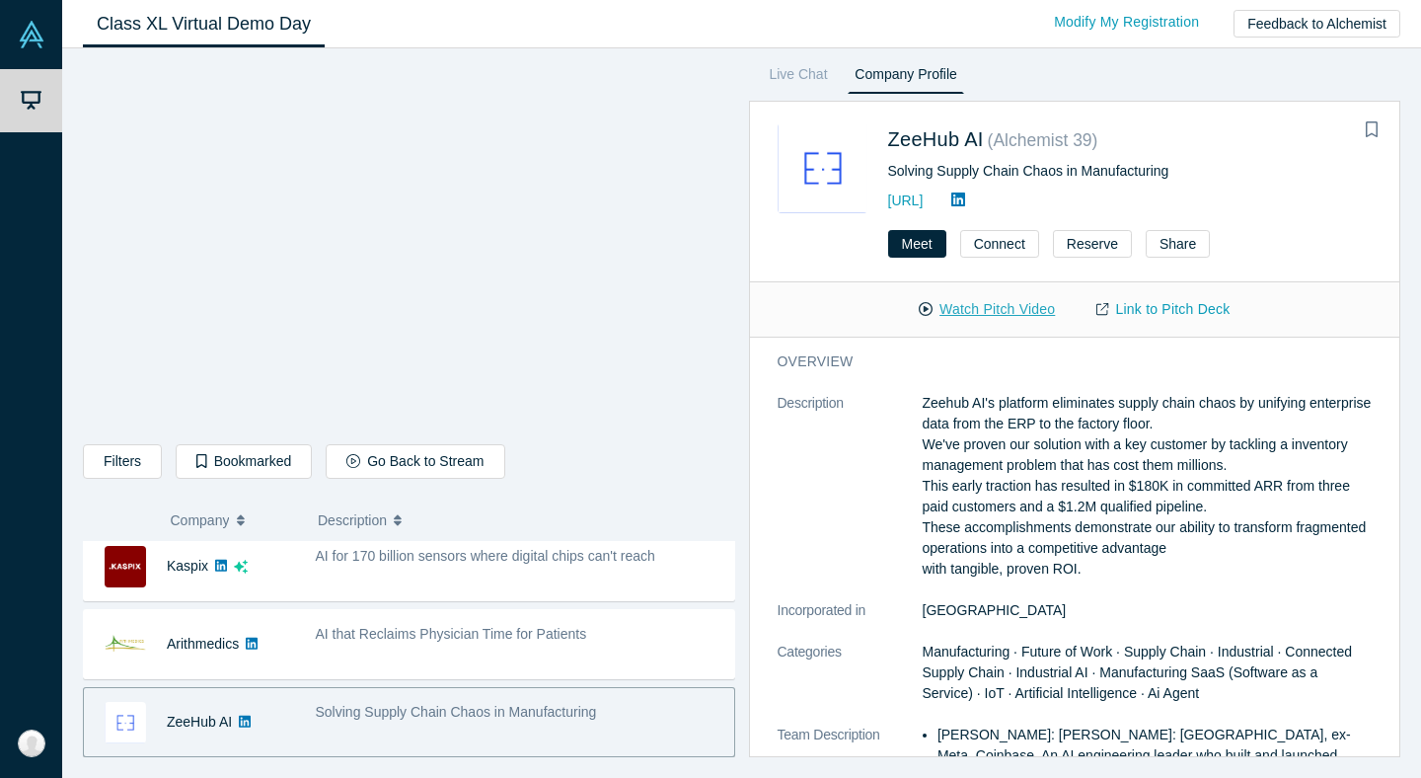
click at [1009, 308] on button "Watch Pitch Video" at bounding box center [987, 309] width 178 height 35
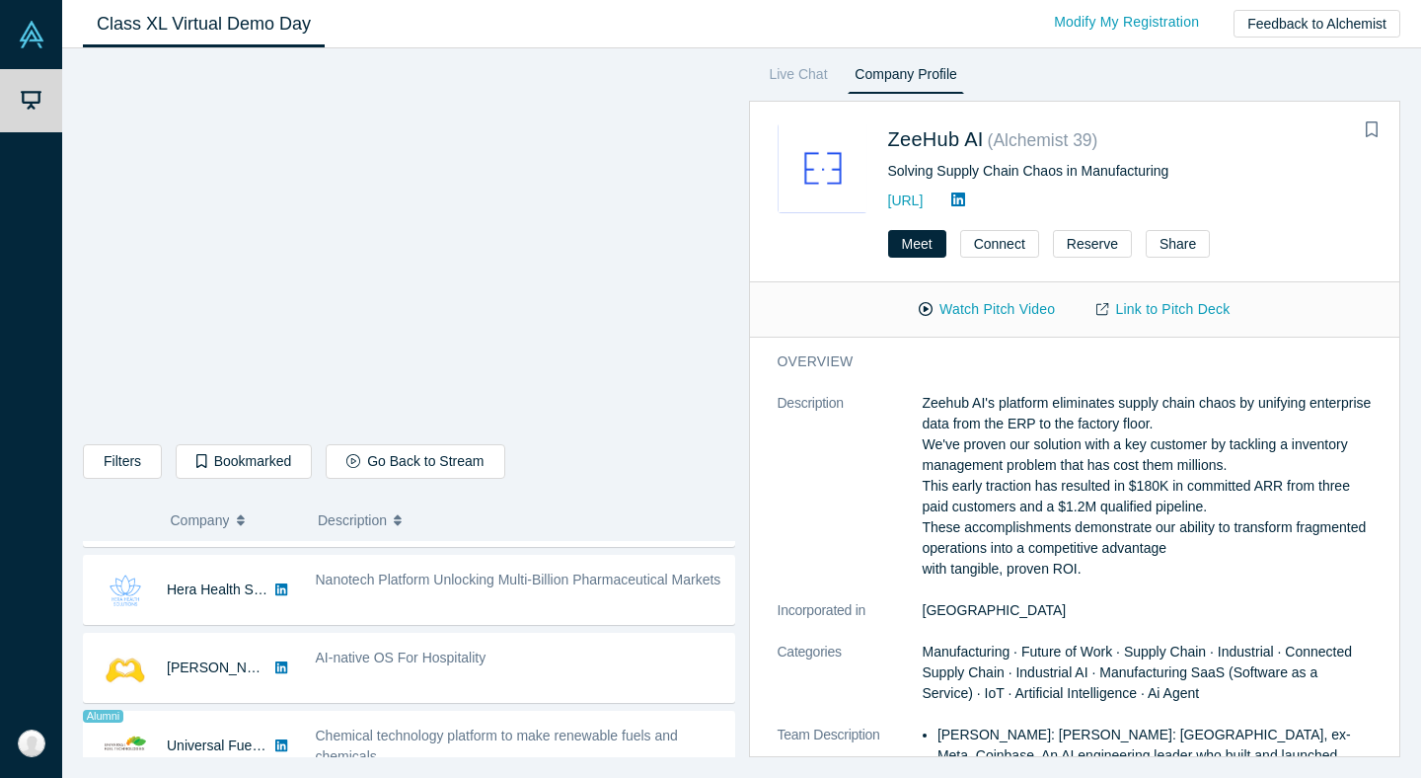
scroll to position [1005, 0]
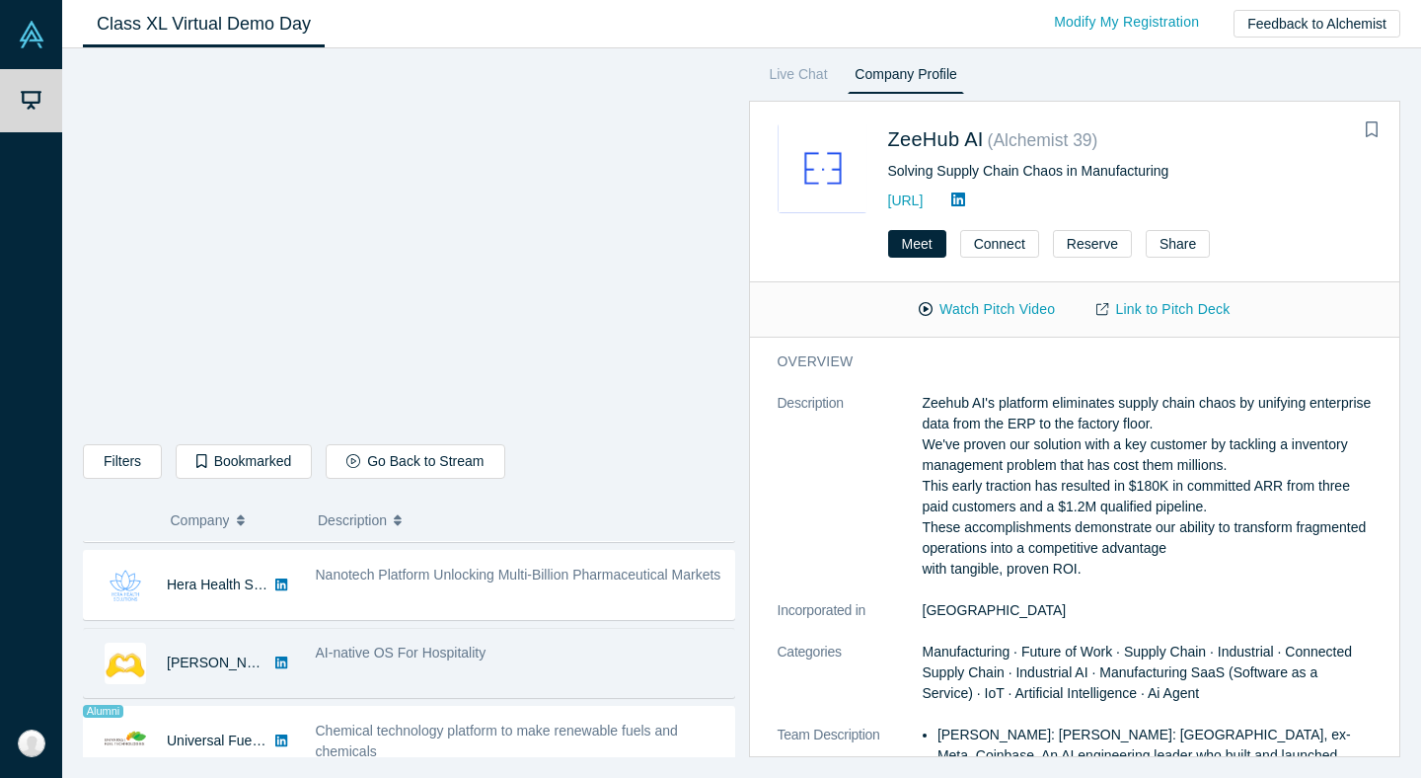
click at [467, 657] on span "AI-native OS For Hospitality" at bounding box center [401, 652] width 171 height 16
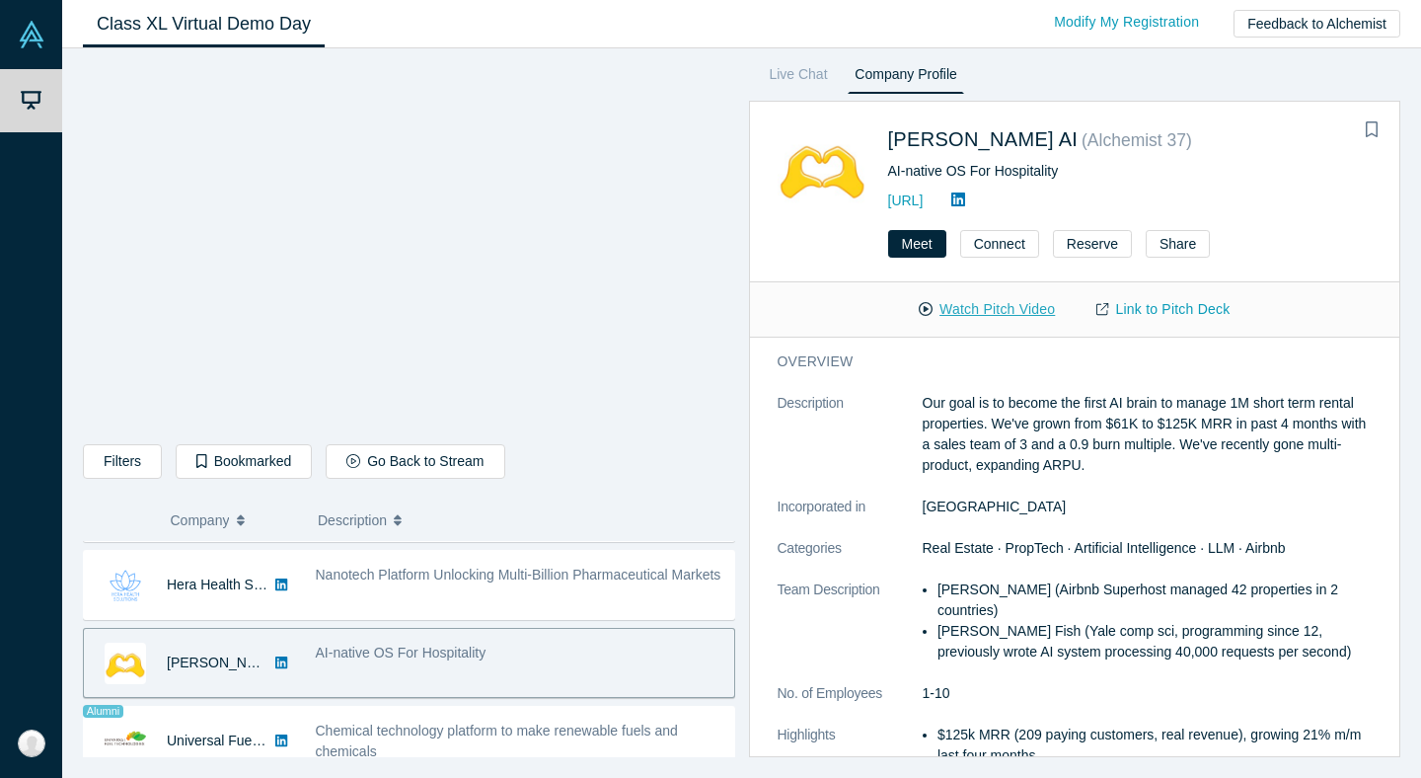
click at [991, 304] on button "Watch Pitch Video" at bounding box center [987, 309] width 178 height 35
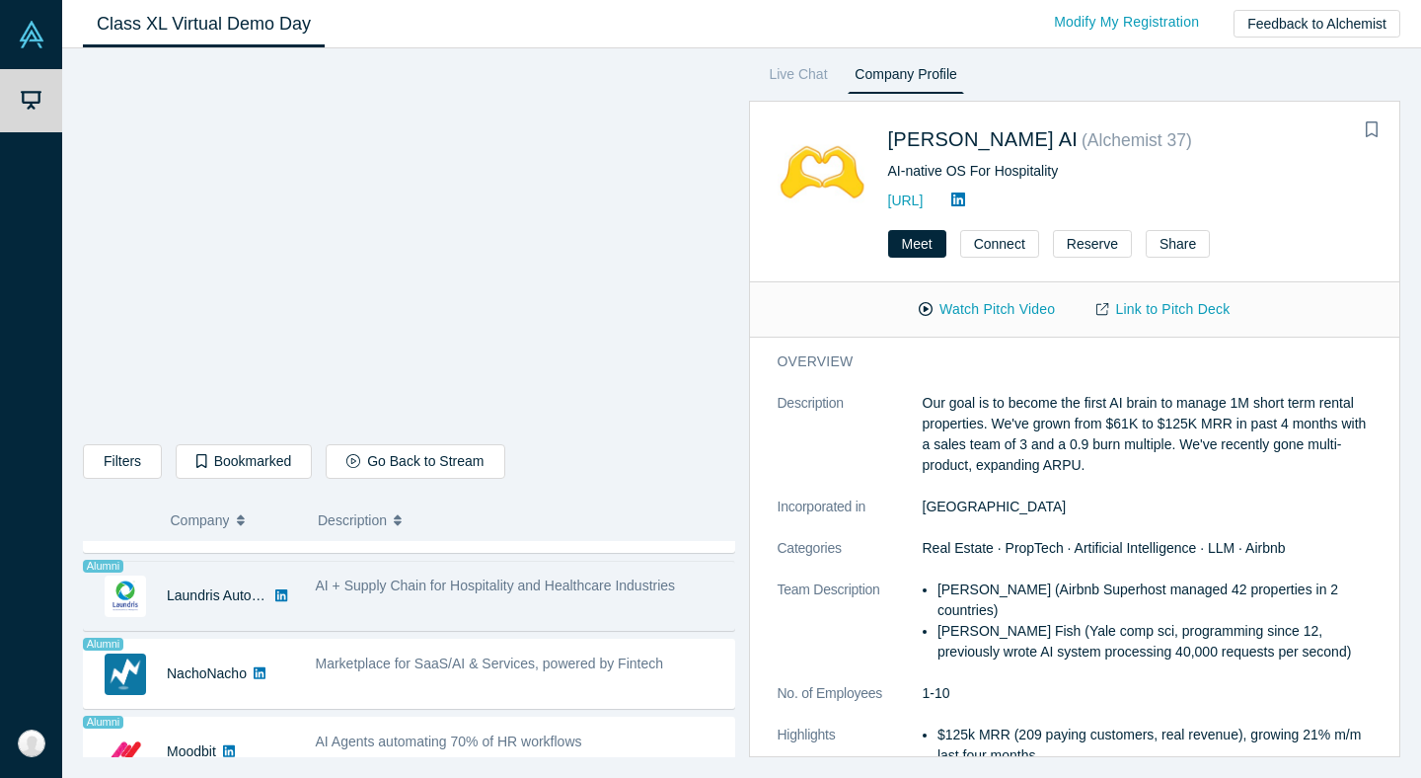
scroll to position [1399, 0]
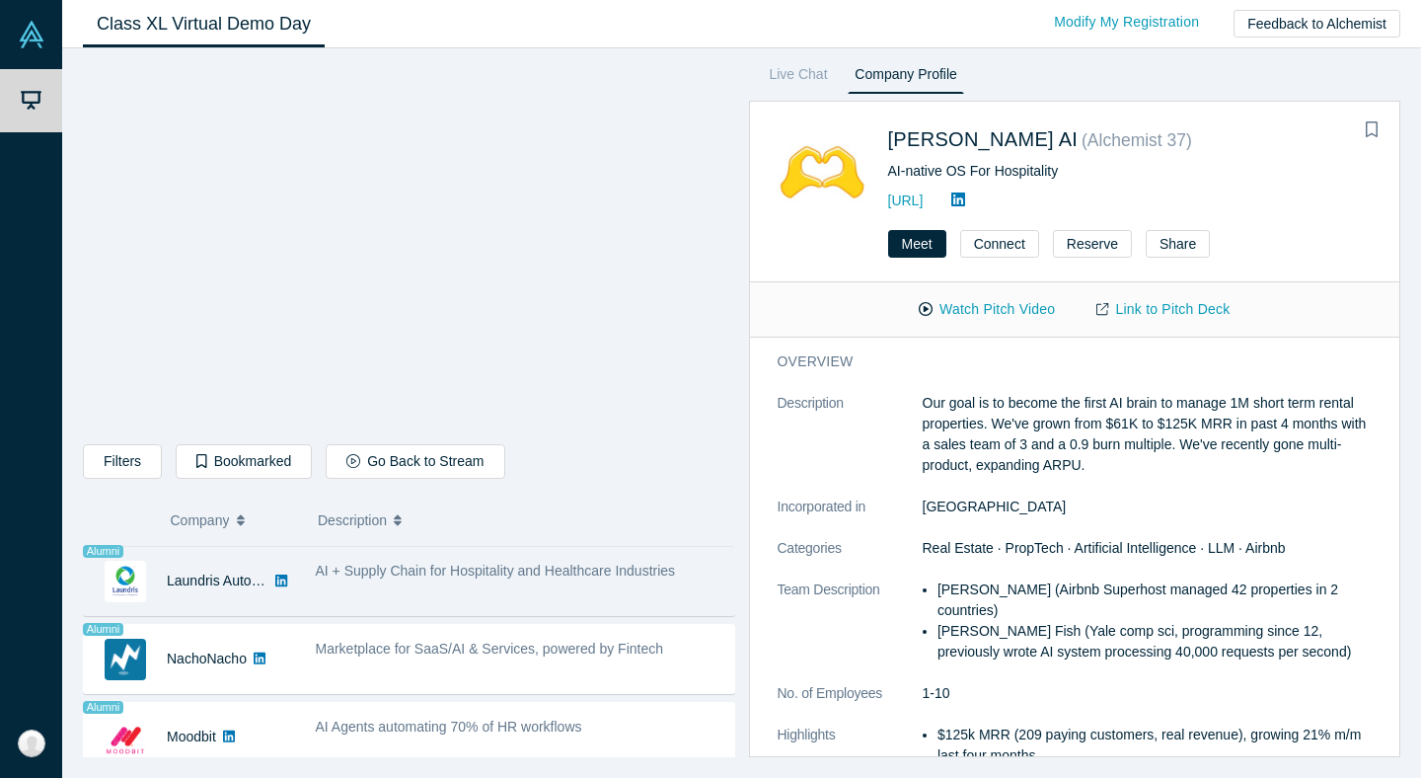
click at [507, 650] on span "Marketplace for SaaS/AI & Services, powered by Fintech" at bounding box center [490, 649] width 348 height 16
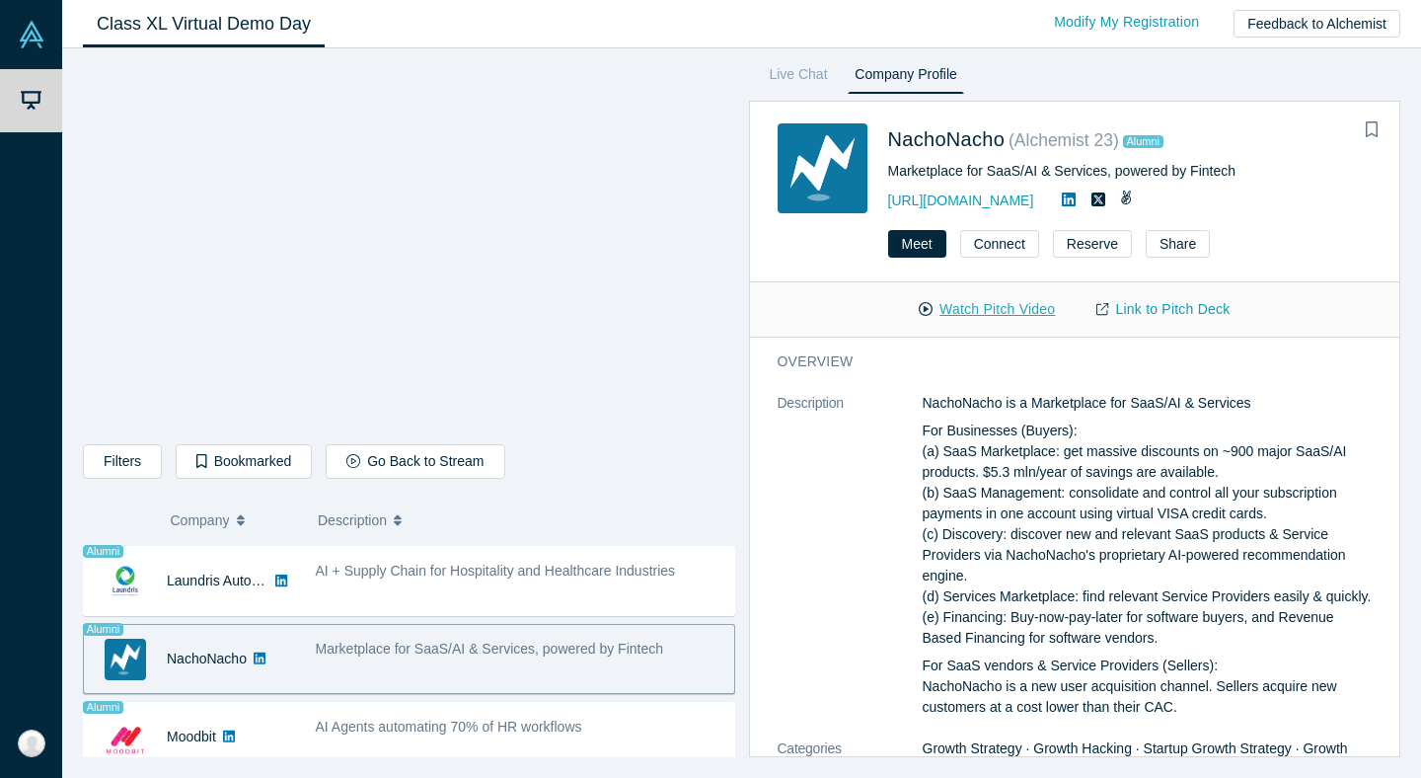
click at [1010, 301] on button "Watch Pitch Video" at bounding box center [987, 309] width 178 height 35
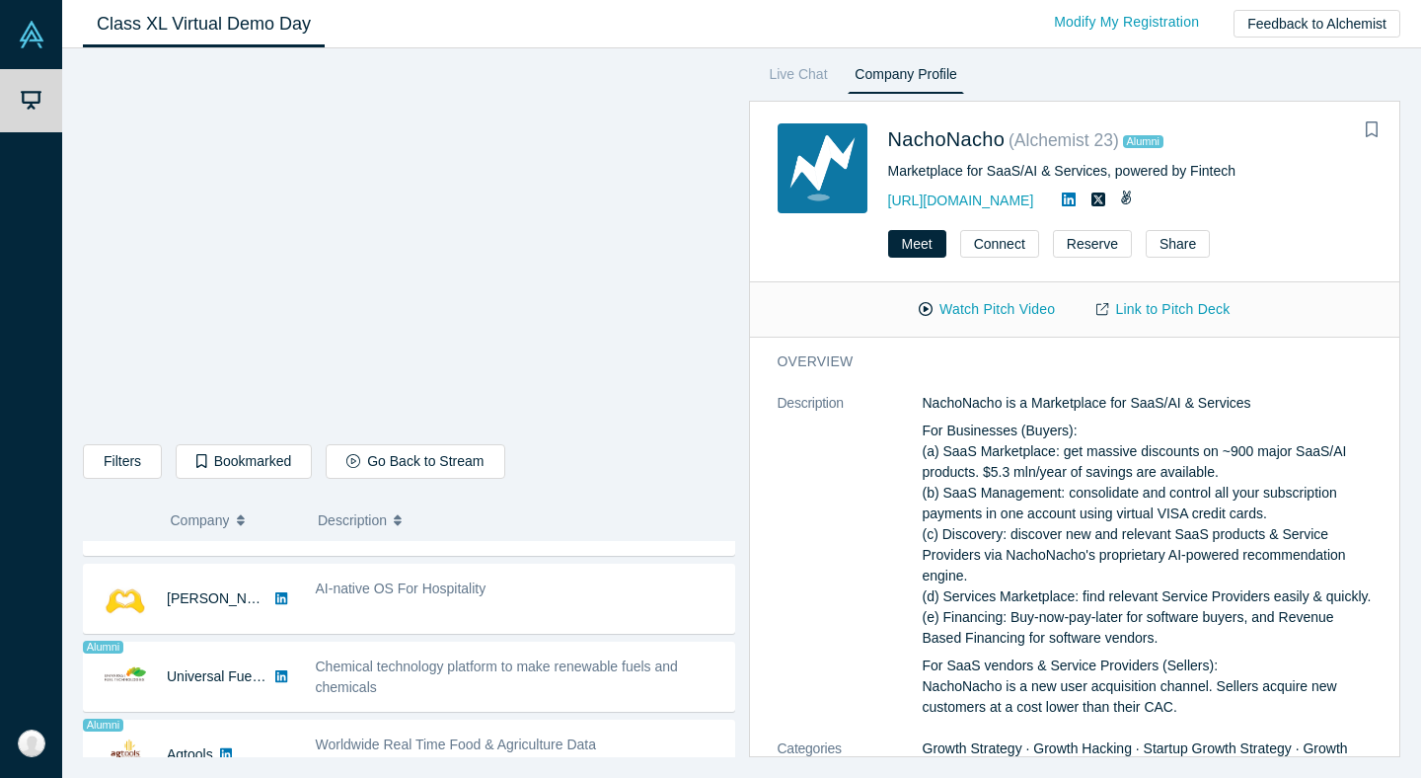
scroll to position [1068, 0]
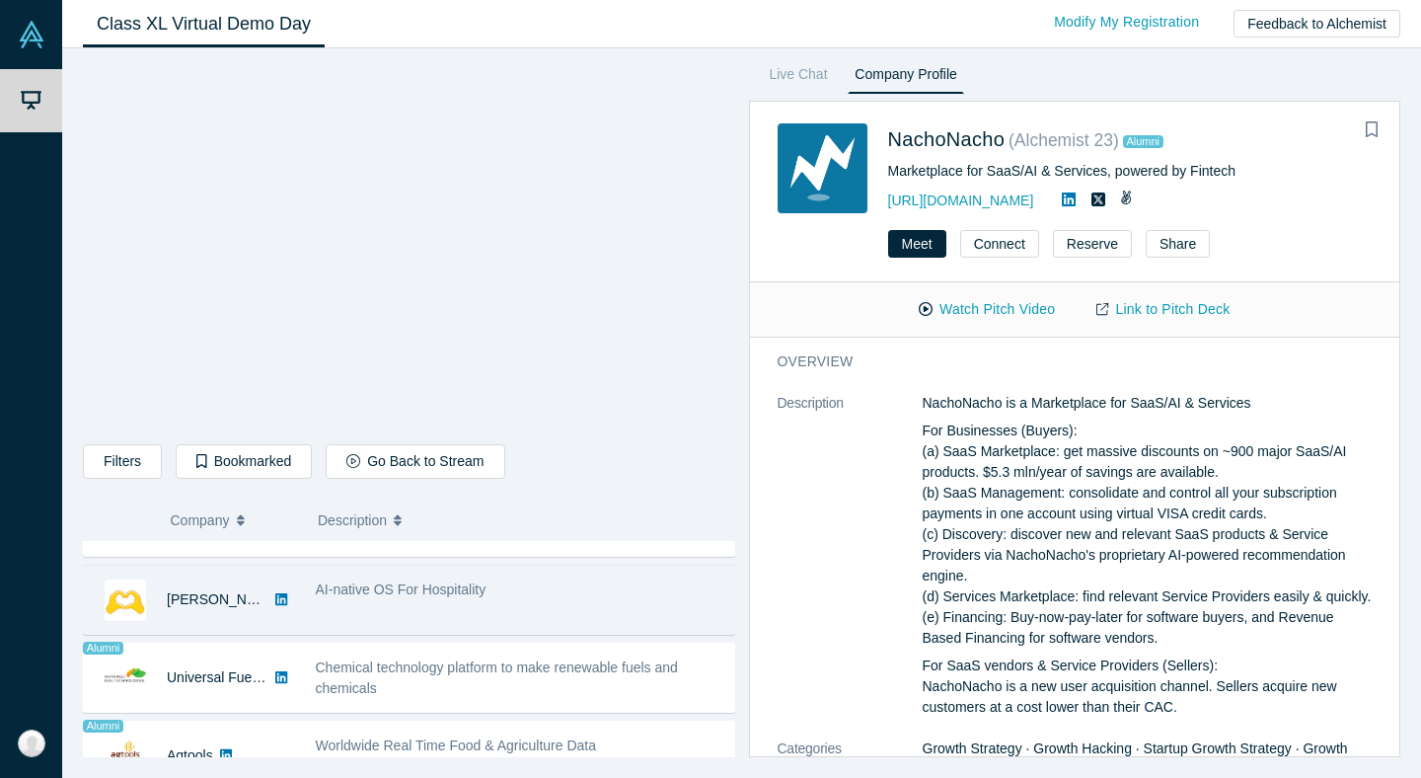
click at [382, 595] on span "AI-native OS For Hospitality" at bounding box center [401, 589] width 171 height 16
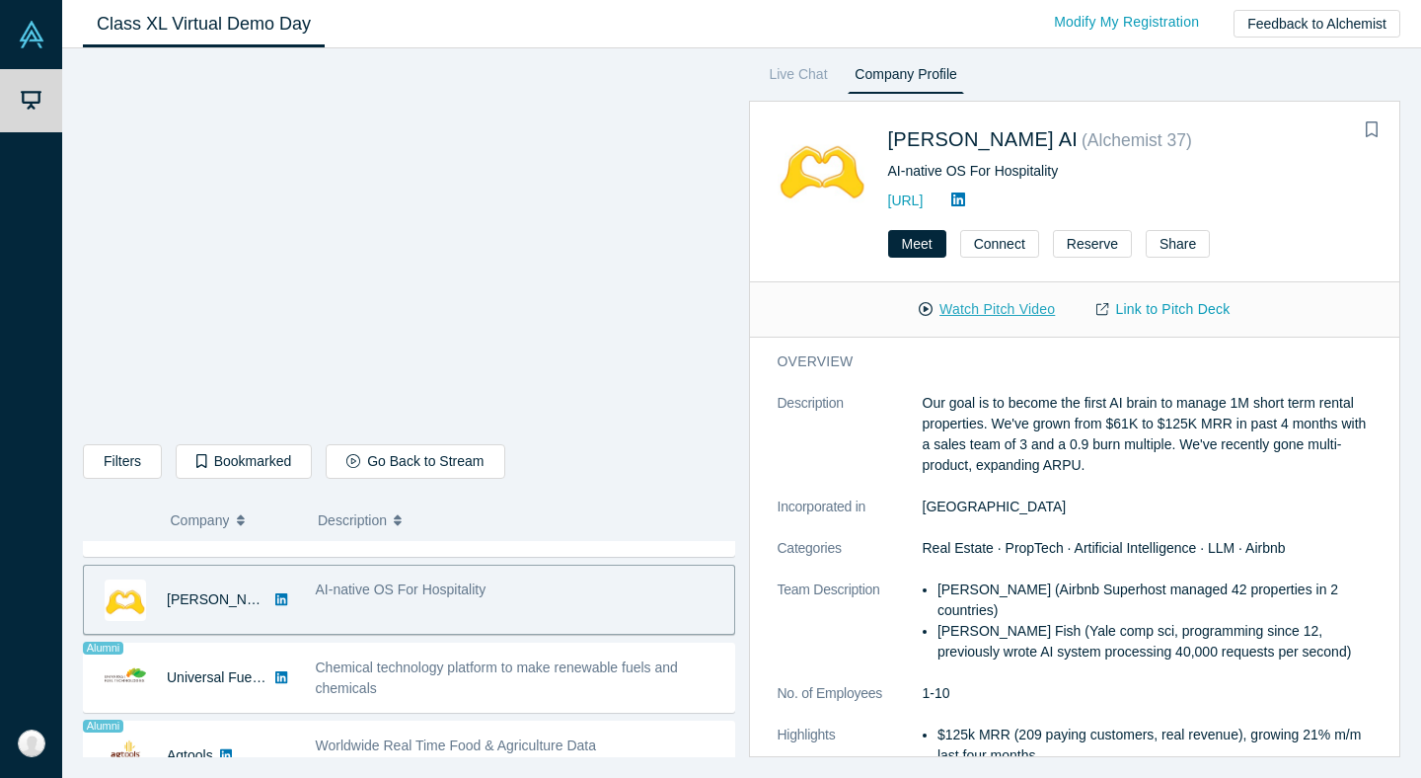
click at [981, 312] on button "Watch Pitch Video" at bounding box center [987, 309] width 178 height 35
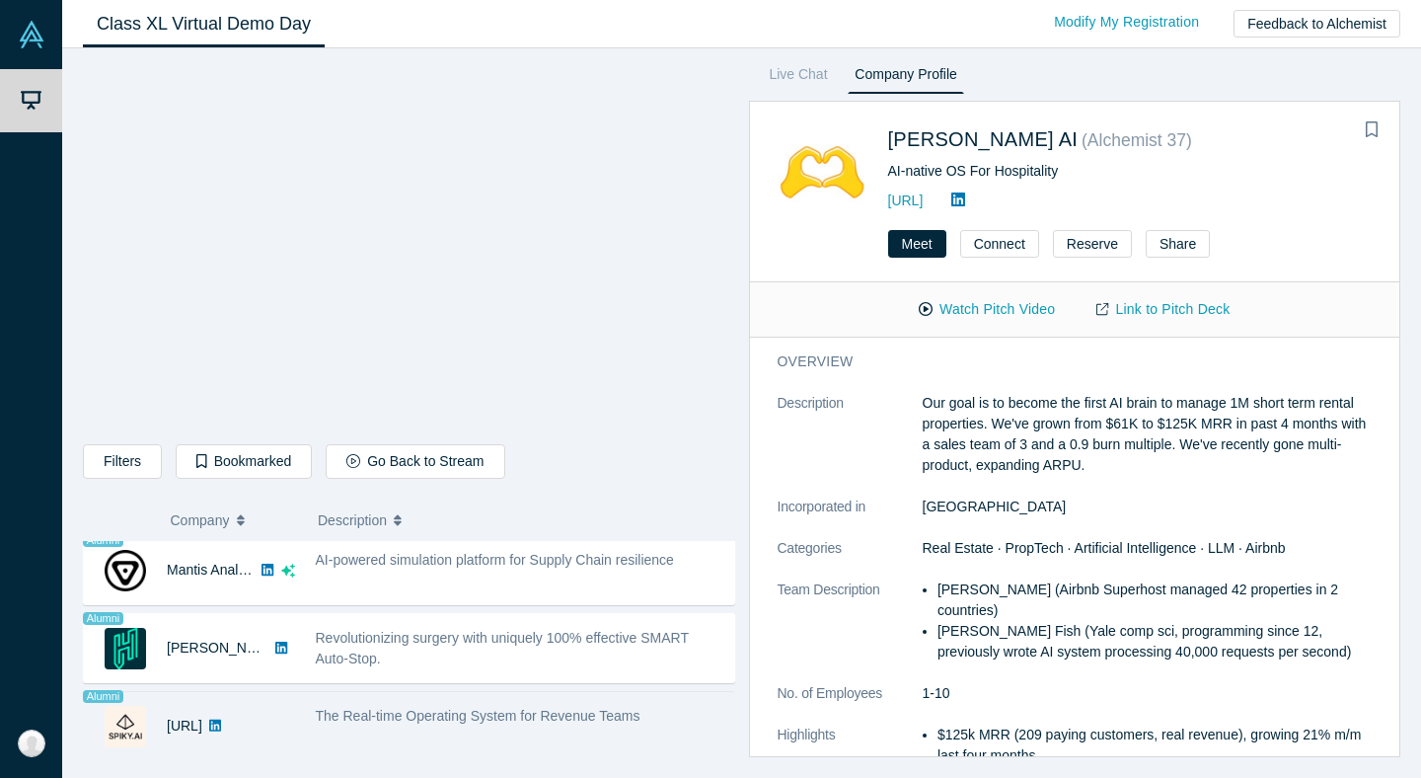
scroll to position [1639, 0]
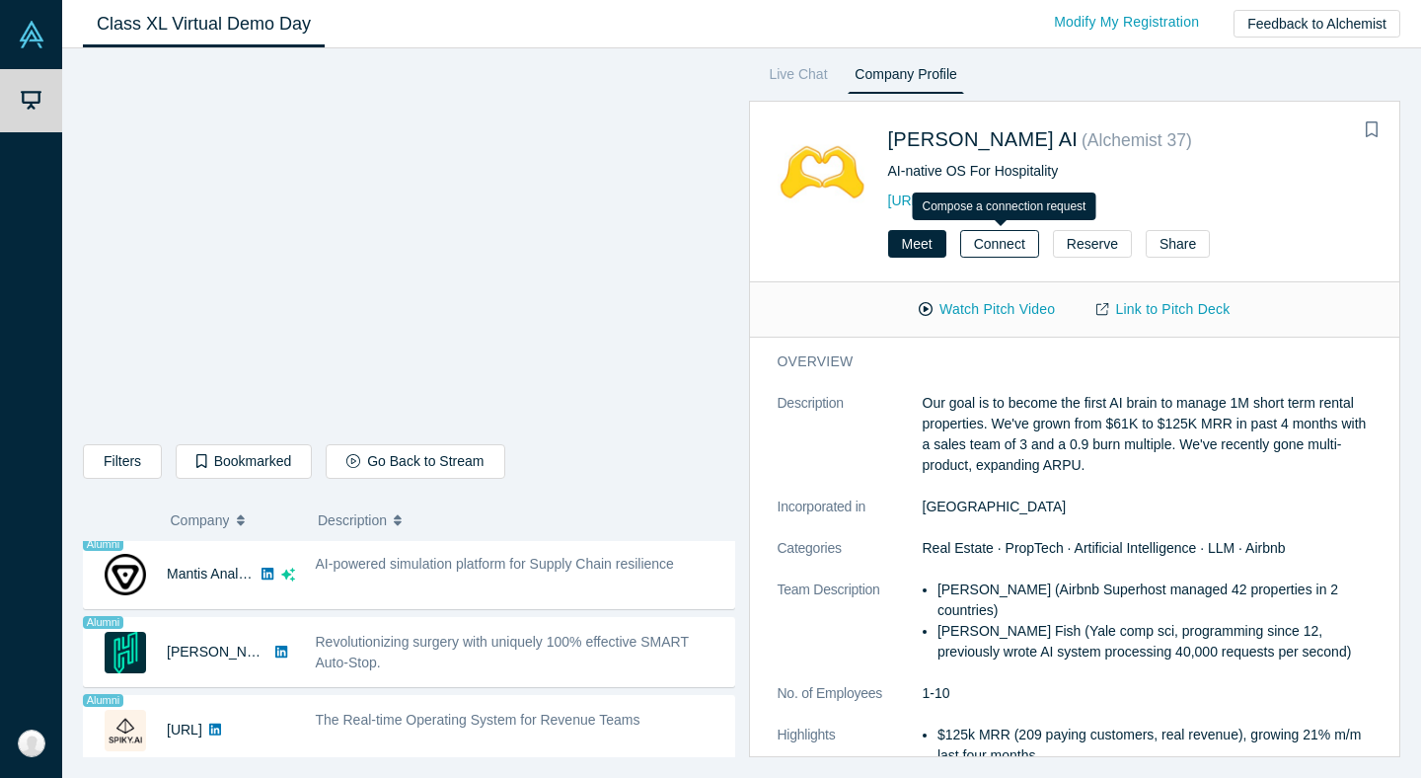
click at [1021, 248] on button "Connect" at bounding box center [999, 244] width 79 height 28
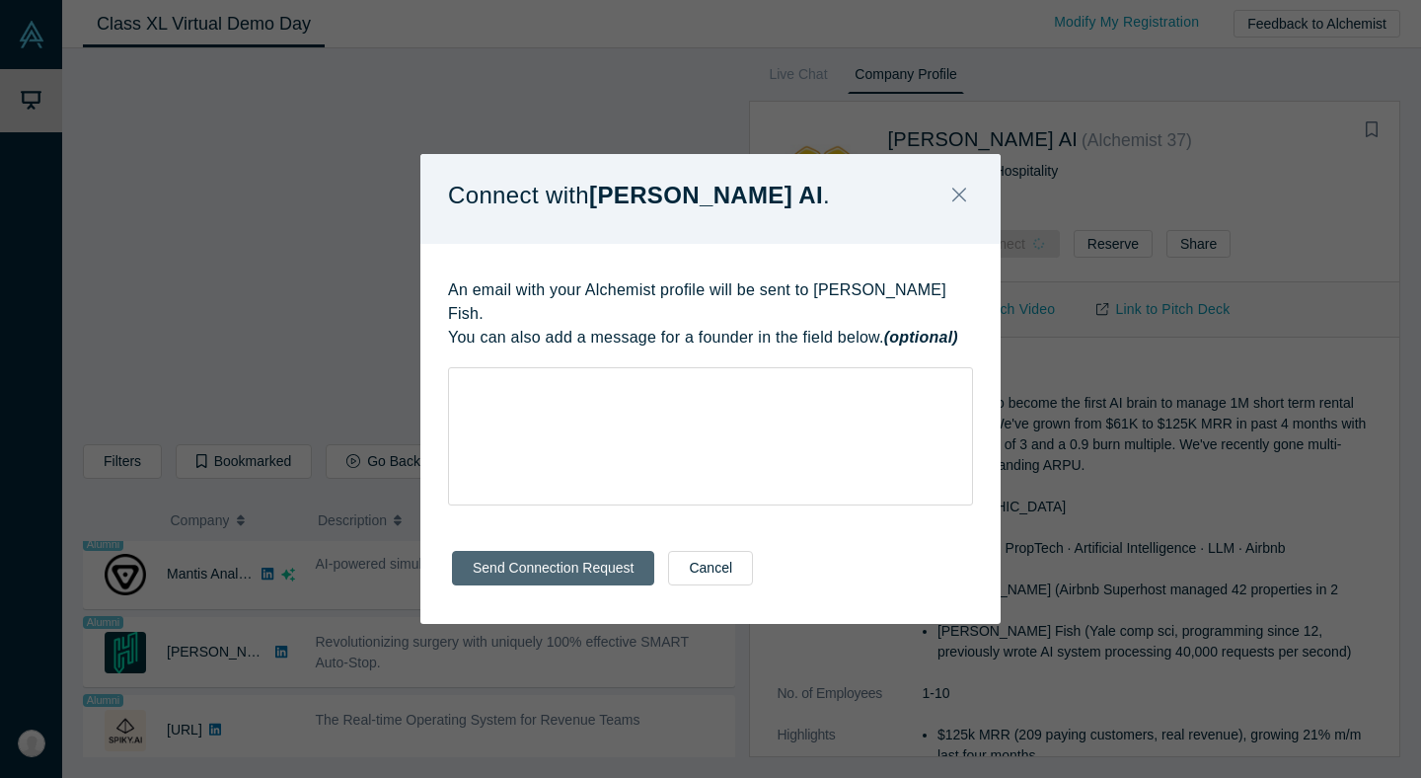
click at [567, 559] on button "Send Connection Request" at bounding box center [553, 568] width 202 height 35
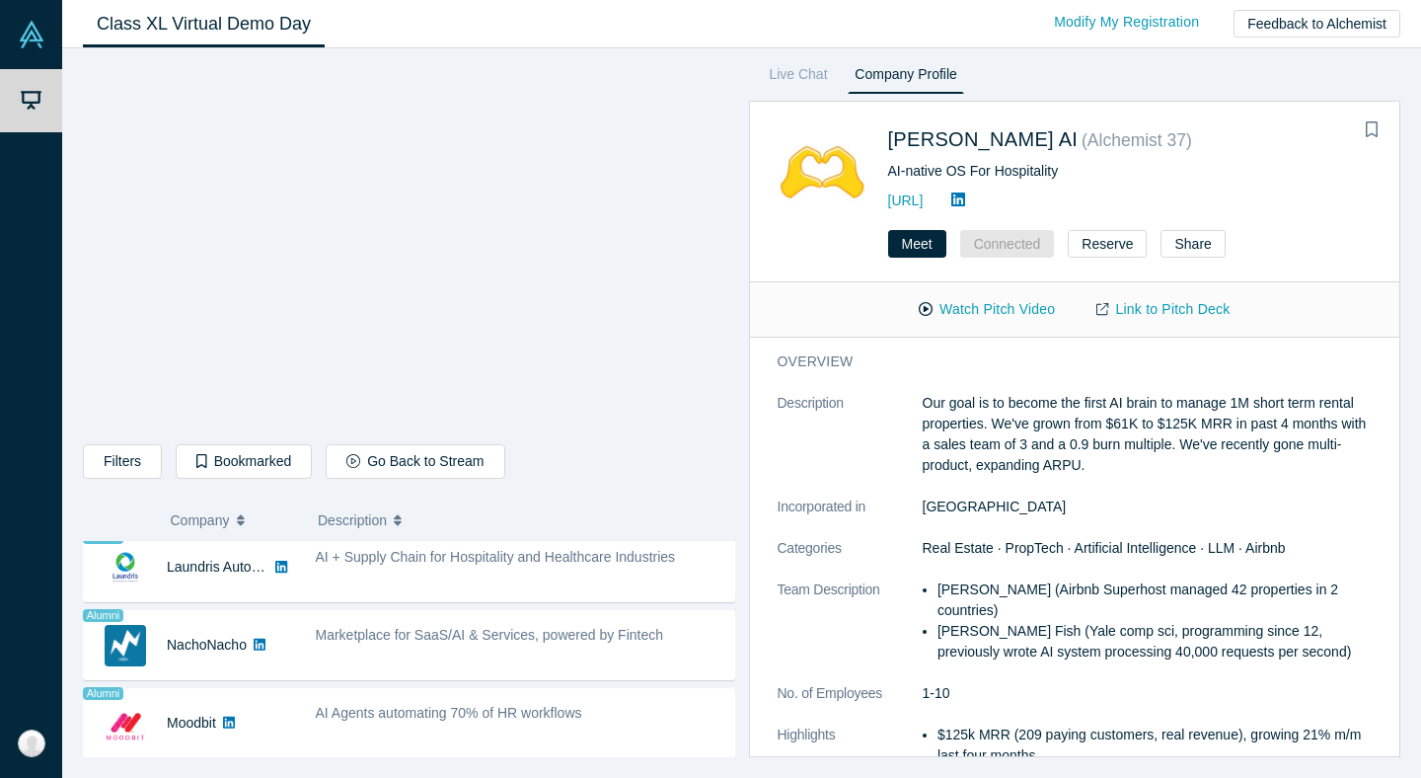
scroll to position [1422, 0]
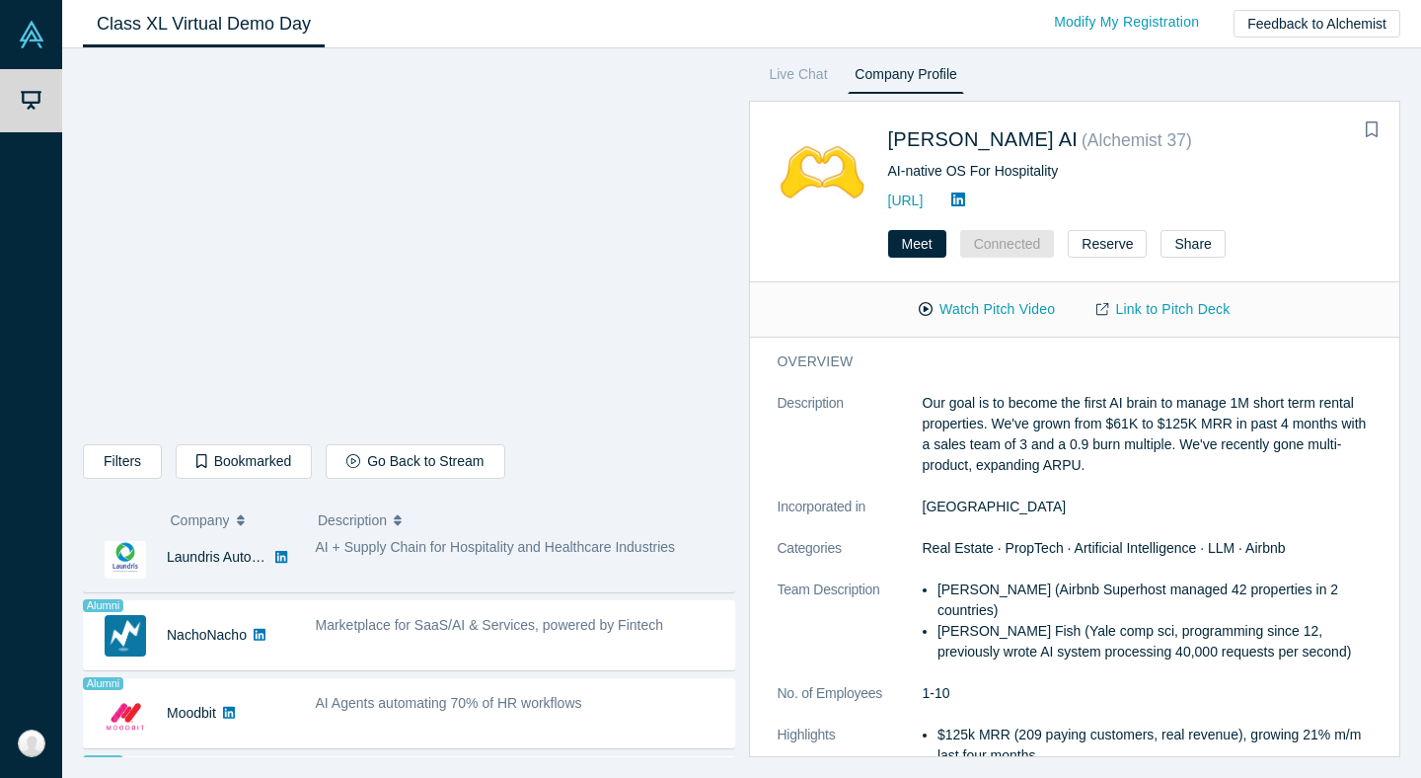
click at [479, 571] on div "AI + Supply Chain for Hospitality and Healthcare Industries" at bounding box center [519, 557] width 429 height 62
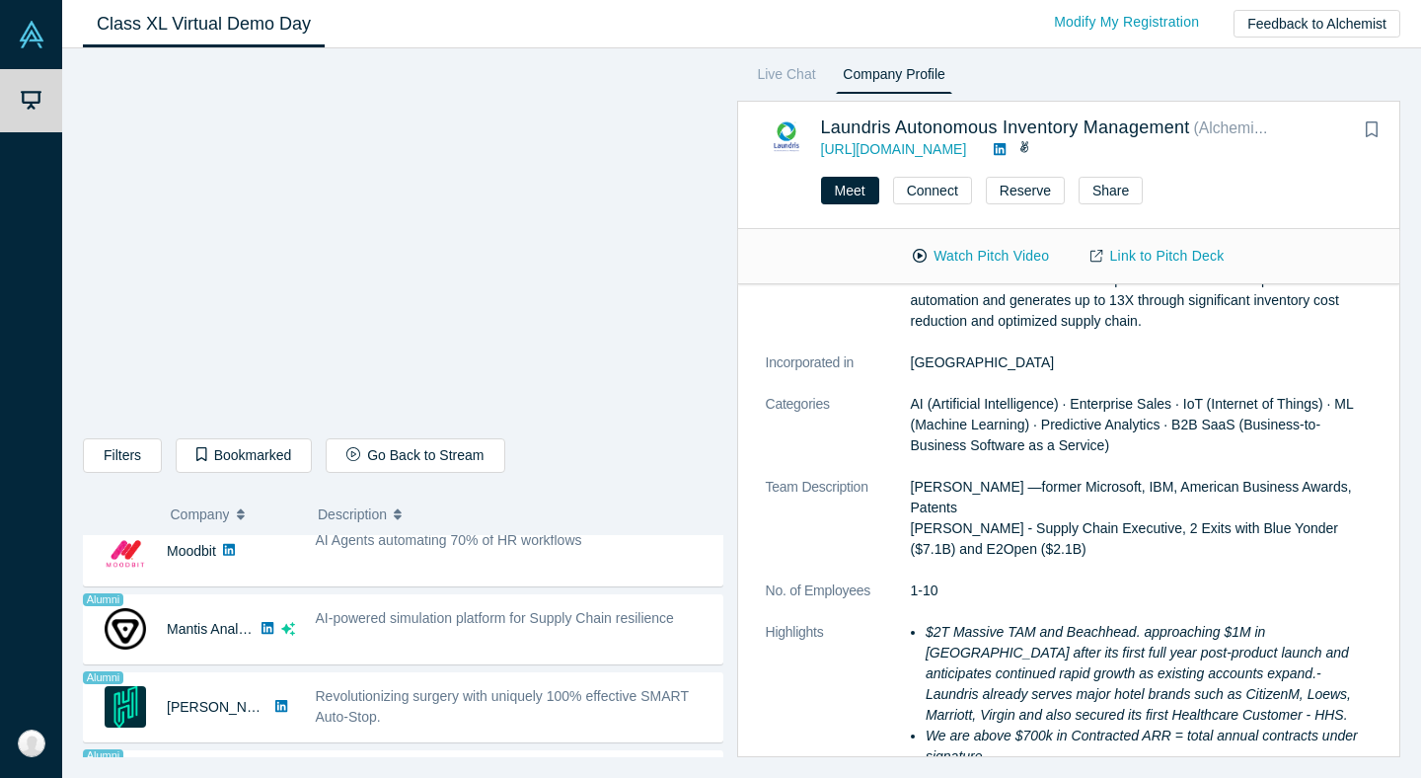
scroll to position [1640, 0]
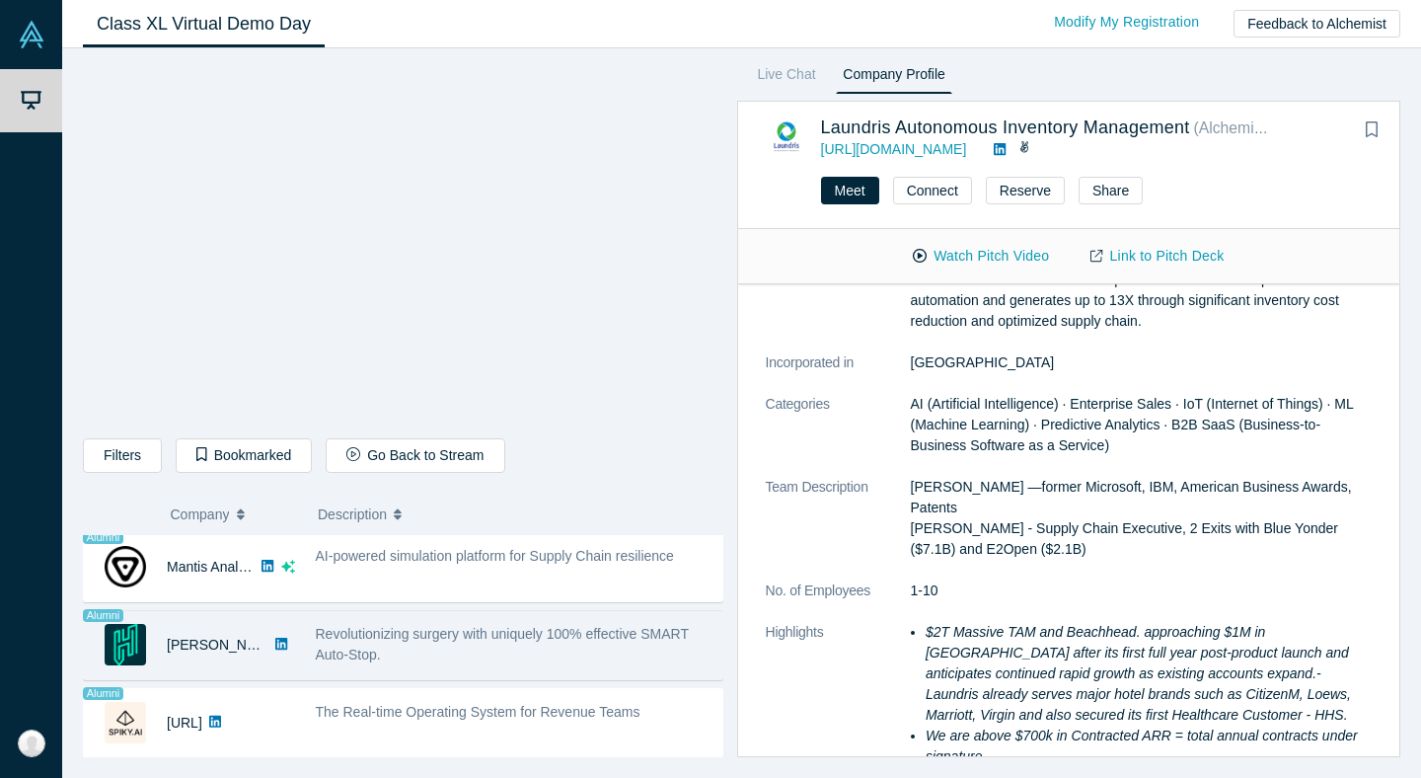
click at [461, 661] on div "Revolutionizing surgery with uniquely 100% effective SMART Auto-Stop." at bounding box center [513, 645] width 417 height 62
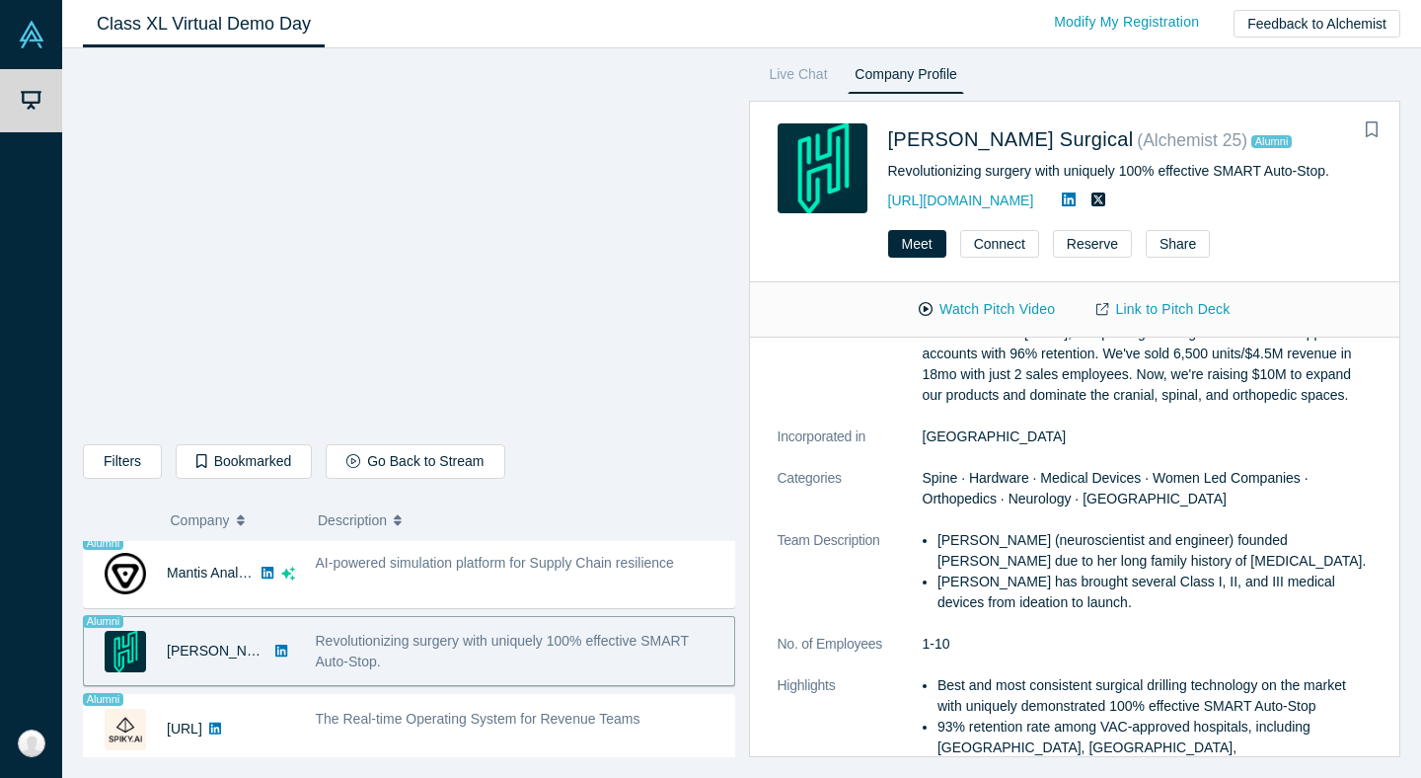
scroll to position [0, 0]
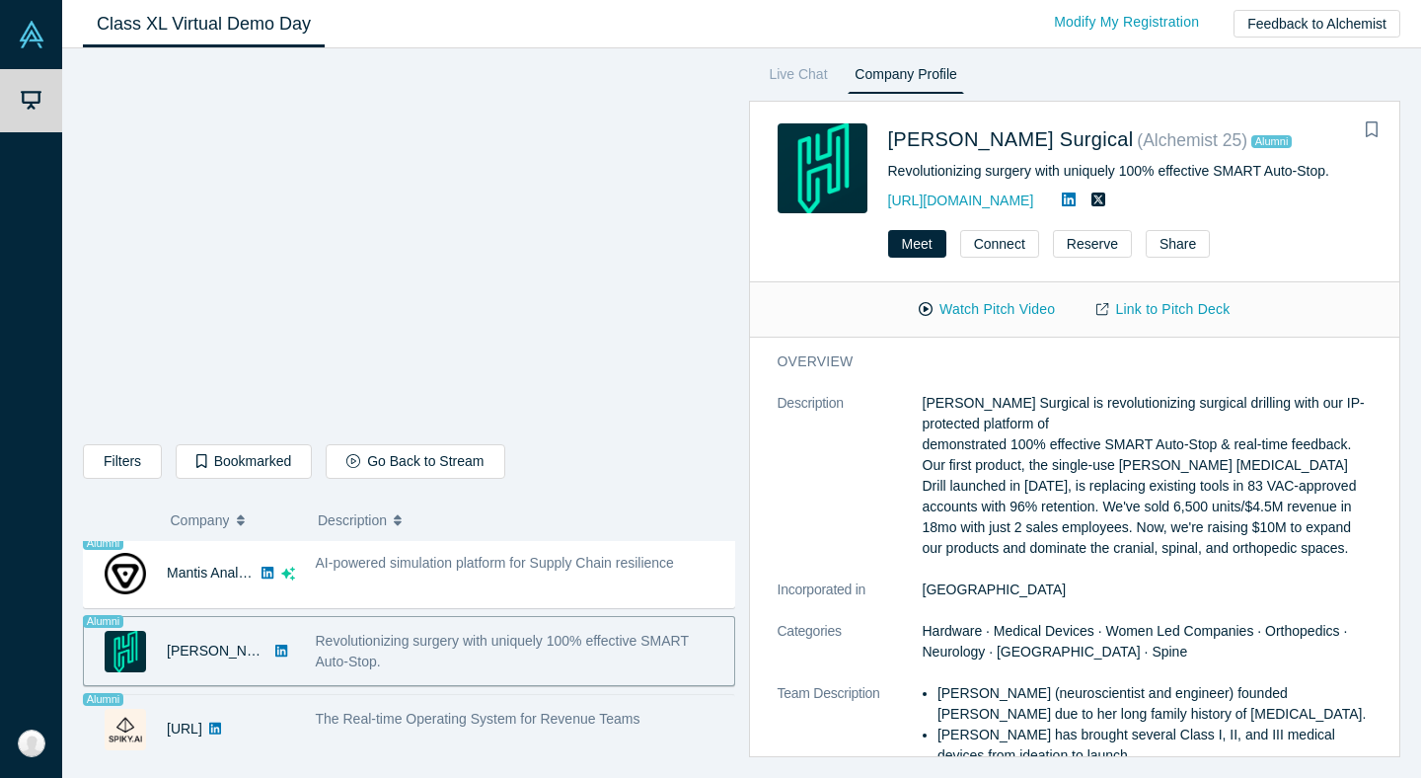
click at [487, 718] on span "The Real-time Operating System for Revenue Teams" at bounding box center [478, 719] width 325 height 16
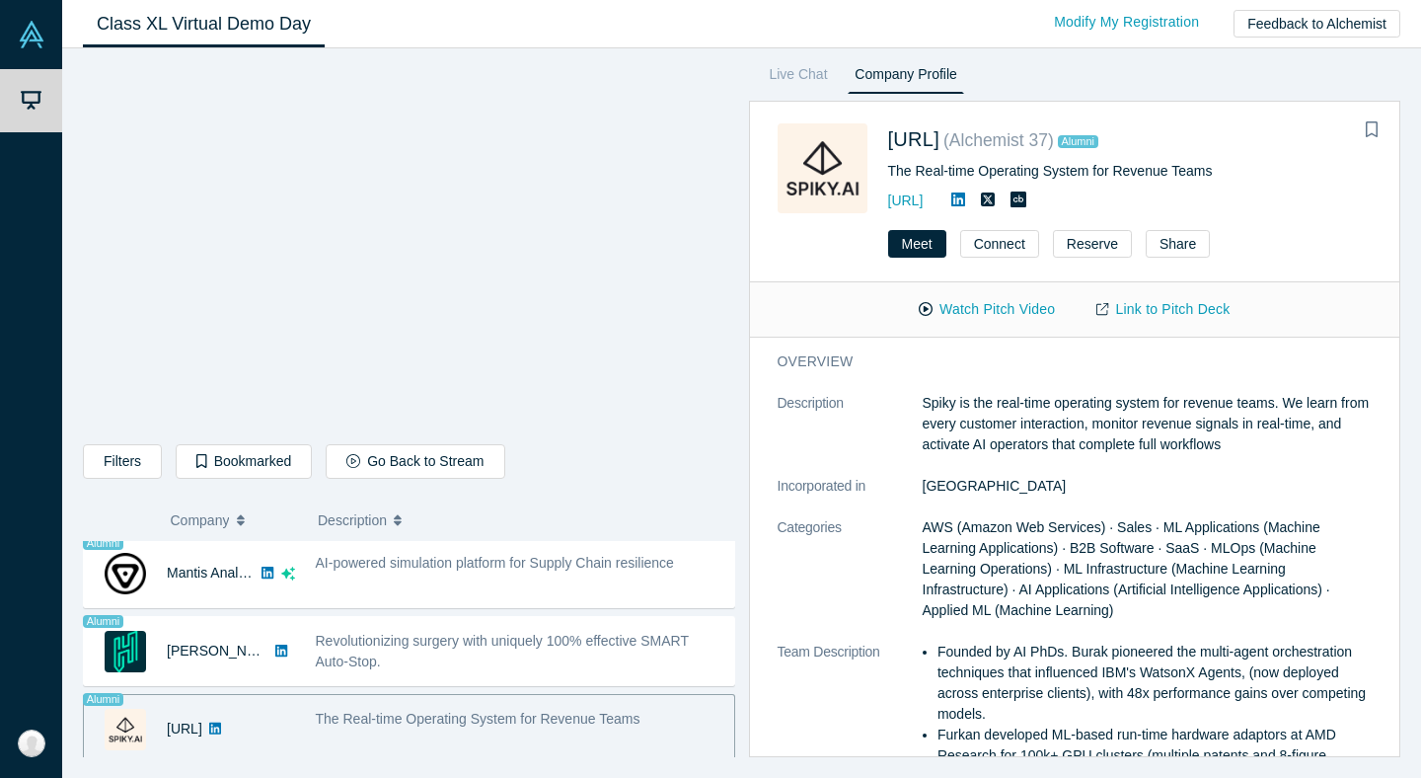
scroll to position [1647, 0]
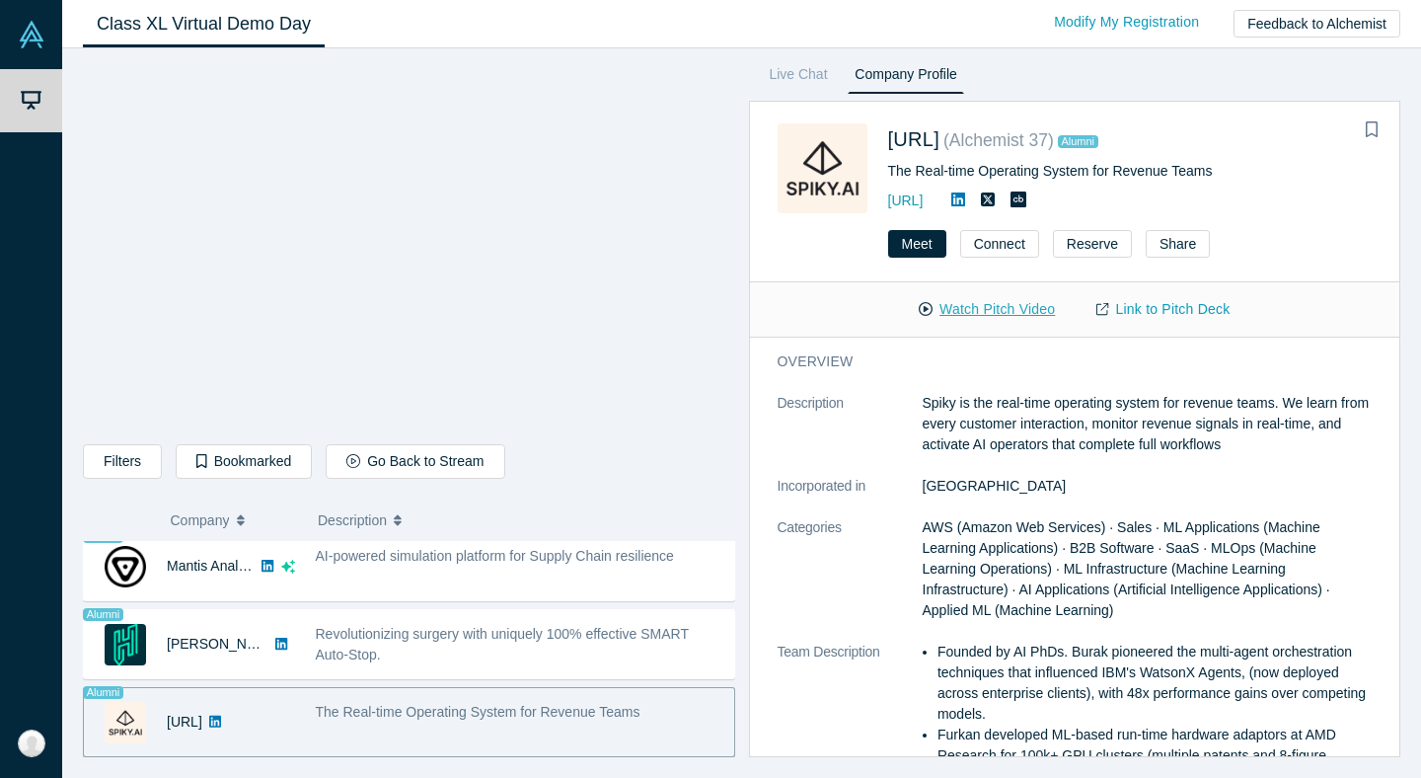
click at [975, 303] on button "Watch Pitch Video" at bounding box center [987, 309] width 178 height 35
click at [617, 467] on div "Filters AI Artificial Intelligence AI (Artificial Intelligence) B2B SaaS Data A…" at bounding box center [409, 464] width 652 height 41
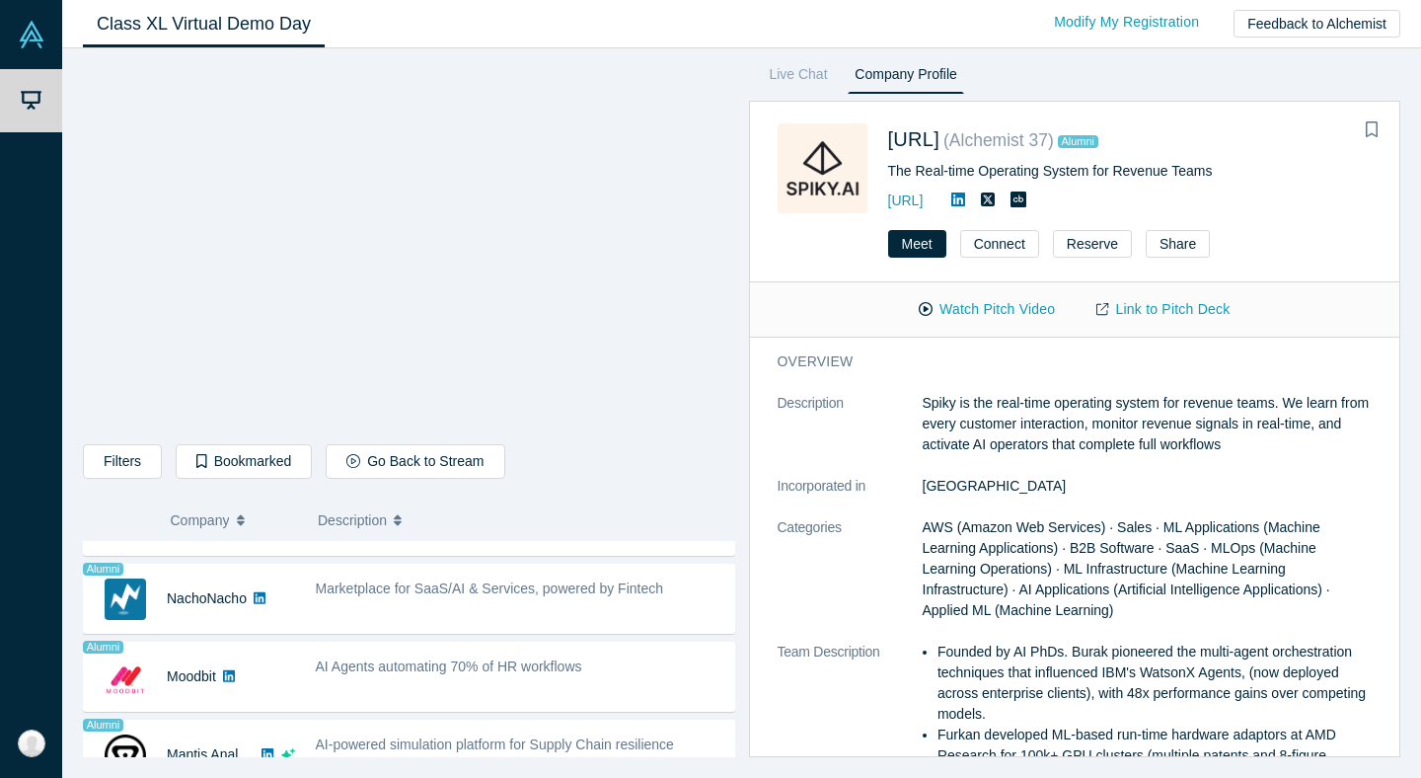
scroll to position [1655, 0]
